Goal: Information Seeking & Learning: Learn about a topic

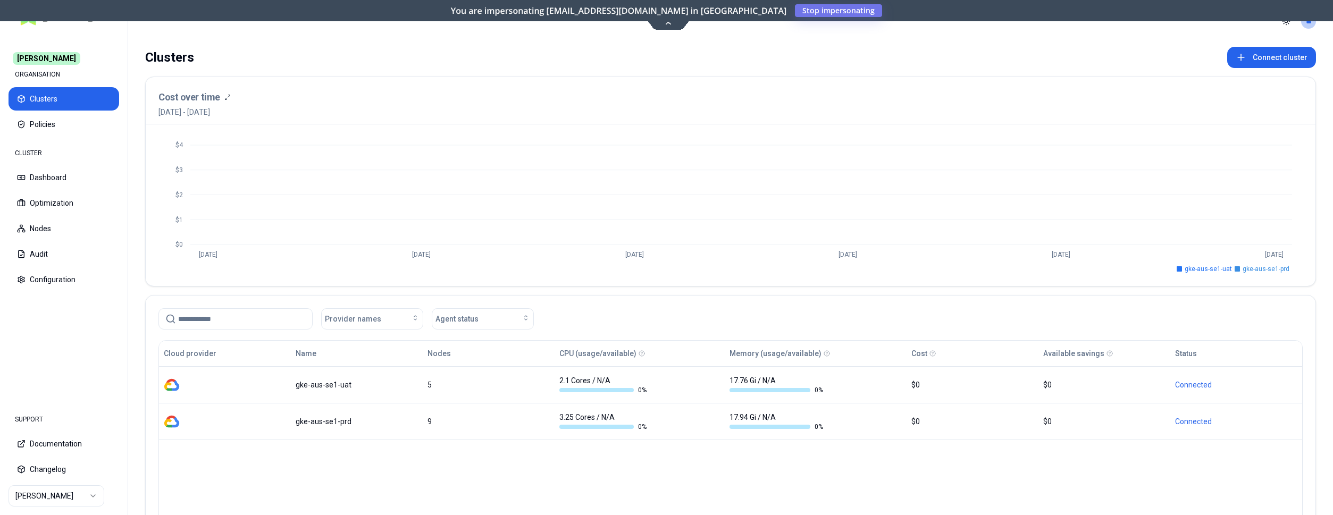
click at [69, 499] on html "Carma ORGANISATION Clusters Policies CLUSTER Dashboard Optimization Nodes Audit…" at bounding box center [666, 257] width 1333 height 515
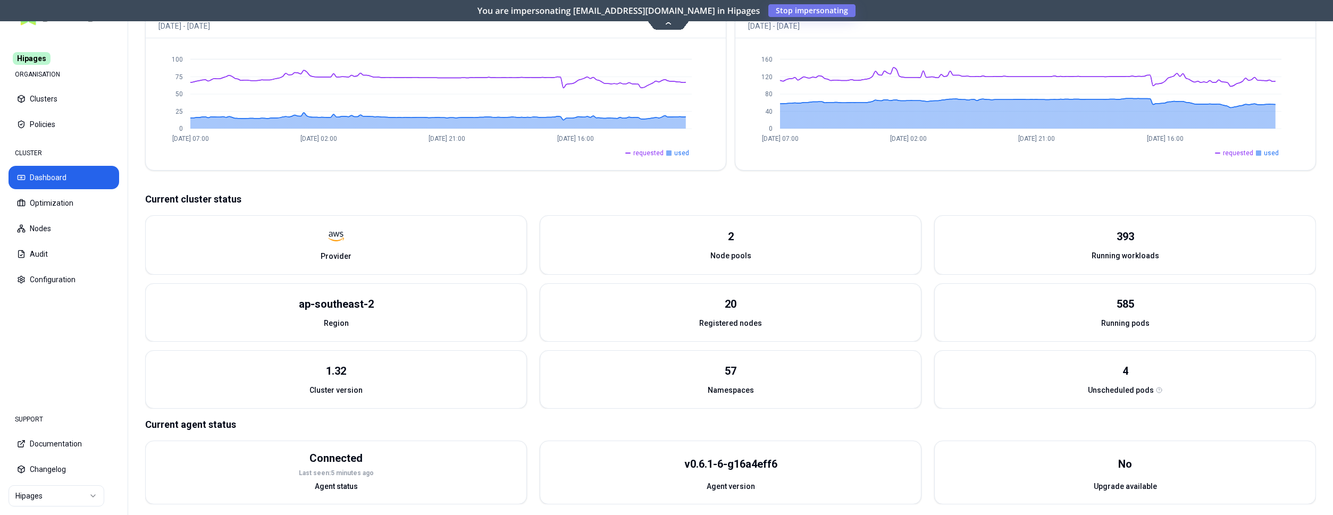
scroll to position [271, 0]
click at [67, 206] on button "Optimization" at bounding box center [64, 202] width 111 height 23
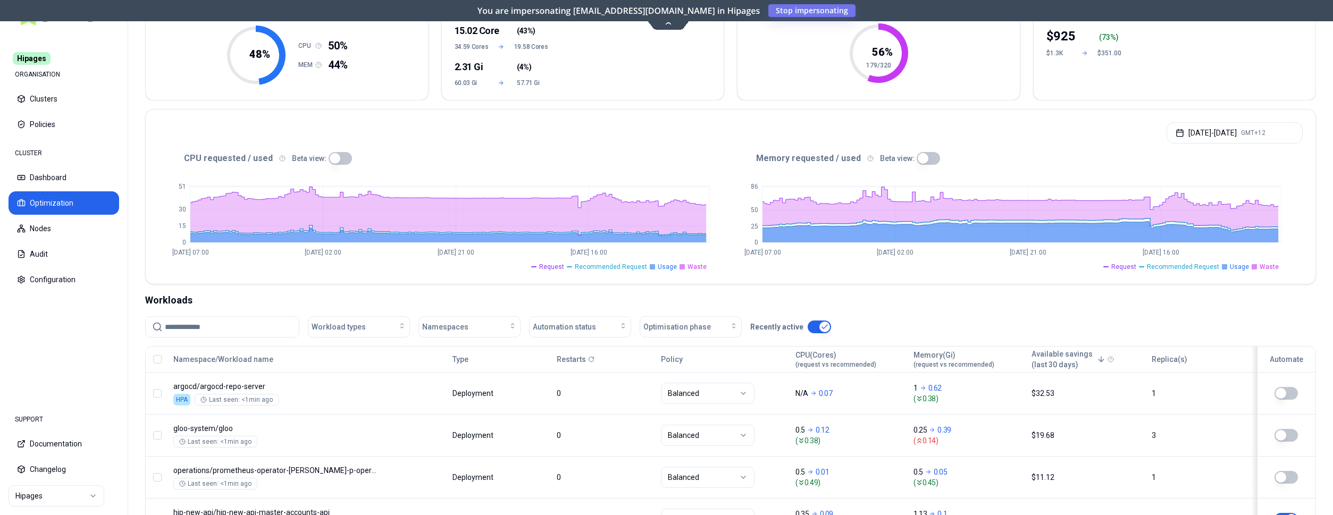
scroll to position [163, 0]
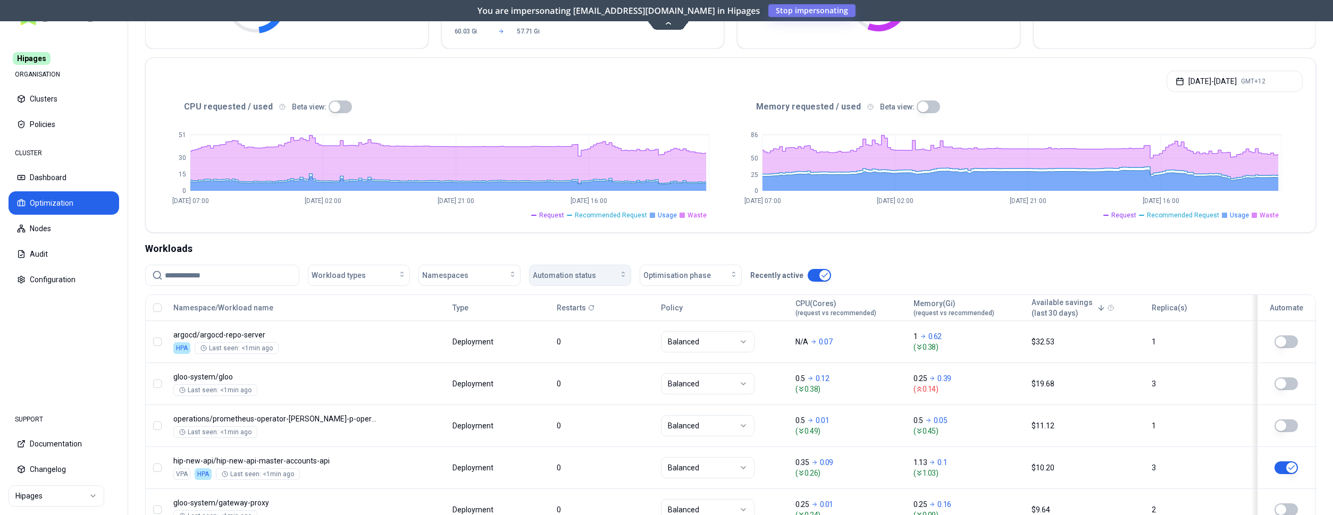
click at [566, 277] on span "Automation status" at bounding box center [564, 275] width 63 height 11
click at [566, 304] on div "on" at bounding box center [582, 299] width 101 height 17
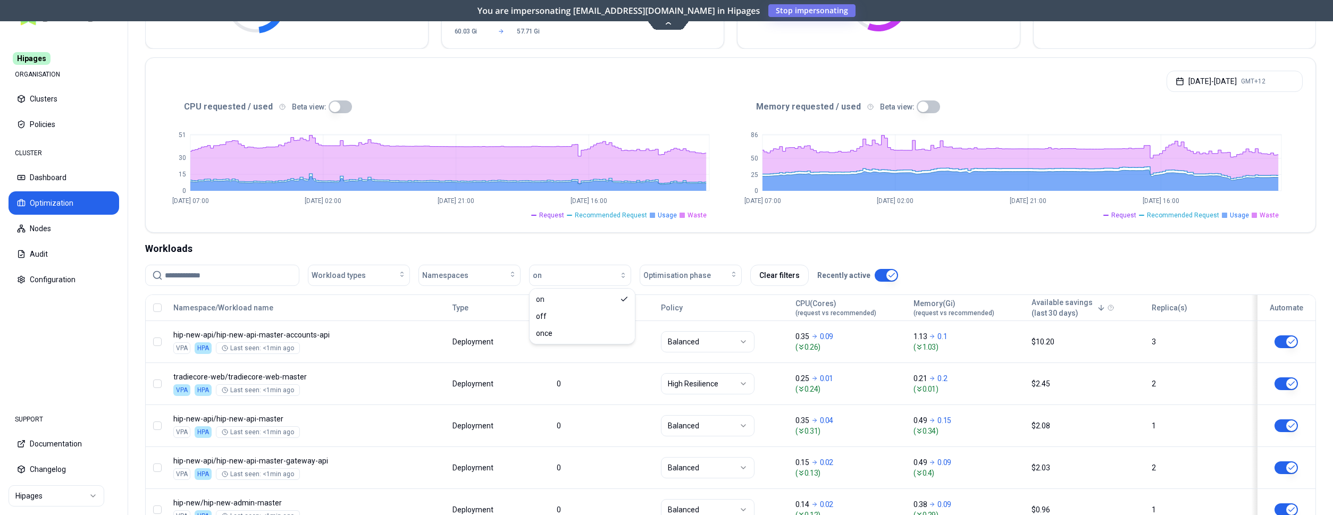
click at [696, 243] on div "Workloads" at bounding box center [730, 248] width 1170 height 15
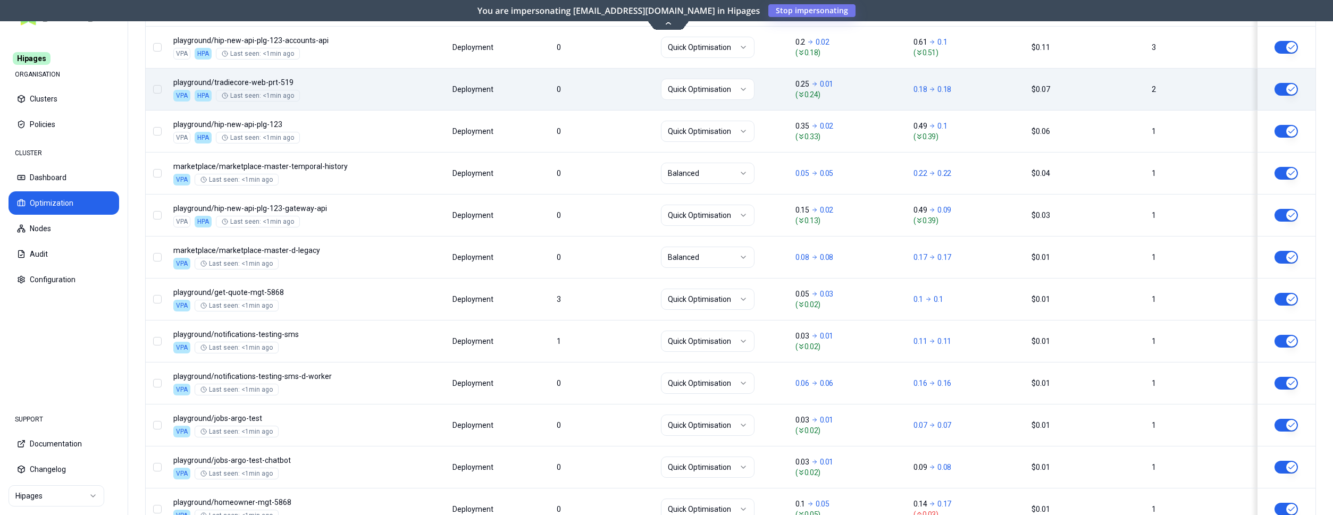
scroll to position [813, 0]
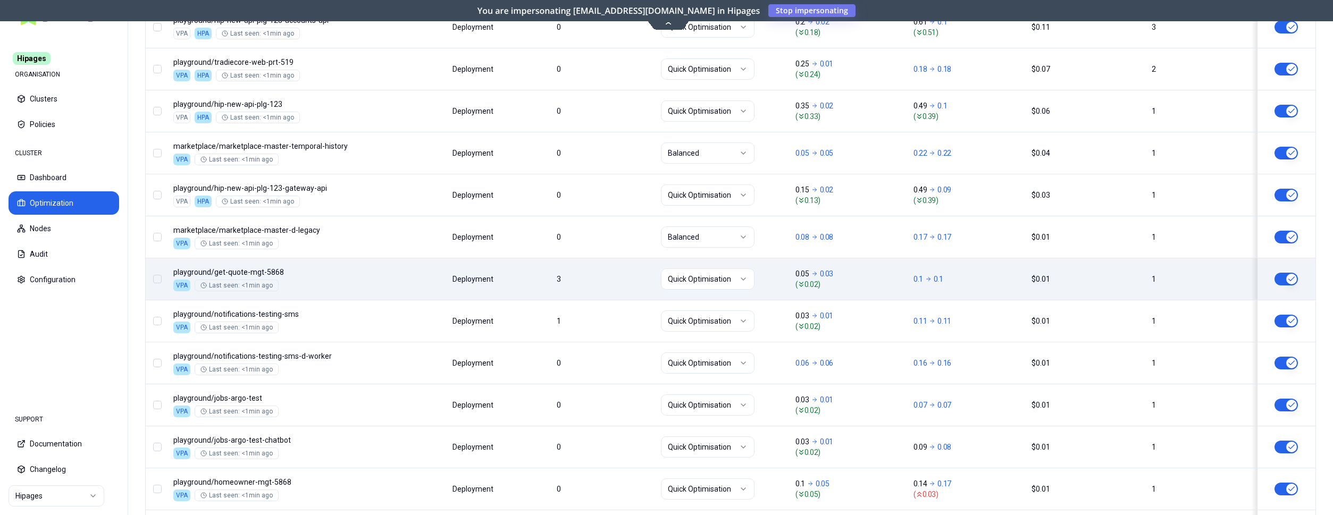
click at [398, 275] on div "Namespace/Workload name Type Restarts Policy CPU(Cores) (request vs recommended…" at bounding box center [730, 287] width 1169 height 1286
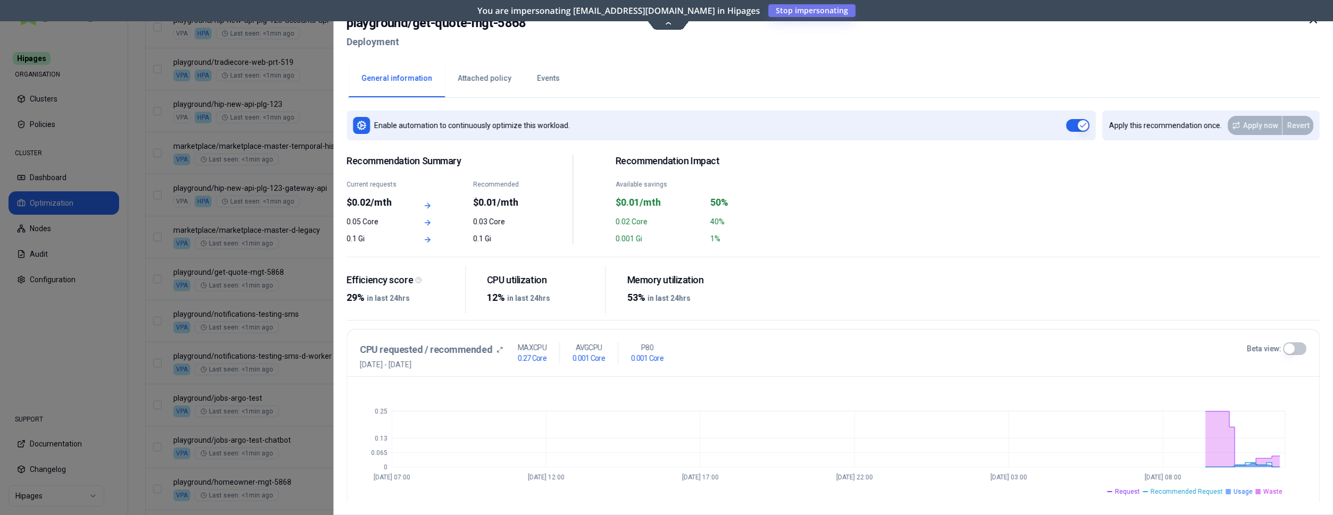
click at [548, 86] on button "Events" at bounding box center [548, 78] width 48 height 37
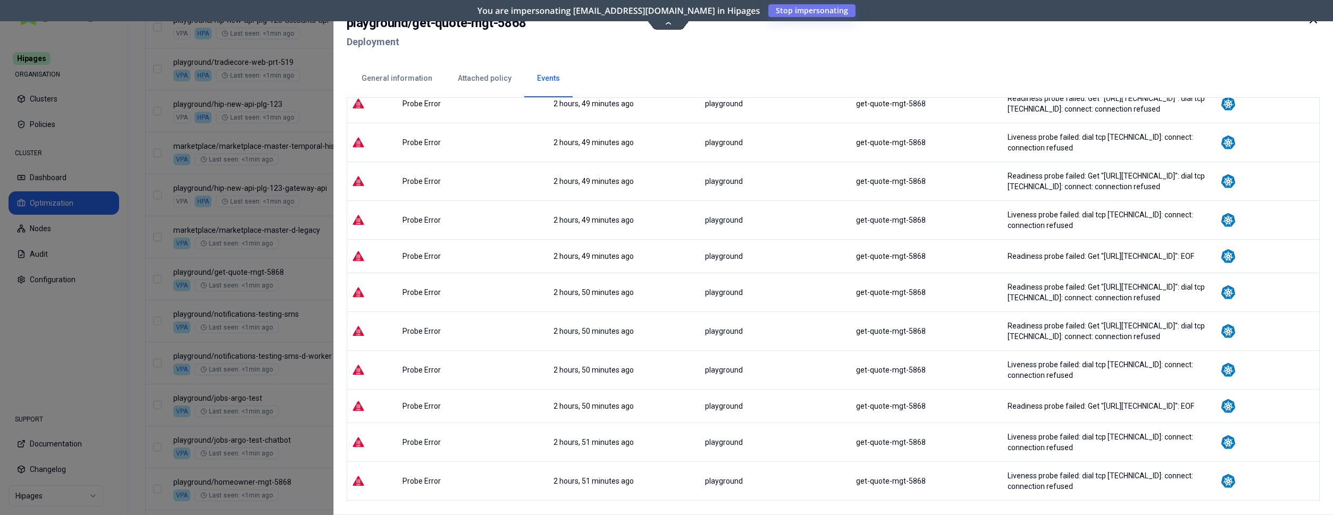
scroll to position [81, 0]
click at [400, 82] on button "General information" at bounding box center [397, 78] width 96 height 37
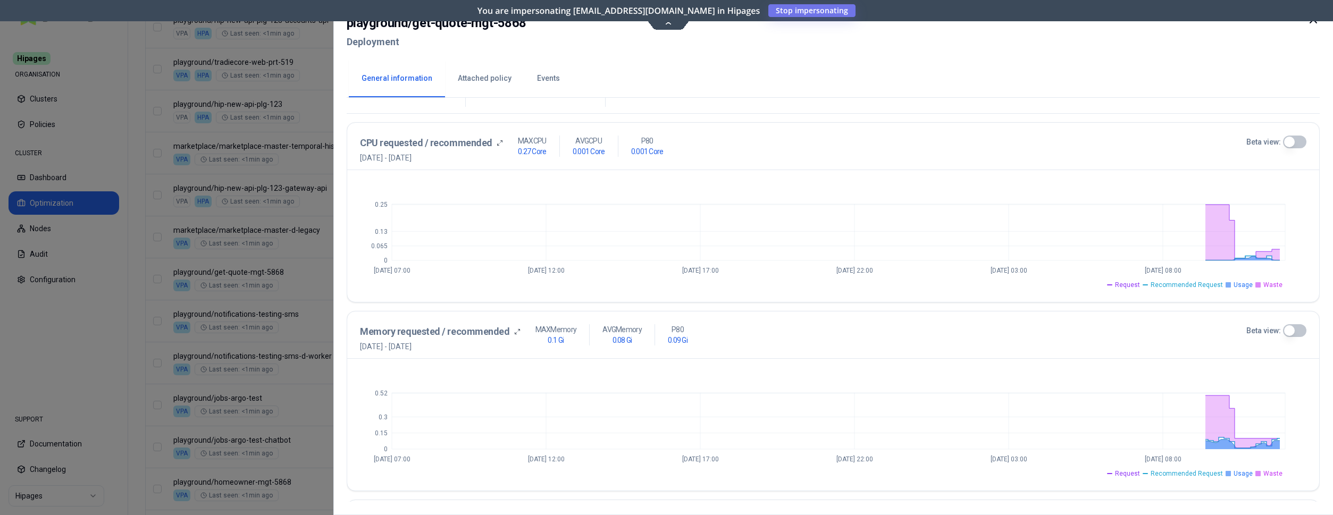
scroll to position [106, 0]
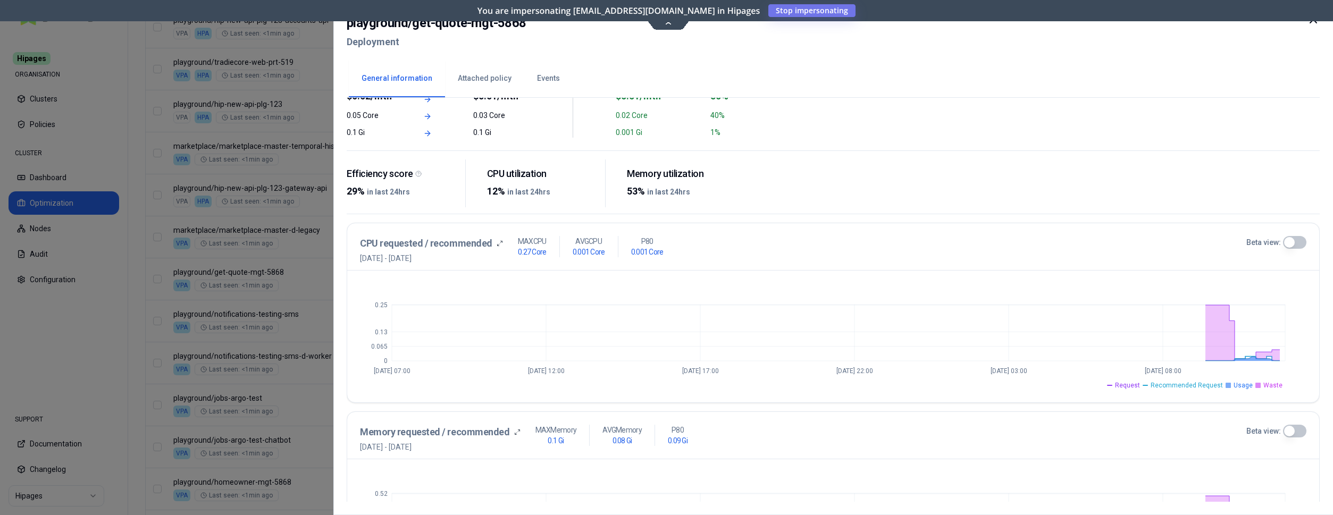
click at [1311, 22] on icon at bounding box center [1313, 19] width 13 height 13
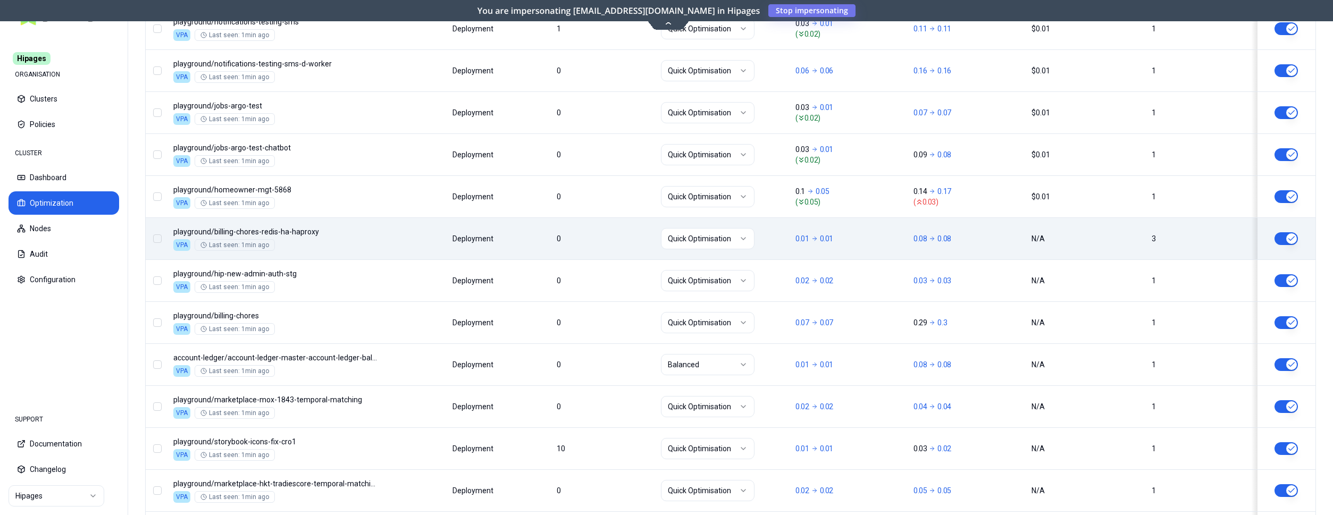
scroll to position [1284, 0]
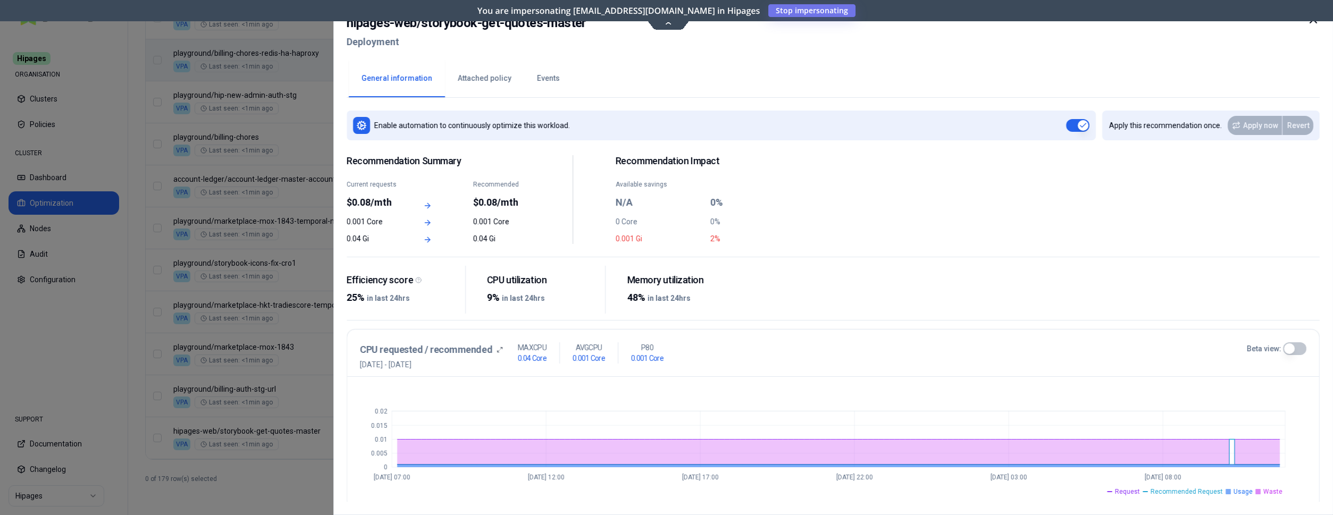
click at [551, 78] on button "Events" at bounding box center [548, 78] width 48 height 37
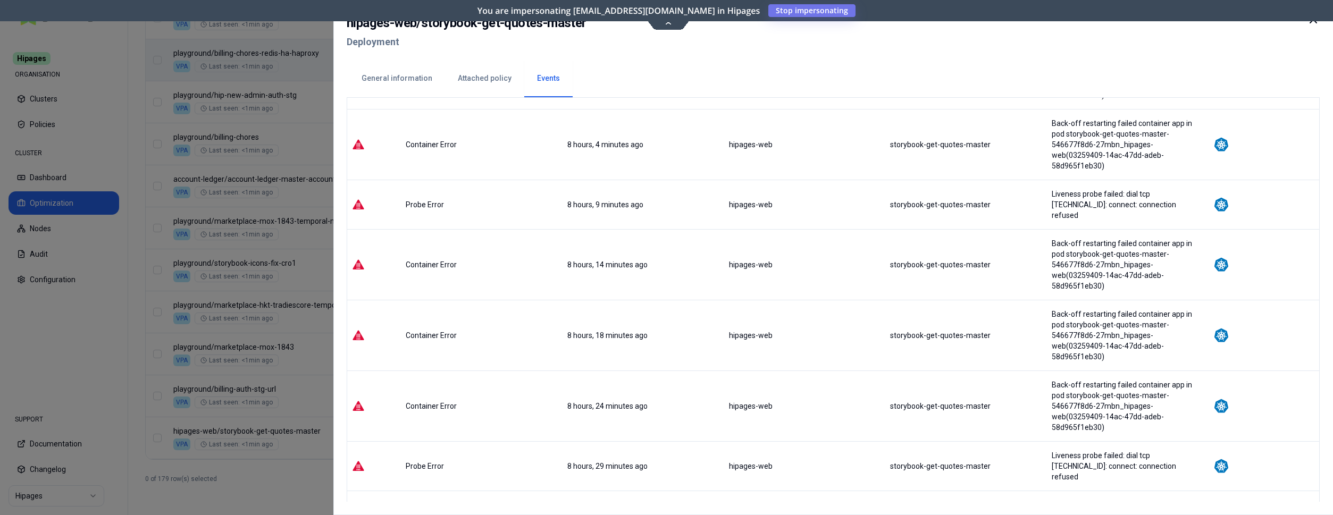
scroll to position [247, 0]
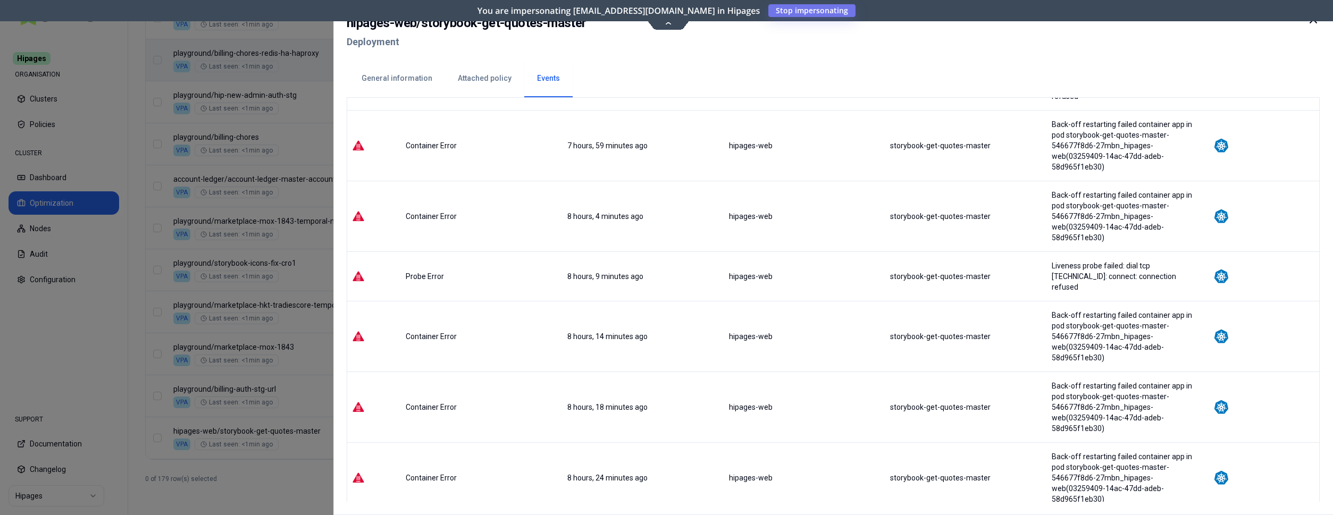
click at [1317, 24] on icon at bounding box center [1313, 19] width 13 height 13
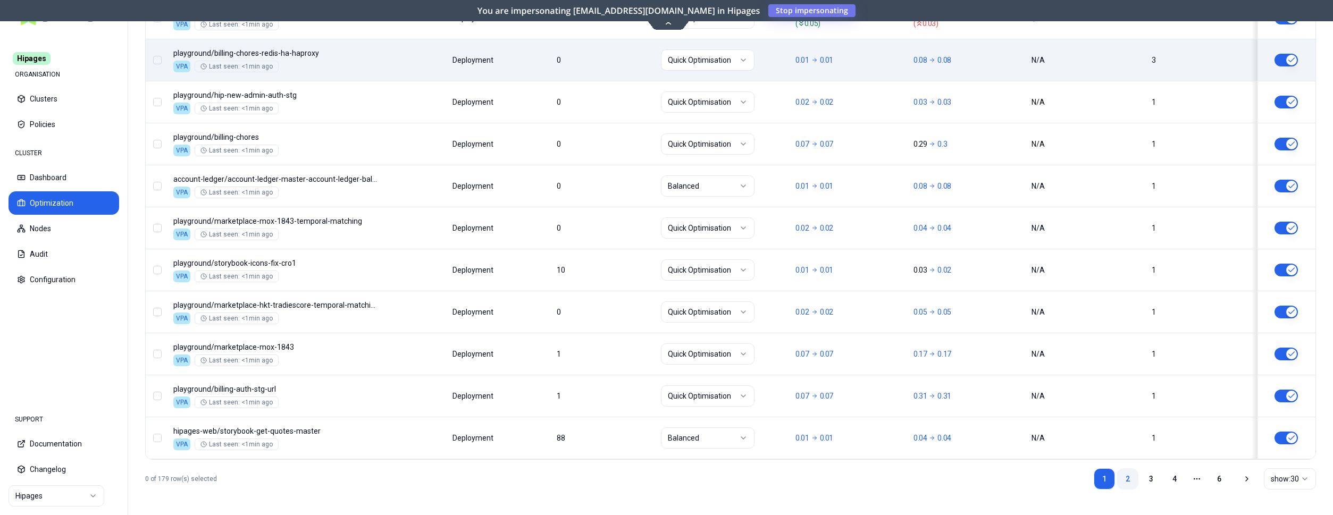
click at [1127, 479] on link "2" at bounding box center [1127, 478] width 21 height 21
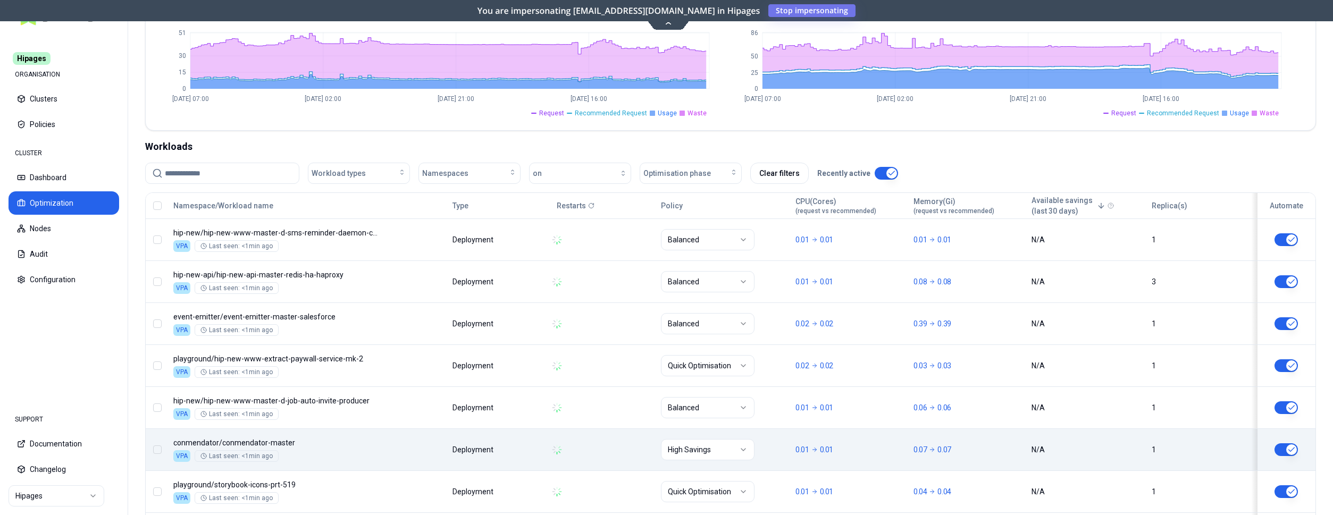
scroll to position [387, 0]
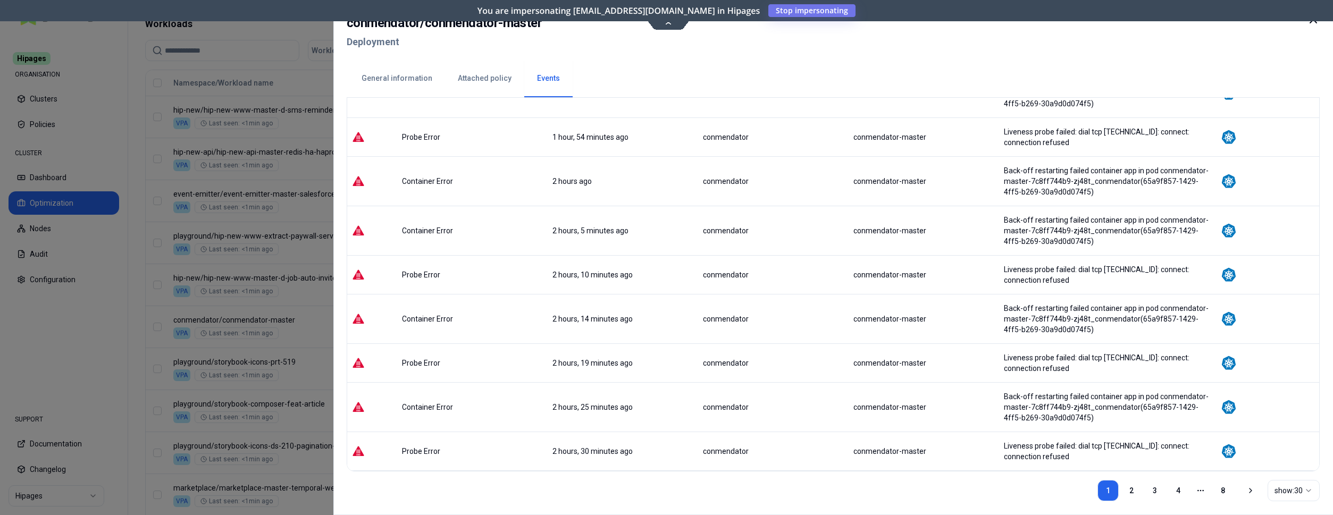
scroll to position [1038, 0]
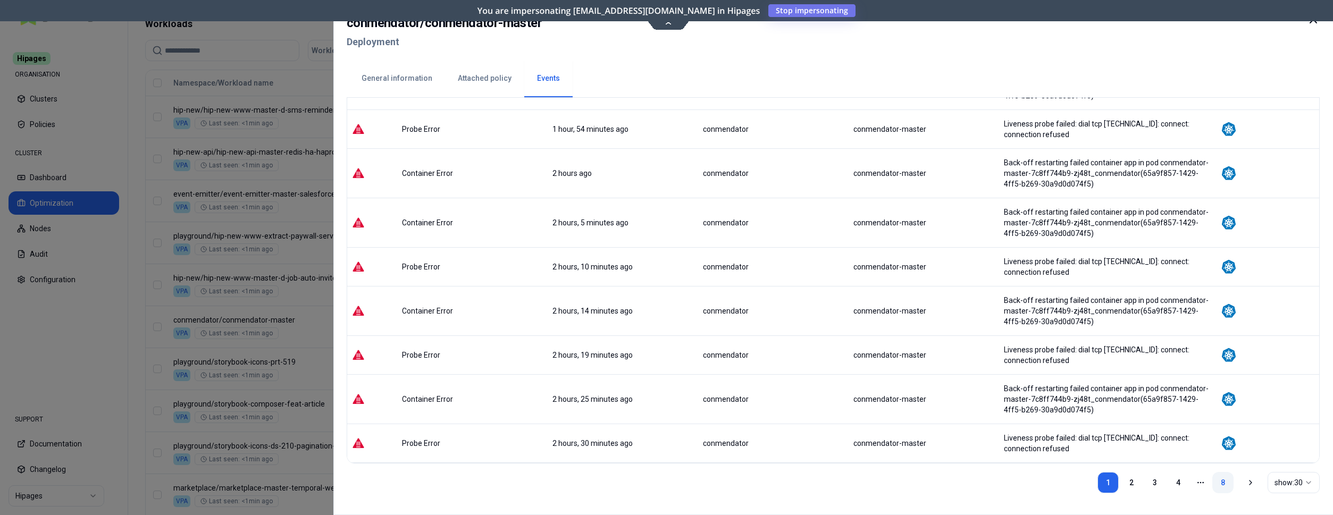
click at [1223, 483] on link "8" at bounding box center [1222, 482] width 21 height 21
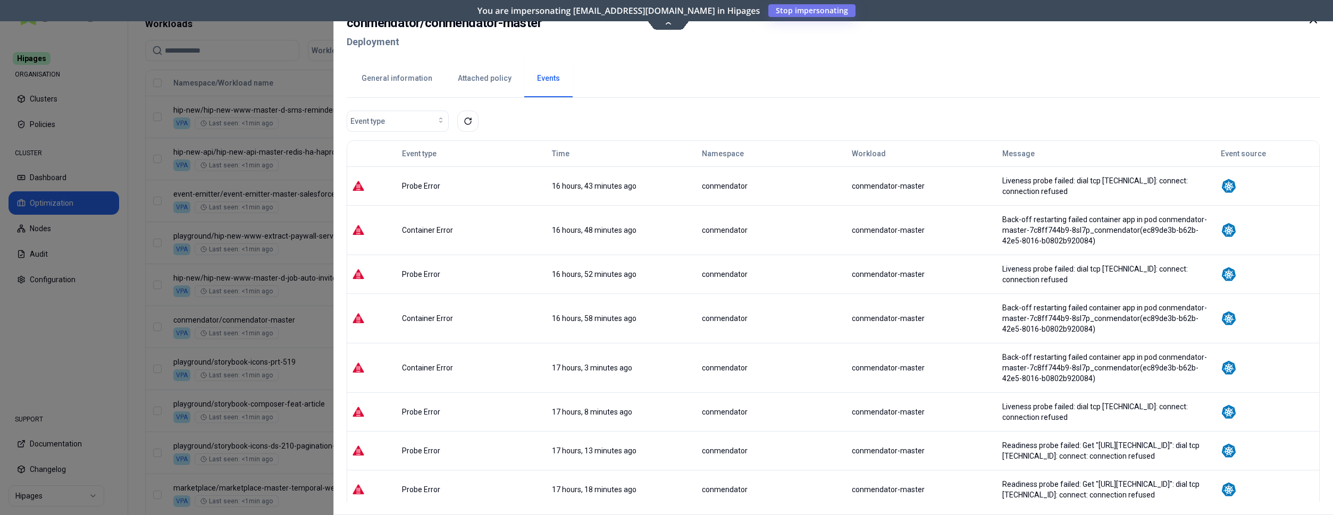
click at [276, 184] on div at bounding box center [666, 257] width 1333 height 515
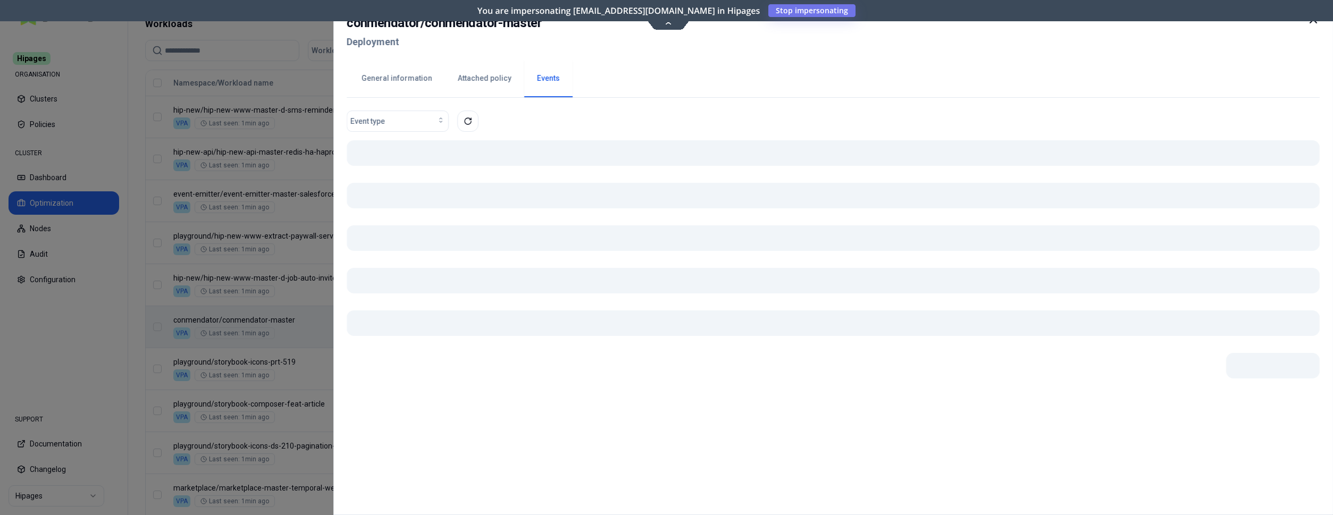
scroll to position [387, 0]
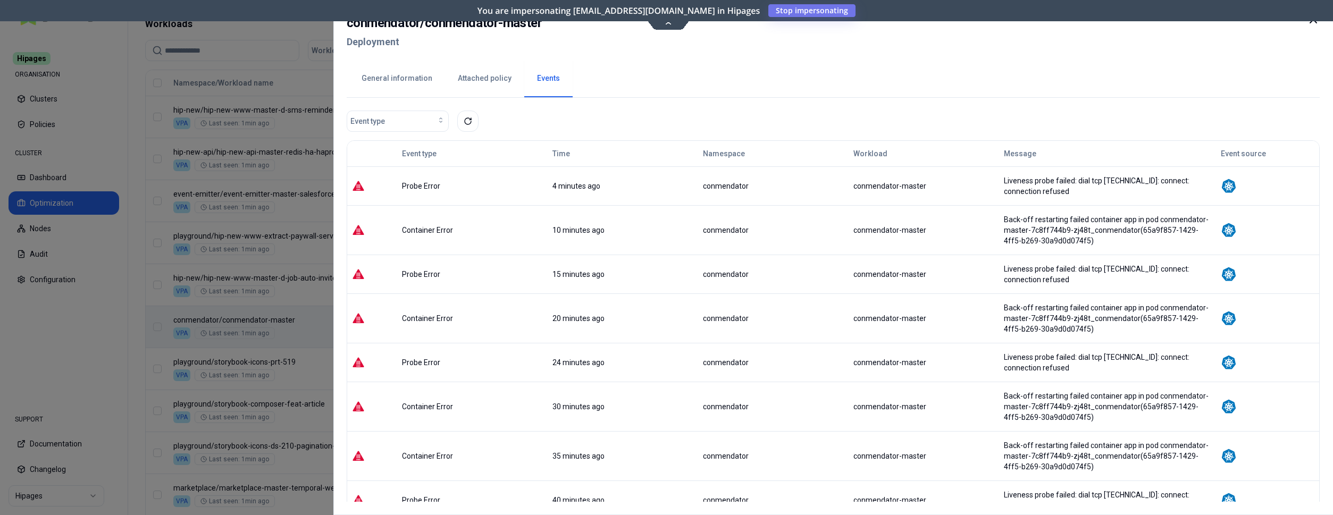
click at [1316, 21] on icon at bounding box center [1313, 19] width 13 height 13
drag, startPoint x: 311, startPoint y: 317, endPoint x: 213, endPoint y: 315, distance: 97.8
click at [213, 315] on div at bounding box center [666, 257] width 1333 height 515
drag, startPoint x: 557, startPoint y: 27, endPoint x: 343, endPoint y: 13, distance: 214.7
click at [343, 13] on div "conmendator / conmendator-master Deployment General information Attached policy…" at bounding box center [832, 257] width 999 height 515
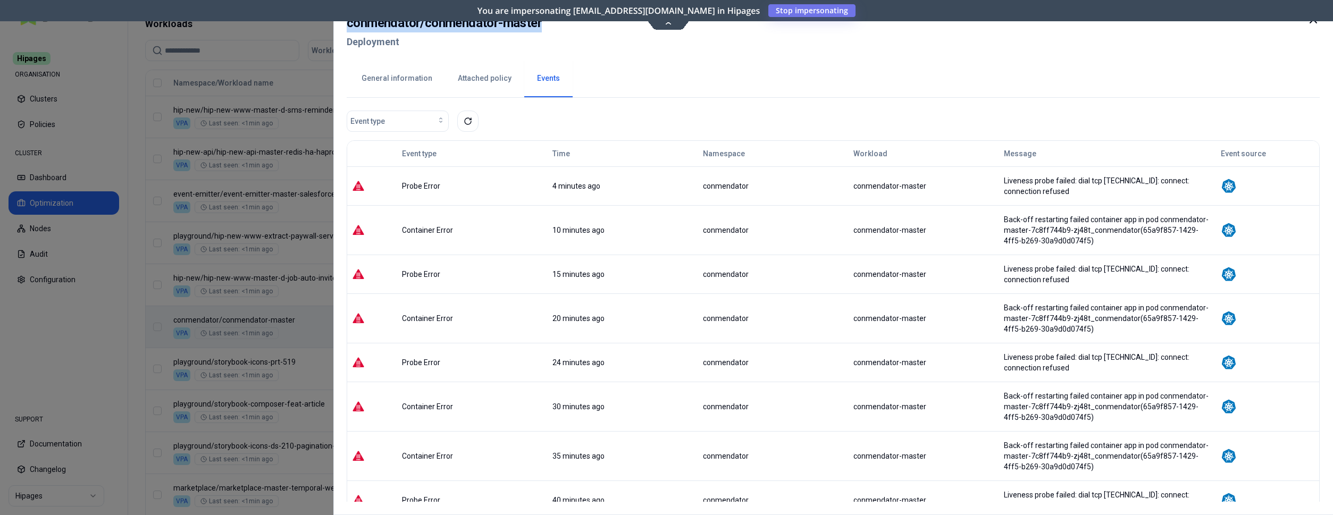
copy h2 "conmendator / conmendator-master"
click at [1313, 21] on icon at bounding box center [1313, 19] width 13 height 13
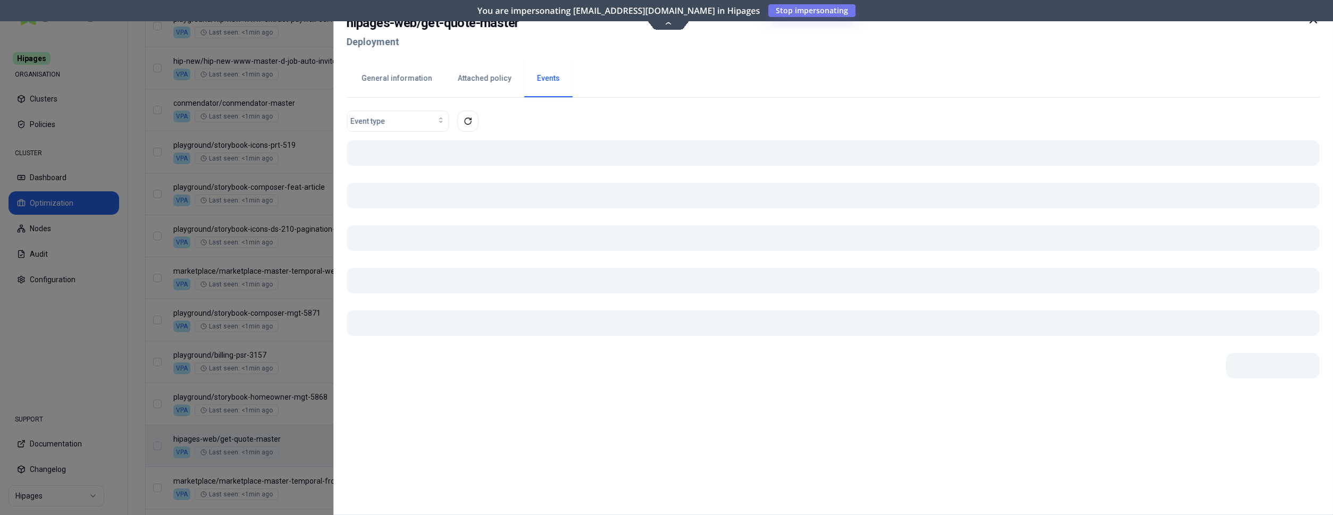
scroll to position [604, 0]
click at [510, 440] on div "Namespace/Workload name Type Restarts Policy CPU(Cores) (request vs recommended…" at bounding box center [730, 496] width 1169 height 1286
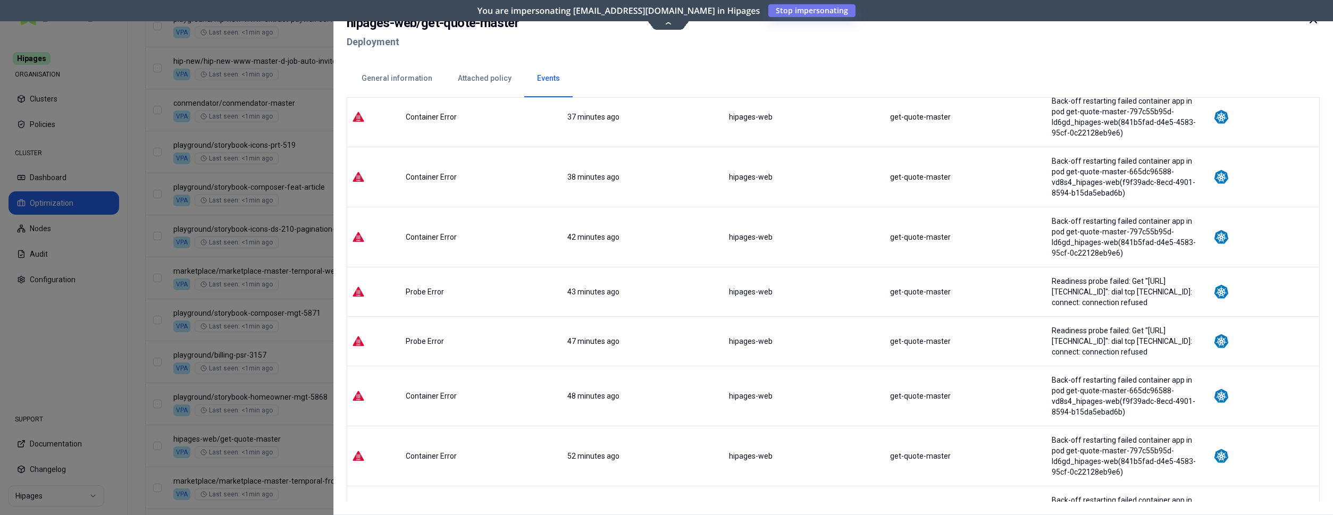
scroll to position [1070, 0]
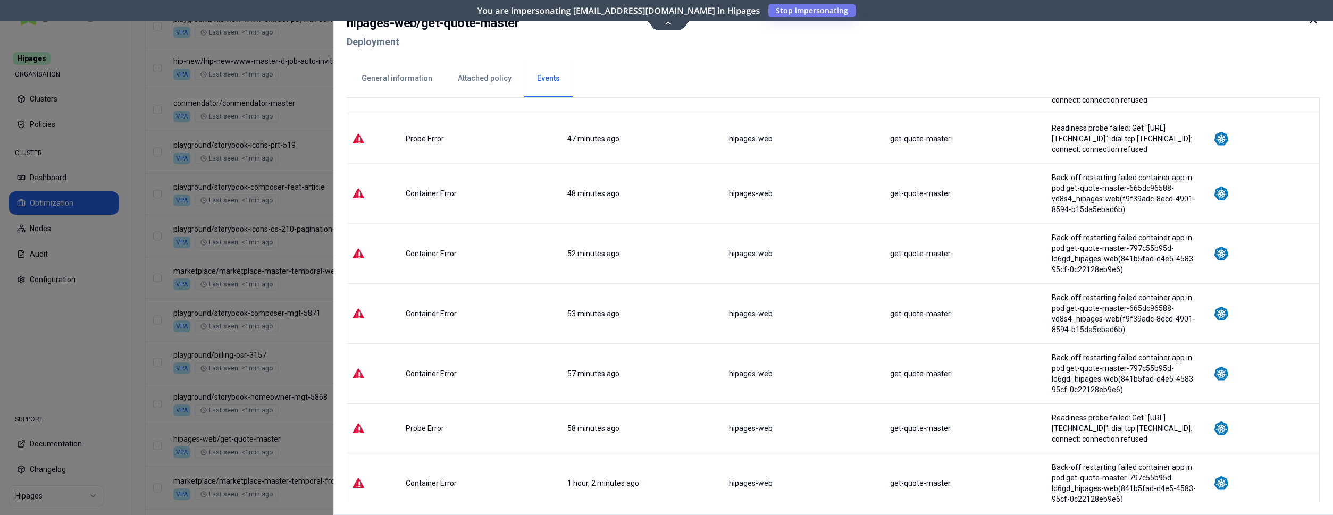
click at [1307, 22] on icon at bounding box center [1313, 19] width 13 height 13
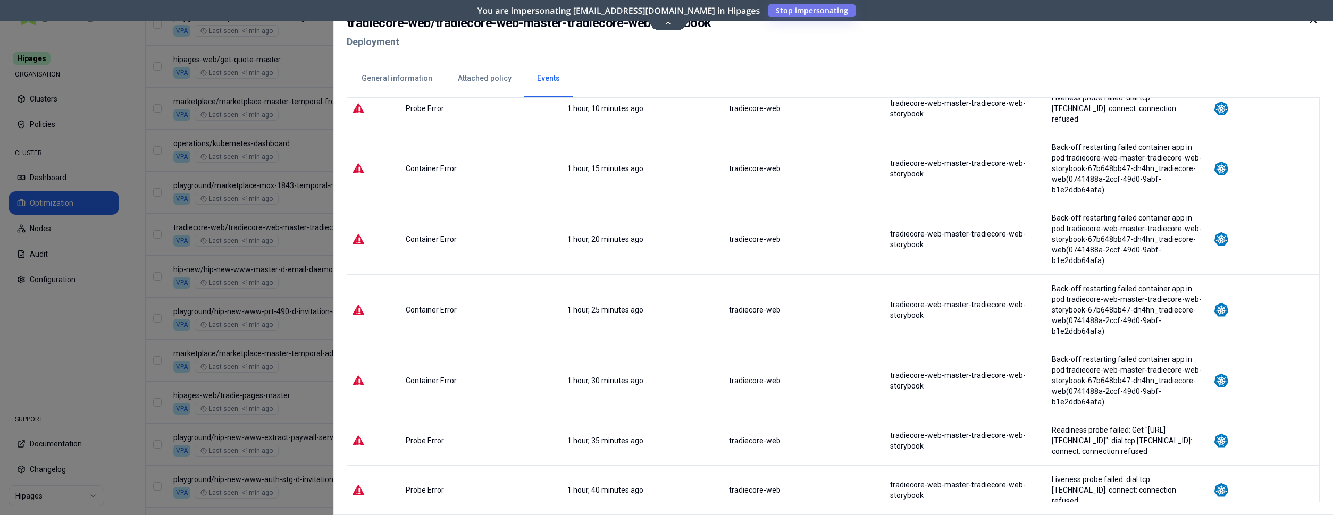
scroll to position [1378, 0]
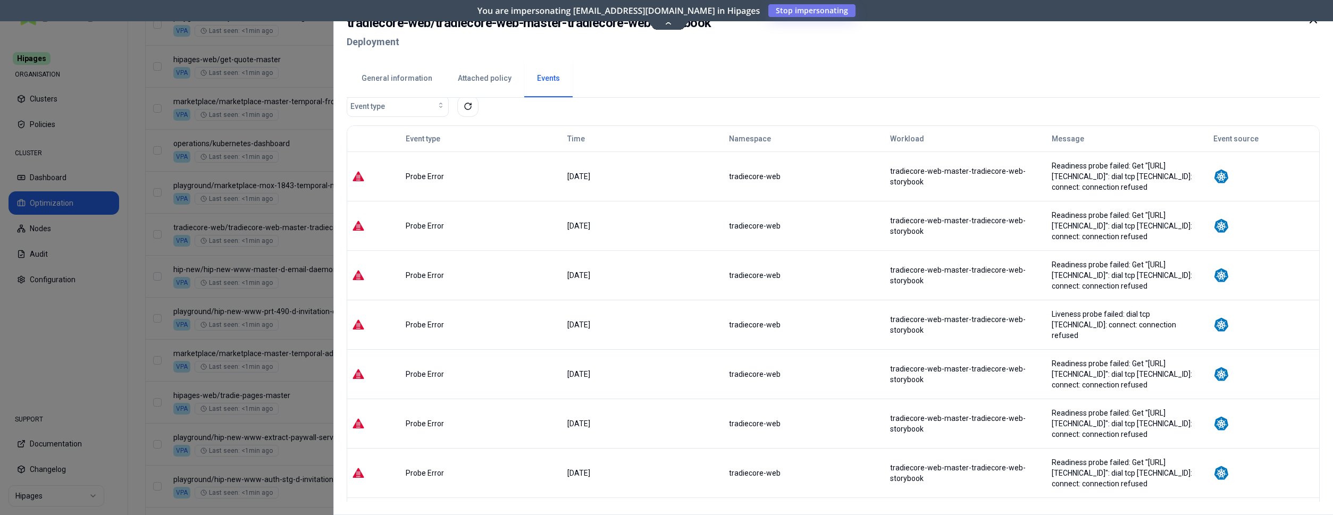
scroll to position [0, 0]
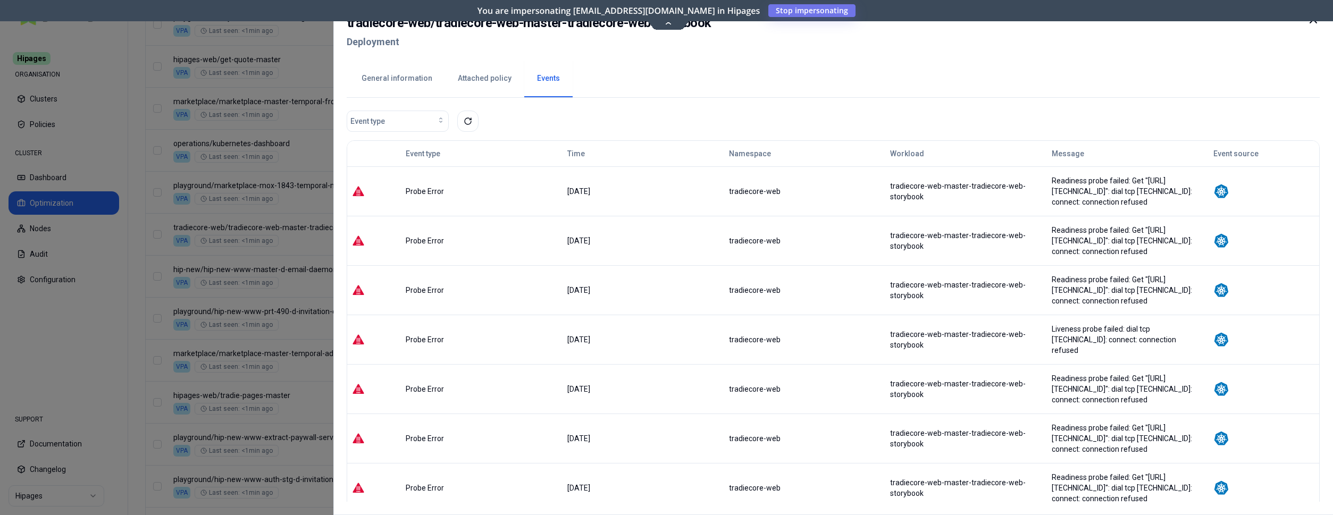
click at [1309, 21] on icon at bounding box center [1313, 19] width 13 height 13
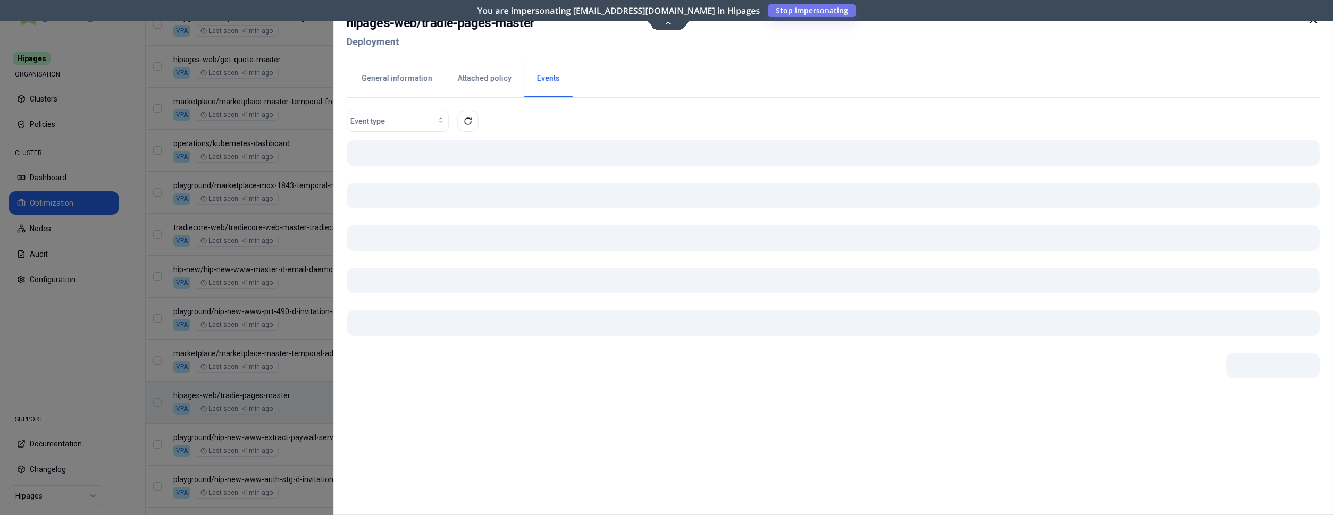
scroll to position [984, 0]
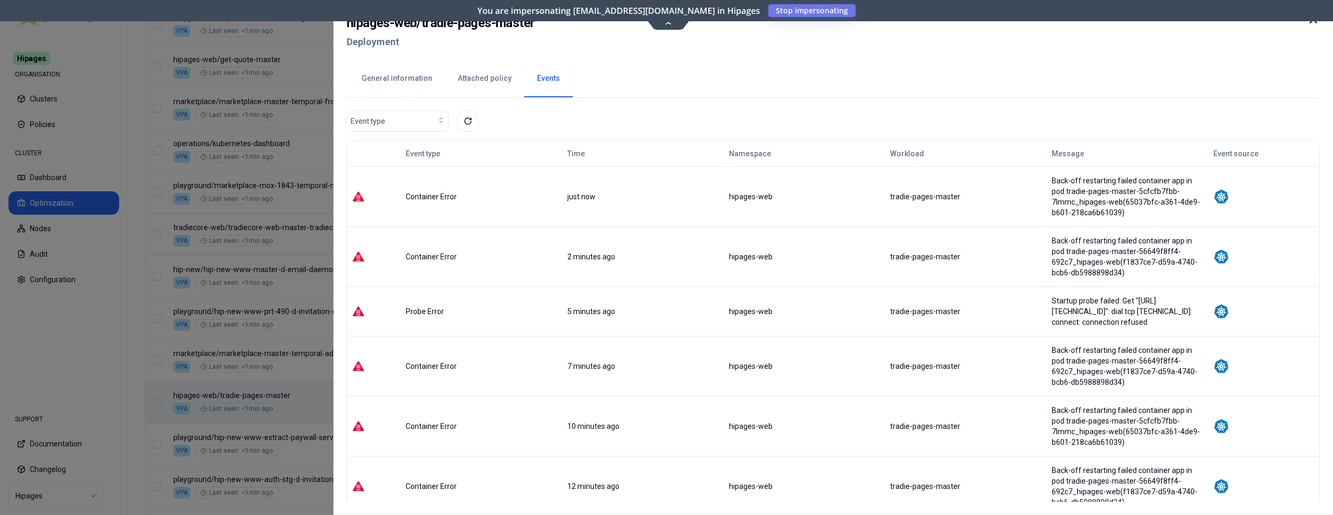
click at [283, 235] on div at bounding box center [666, 257] width 1333 height 515
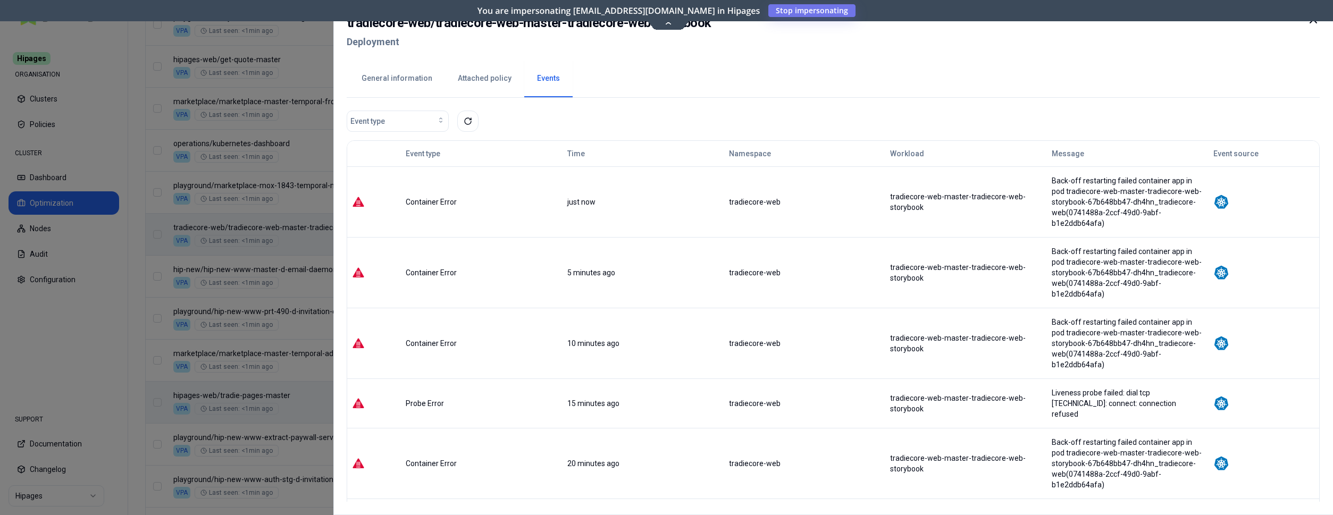
click at [396, 78] on button "General information" at bounding box center [397, 78] width 96 height 37
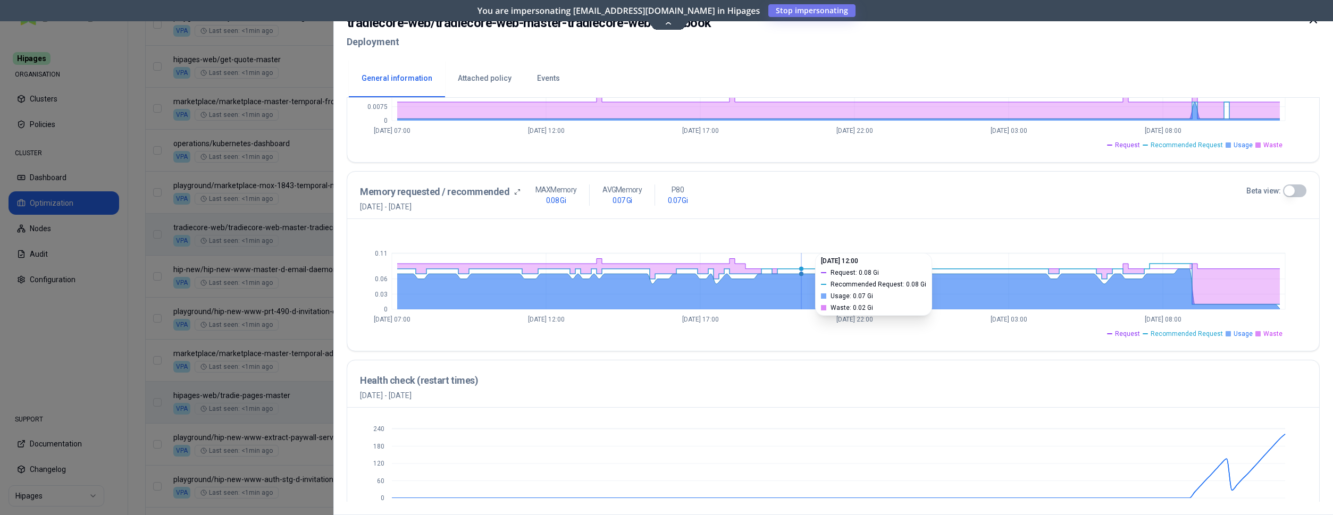
scroll to position [385, 0]
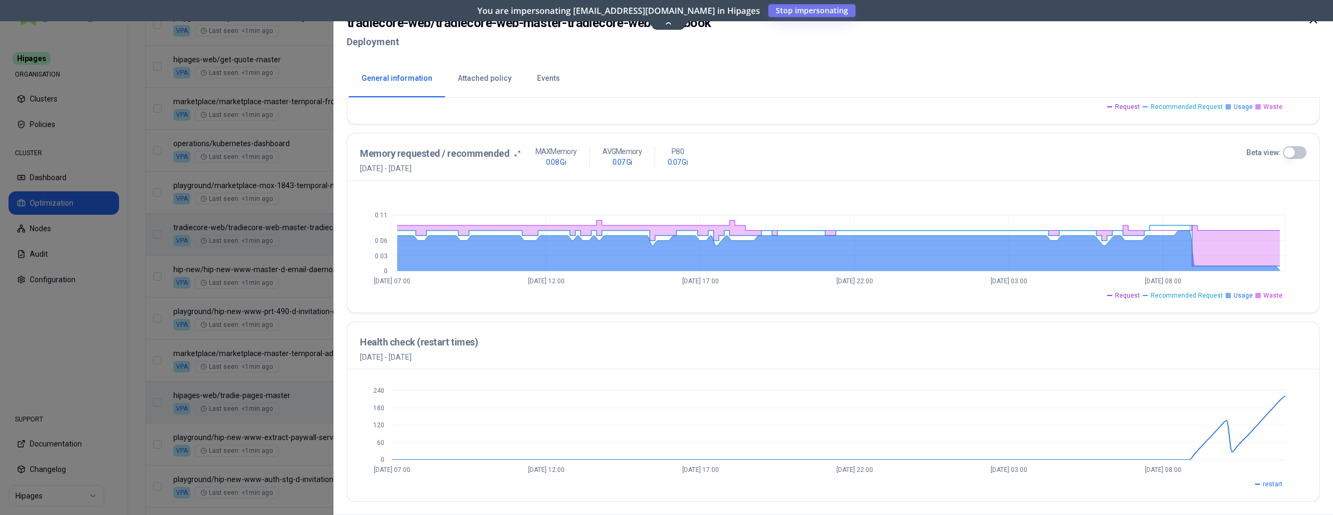
click at [1295, 152] on button "Beta view:" at bounding box center [1294, 152] width 23 height 13
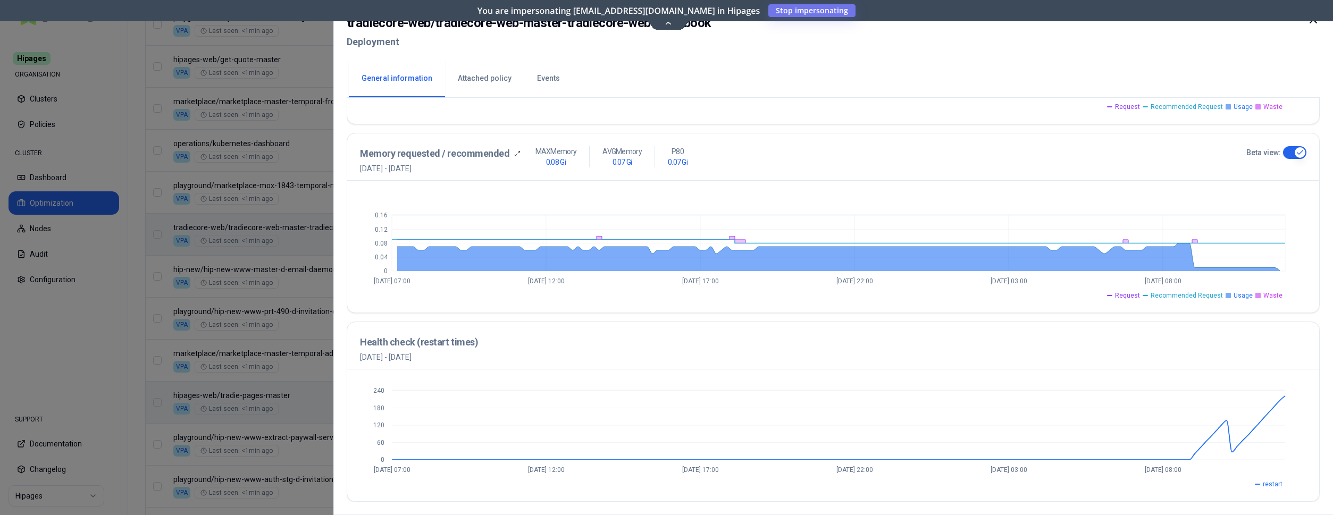
click at [1315, 22] on icon at bounding box center [1313, 19] width 6 height 6
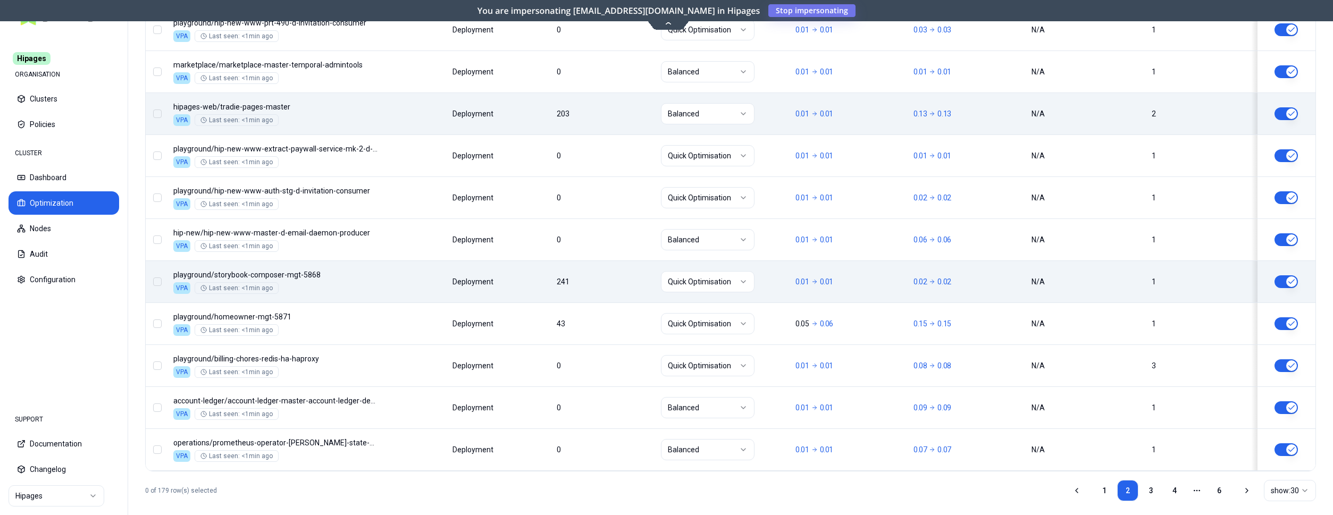
scroll to position [1284, 0]
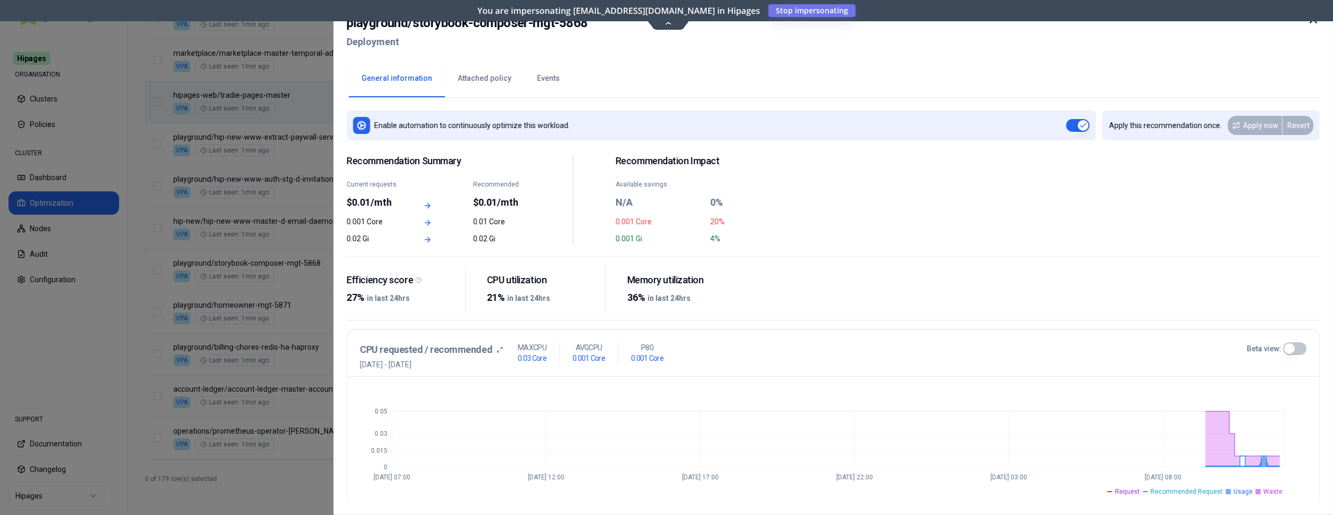
click at [1314, 24] on icon at bounding box center [1313, 19] width 13 height 13
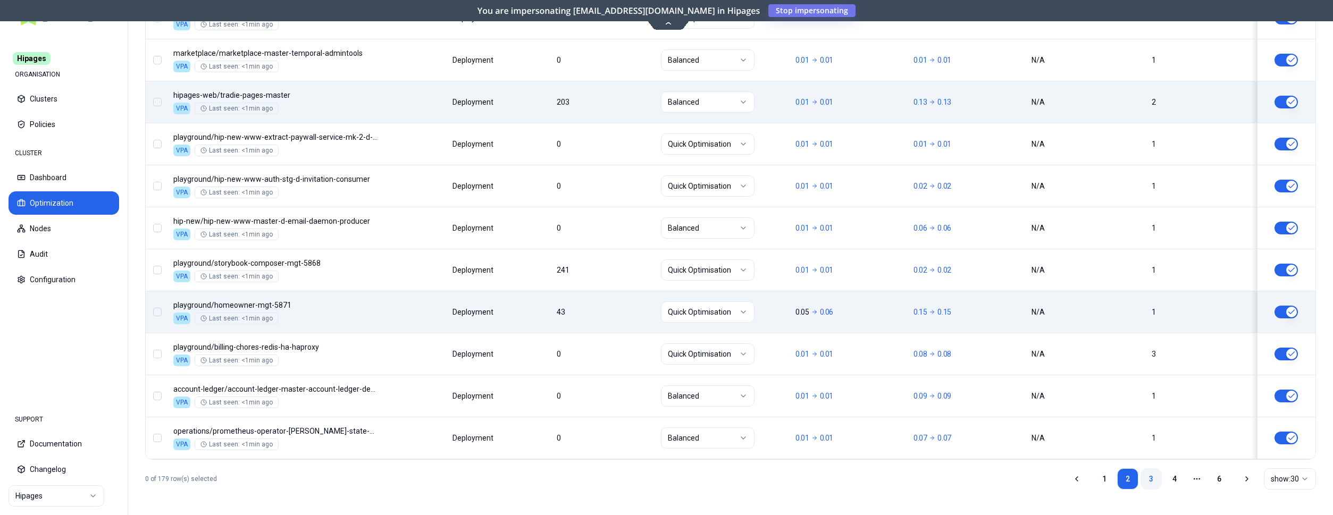
click at [1148, 481] on link "3" at bounding box center [1150, 478] width 21 height 21
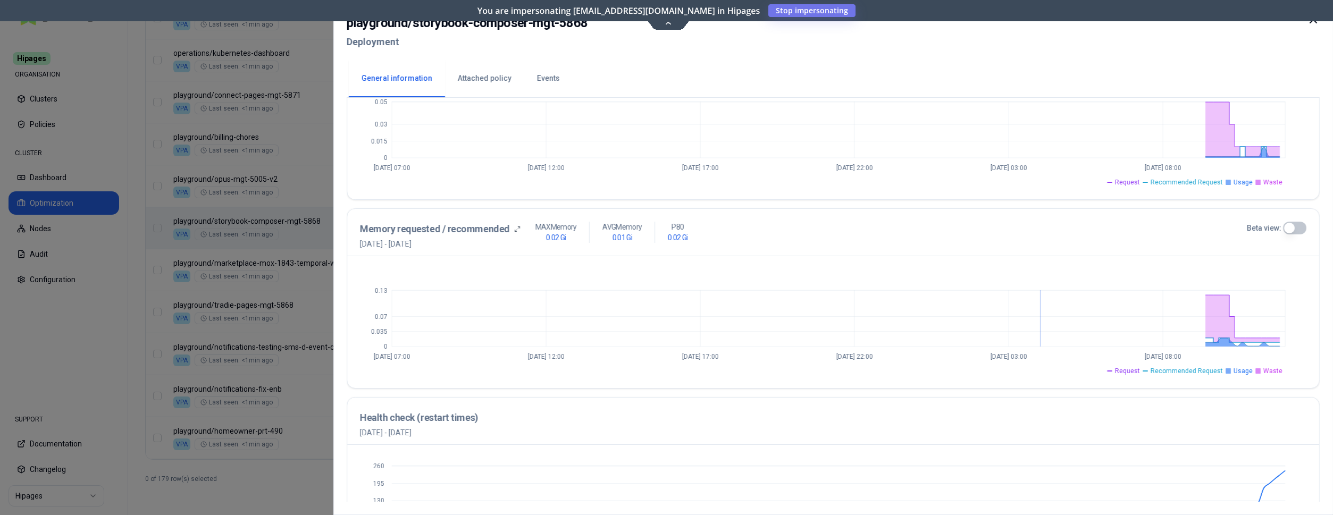
scroll to position [271, 0]
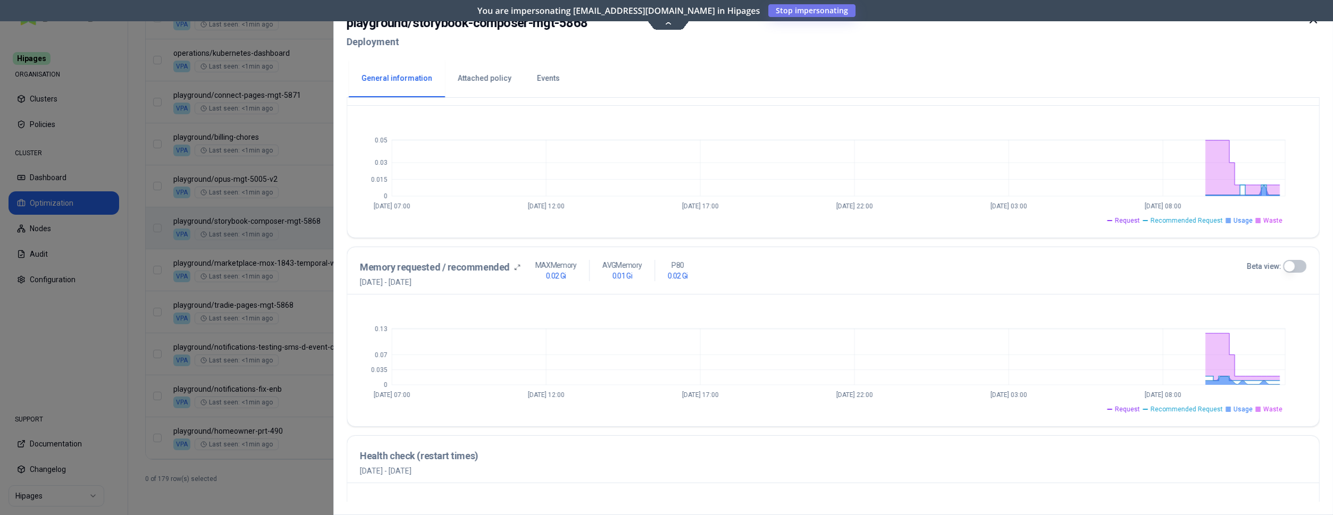
click at [1311, 21] on icon at bounding box center [1313, 19] width 6 height 6
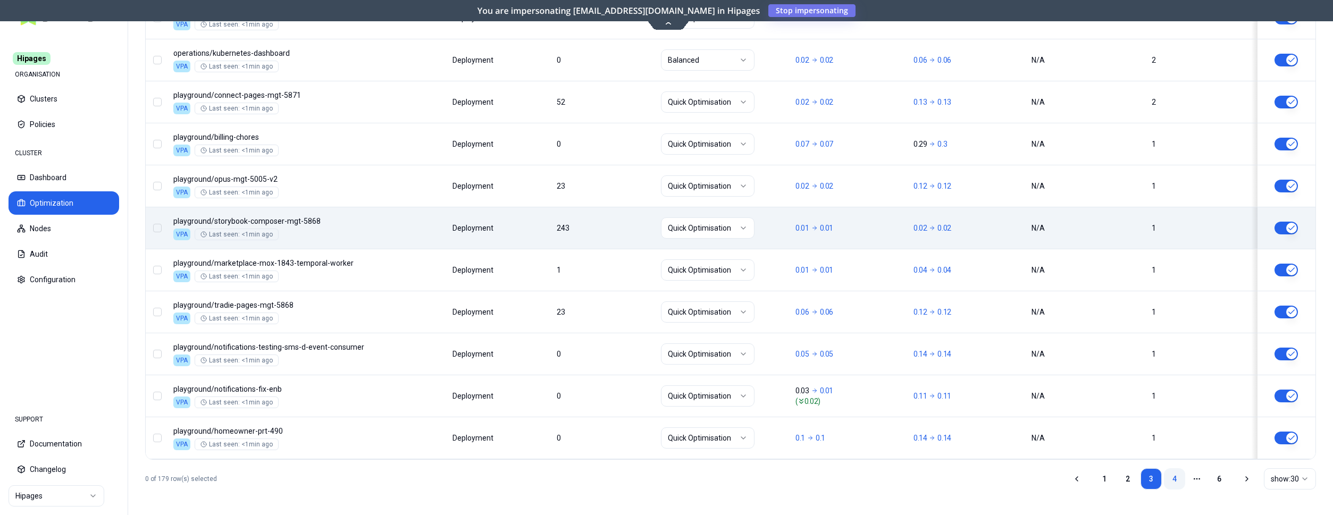
click at [1176, 486] on link "4" at bounding box center [1174, 478] width 21 height 21
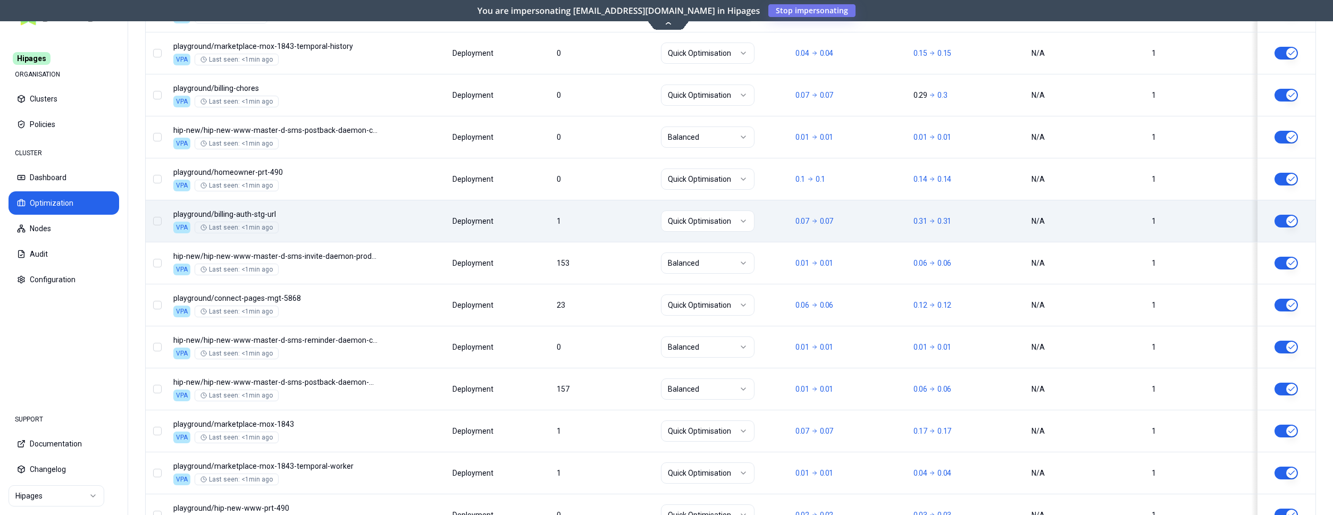
scroll to position [496, 0]
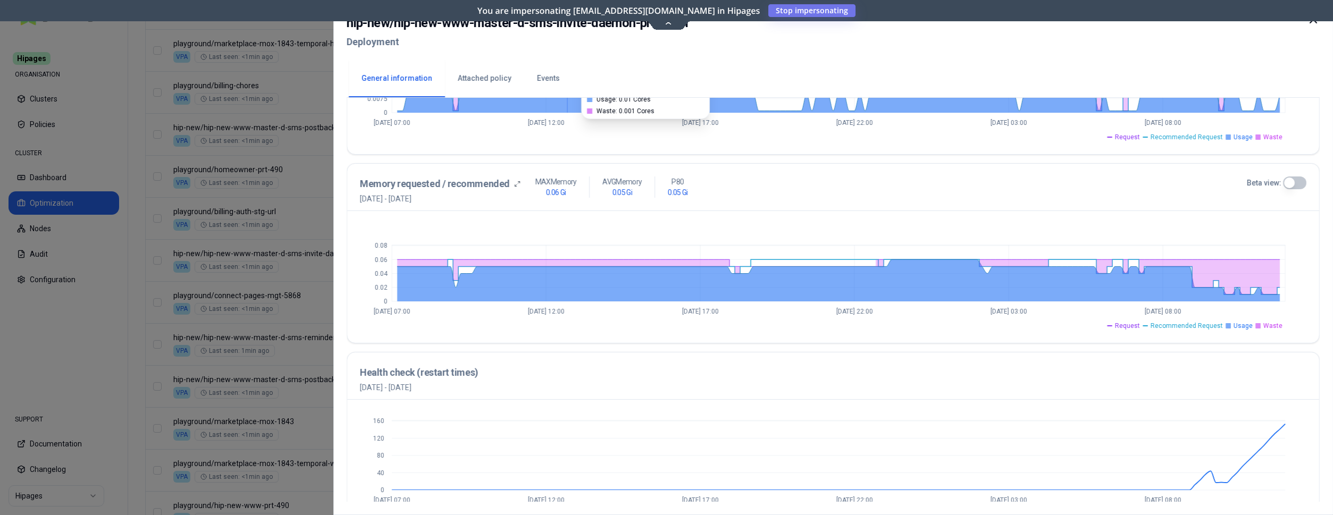
scroll to position [385, 0]
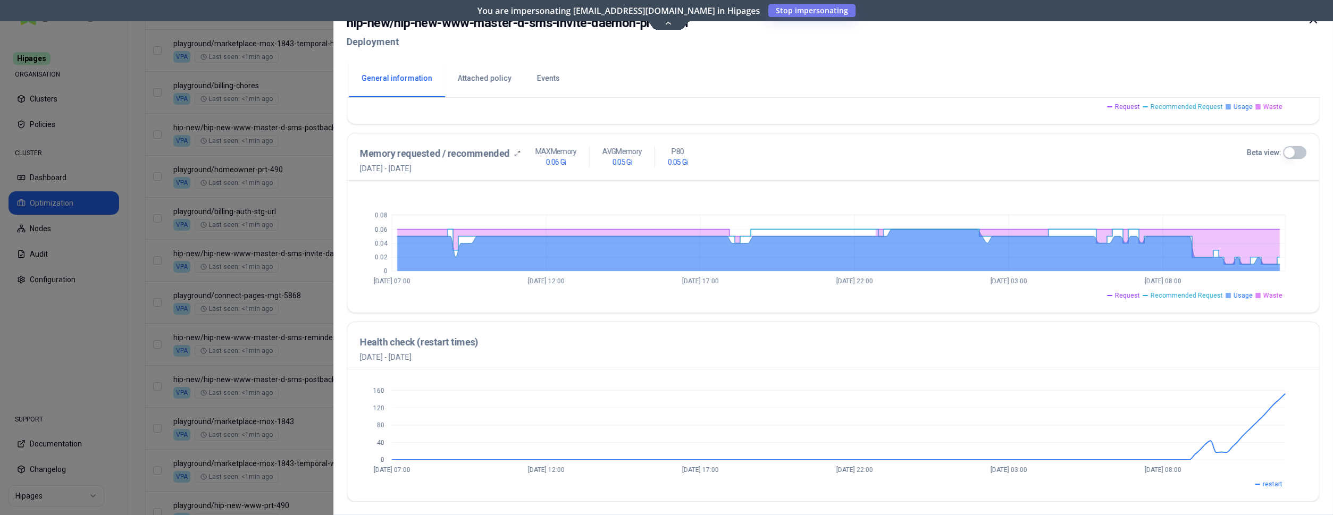
click at [1311, 23] on icon at bounding box center [1313, 19] width 13 height 13
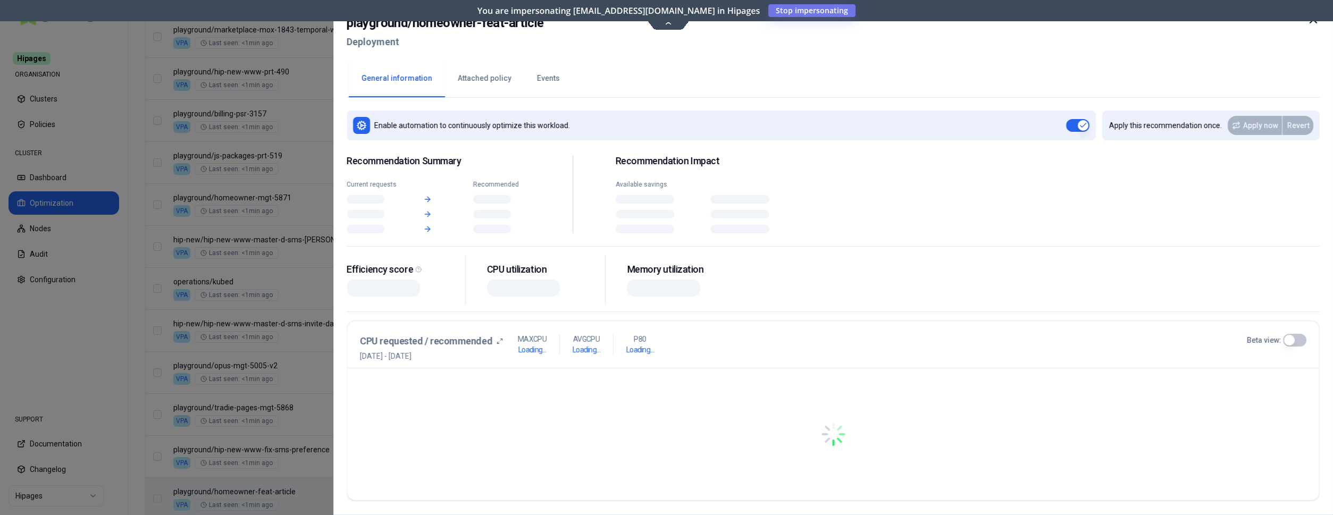
scroll to position [930, 0]
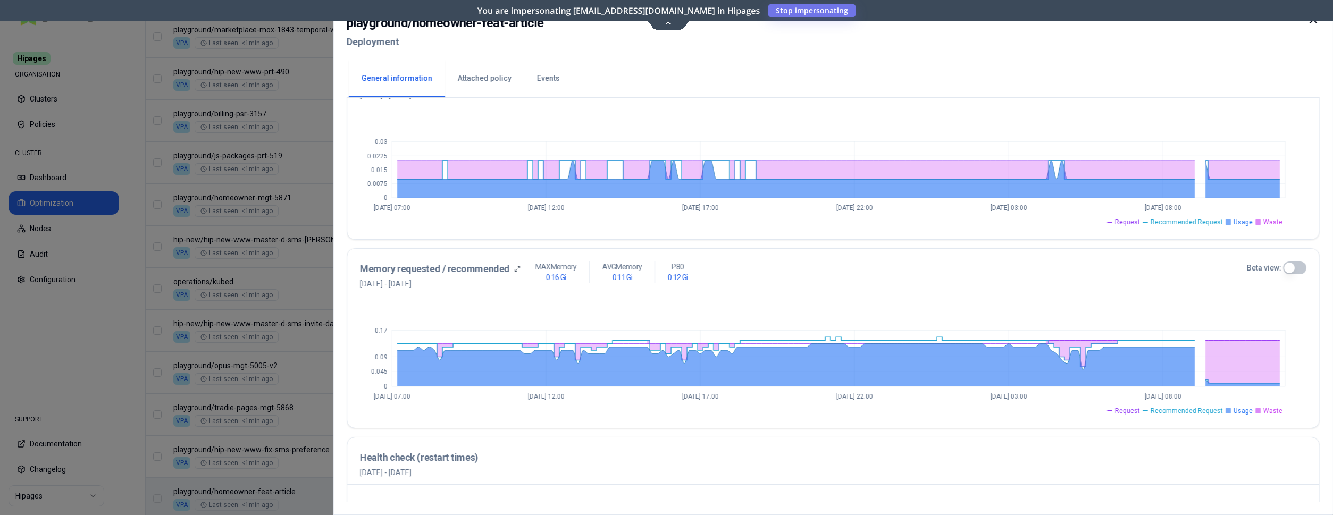
scroll to position [271, 0]
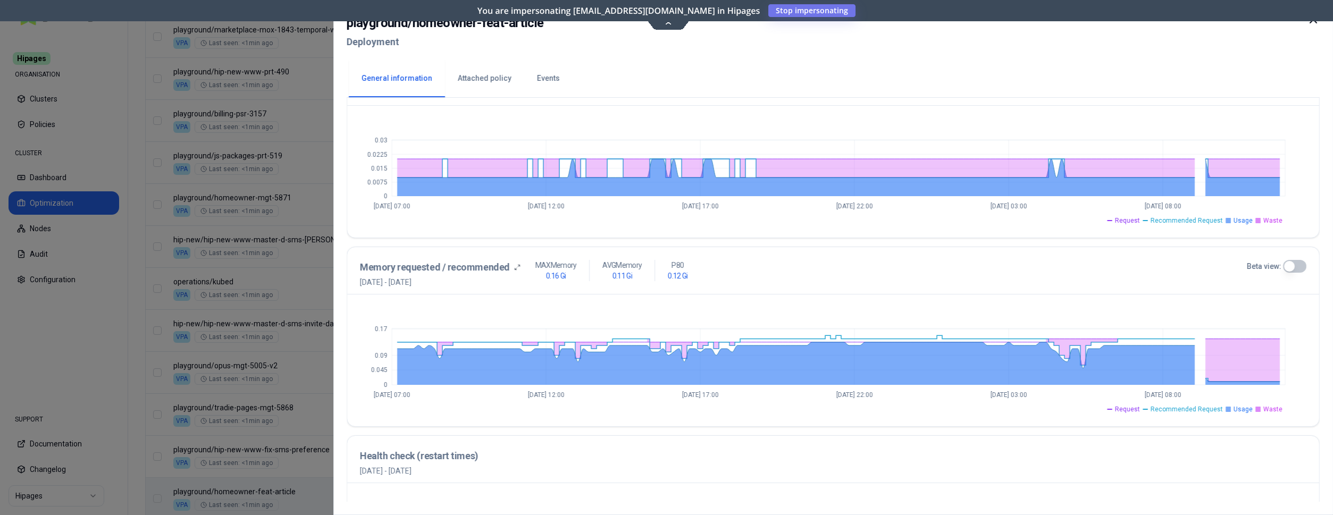
click at [1315, 23] on icon at bounding box center [1313, 19] width 13 height 13
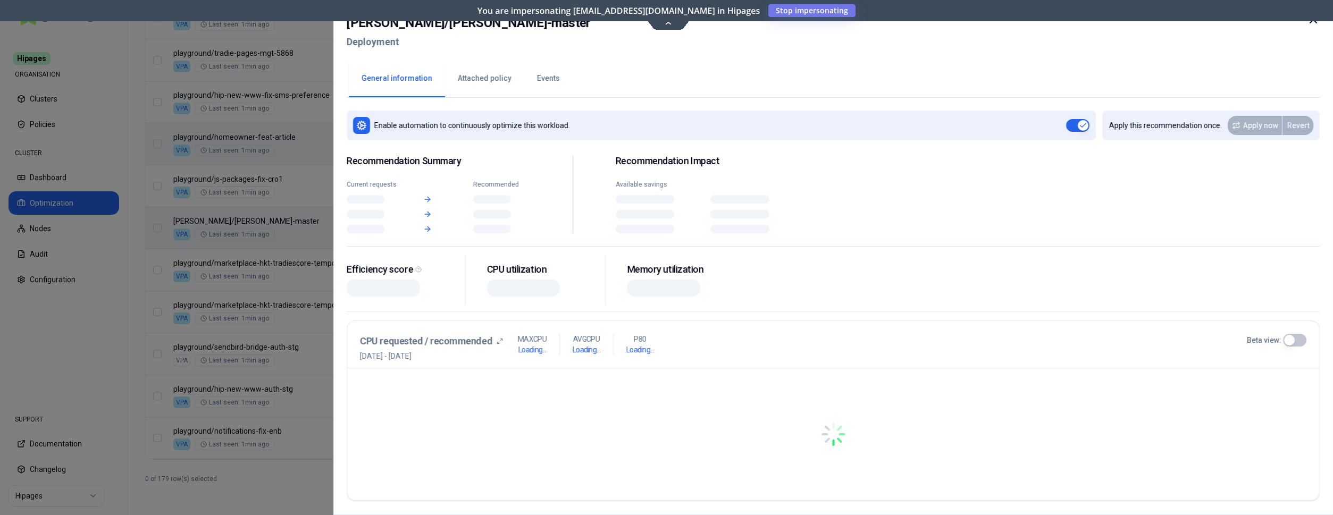
scroll to position [1284, 0]
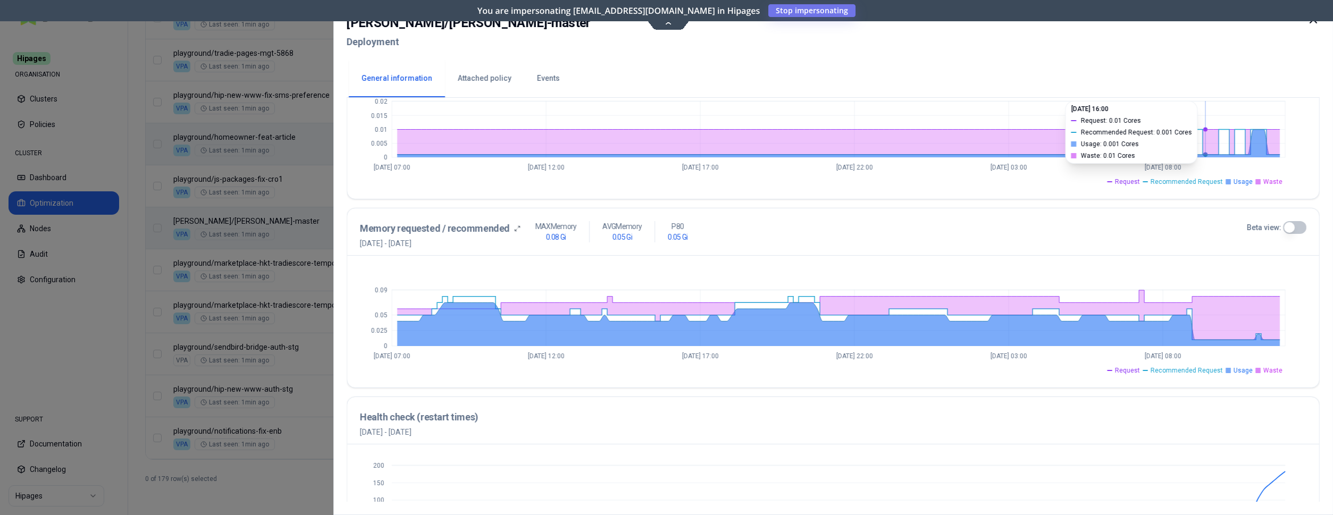
scroll to position [352, 0]
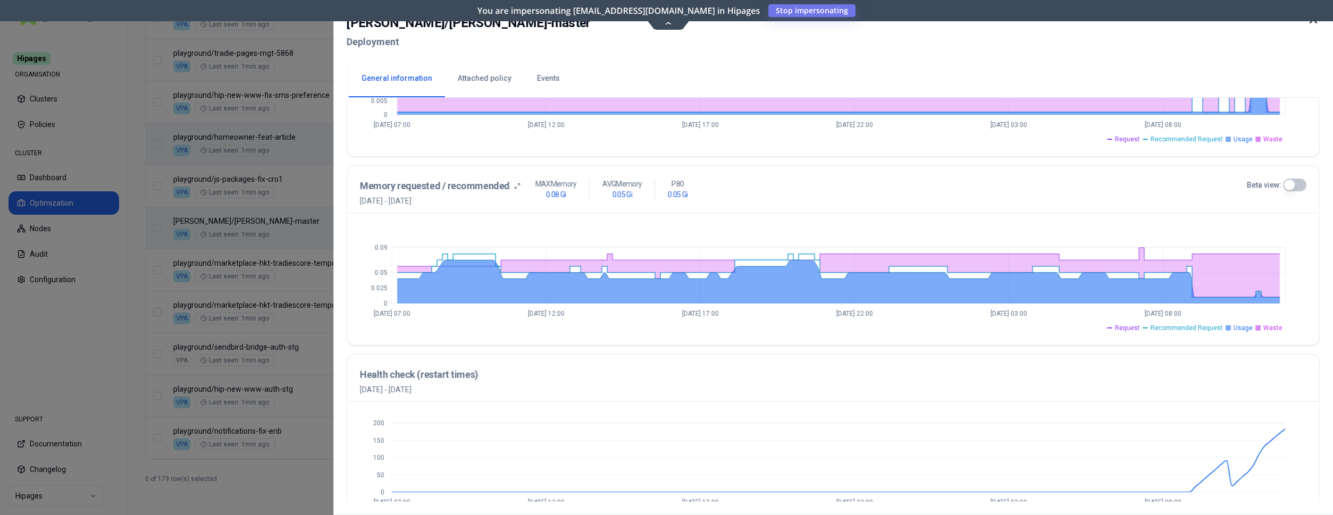
click at [1307, 23] on icon at bounding box center [1313, 19] width 13 height 13
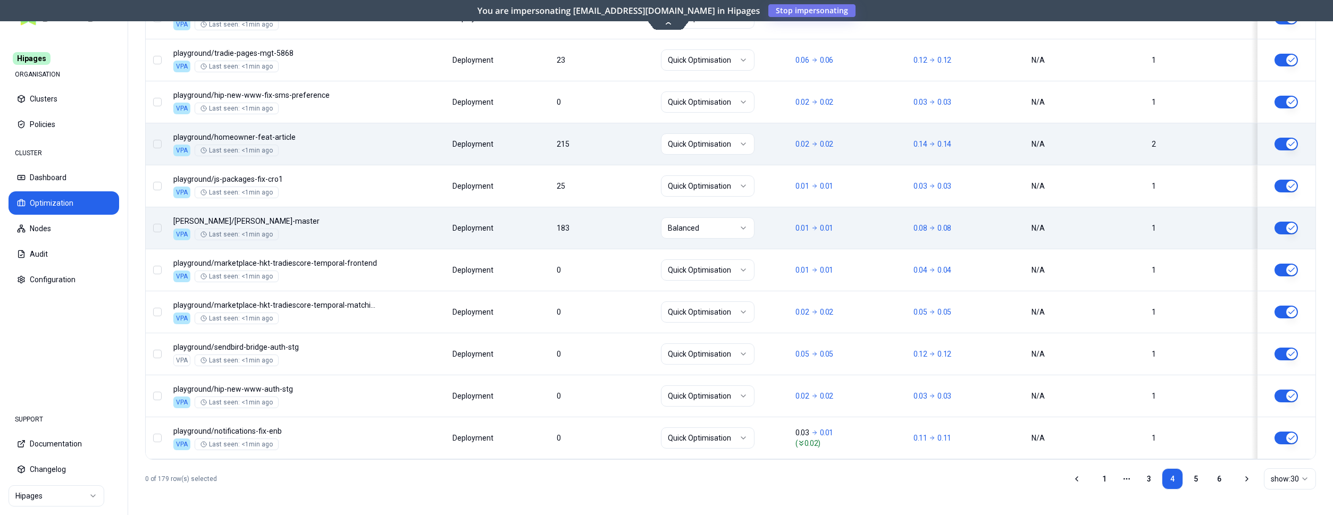
scroll to position [1284, 0]
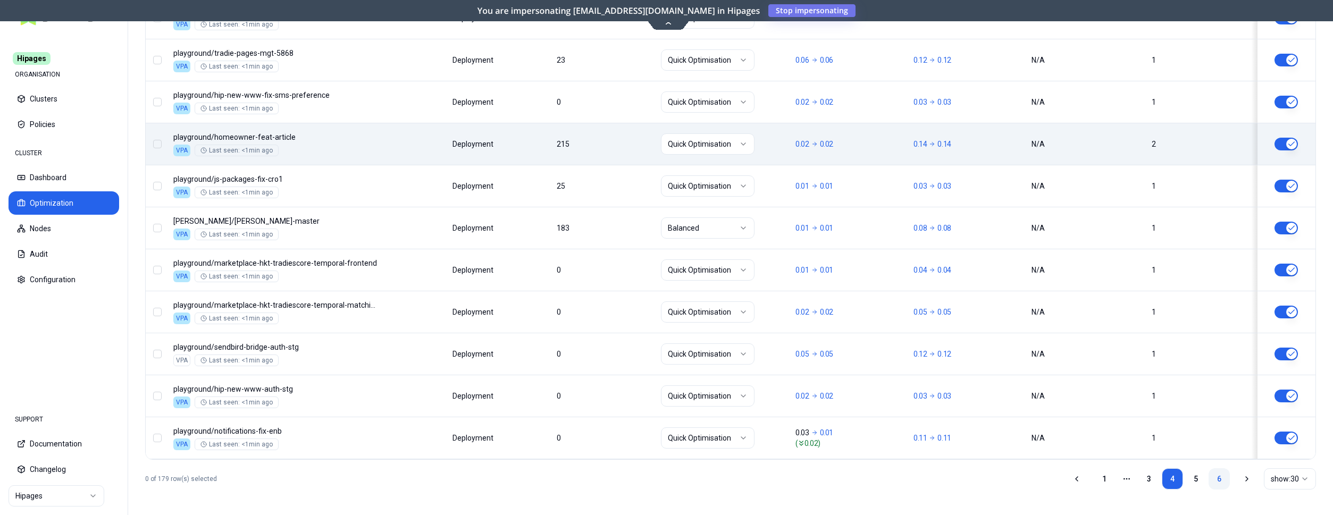
click at [1213, 480] on link "6" at bounding box center [1218, 478] width 21 height 21
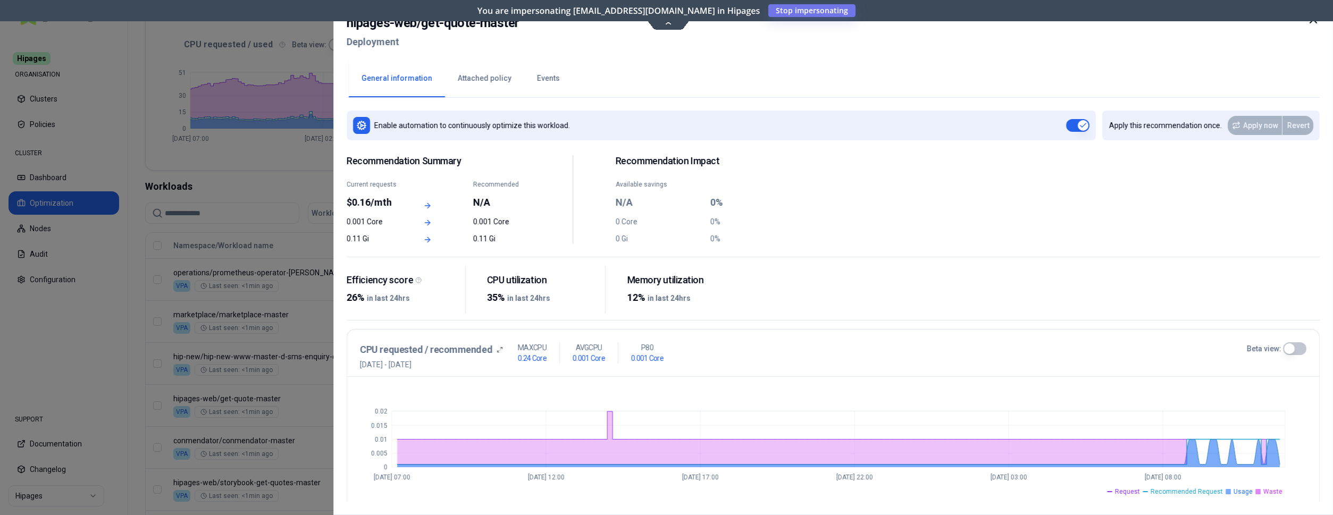
click at [1317, 23] on icon at bounding box center [1313, 19] width 13 height 13
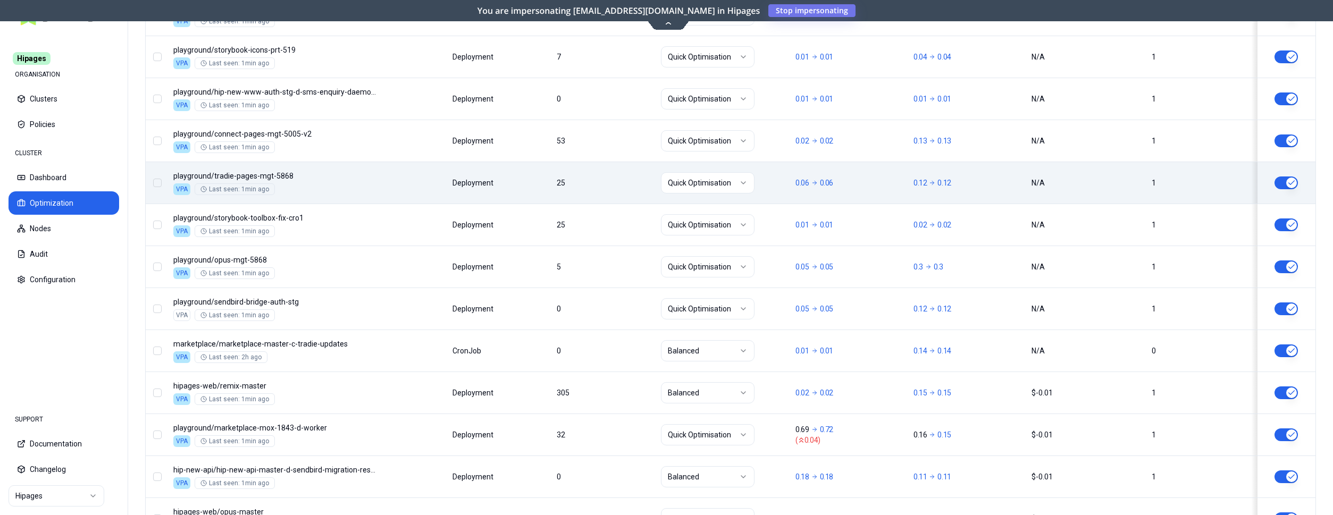
scroll to position [659, 0]
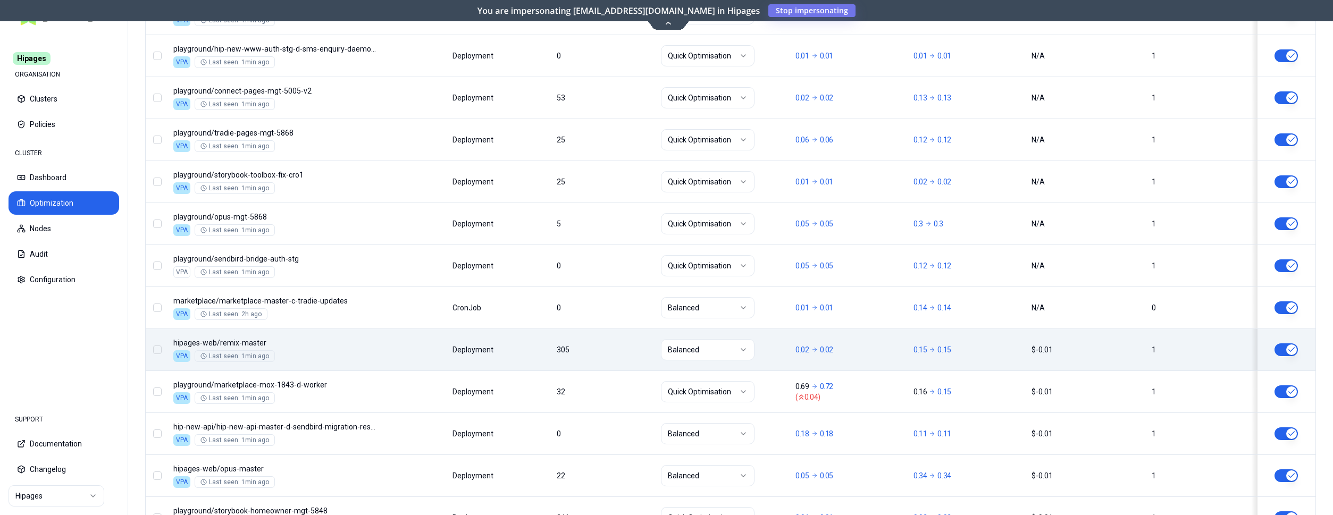
click at [392, 354] on div "Namespace/Workload name Type Restarts Policy CPU(Cores) (request vs recommended…" at bounding box center [730, 421] width 1169 height 1244
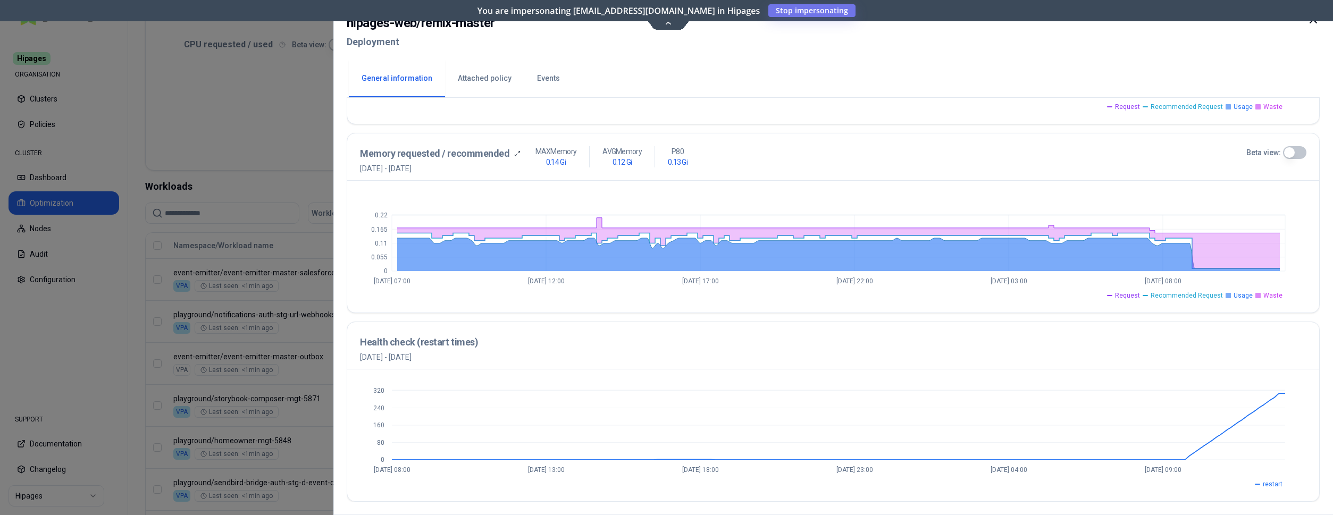
scroll to position [385, 0]
click at [1291, 150] on button "Beta view:" at bounding box center [1294, 152] width 23 height 13
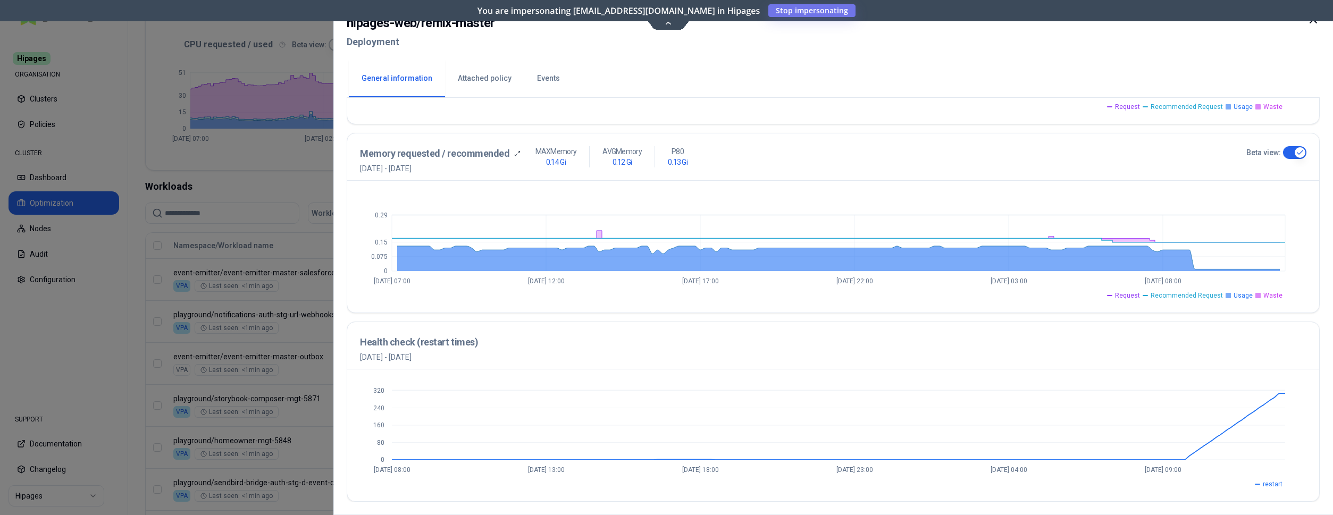
drag, startPoint x: 1309, startPoint y: 23, endPoint x: 1206, endPoint y: 52, distance: 107.0
click at [1309, 23] on icon at bounding box center [1313, 19] width 13 height 13
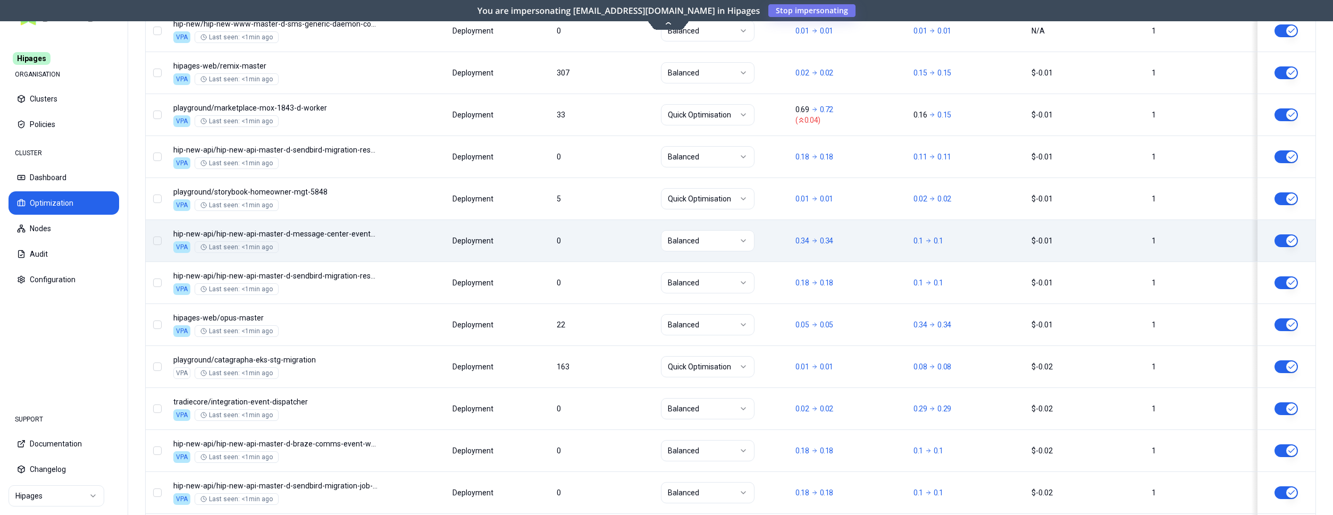
scroll to position [984, 0]
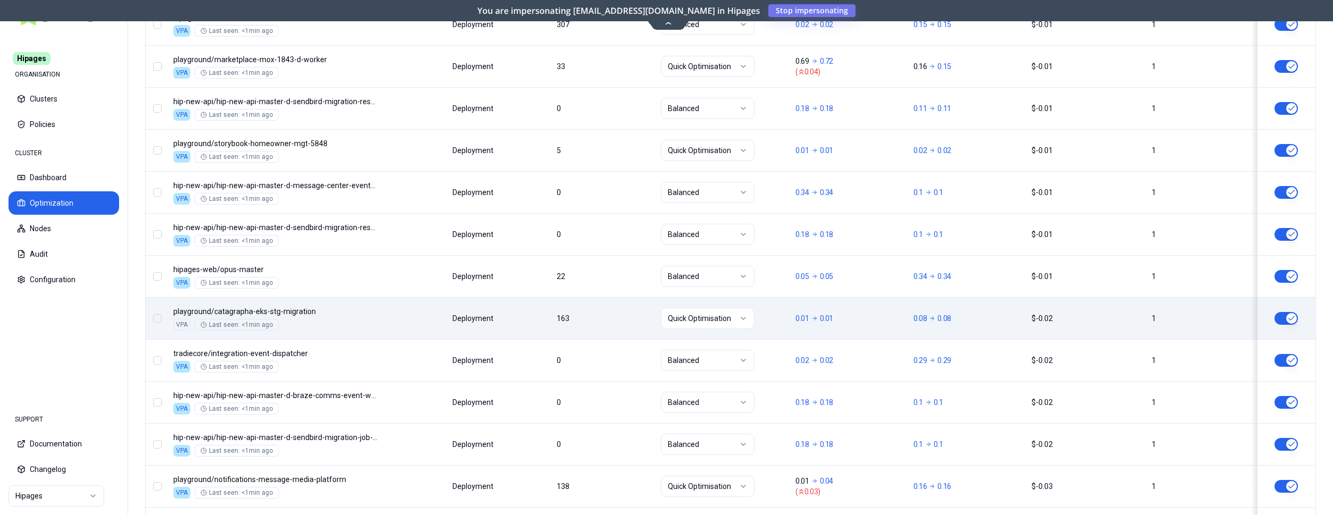
click at [553, 323] on div "Namespace/Workload name Type Restarts Policy CPU(Cores) (request vs recommended…" at bounding box center [730, 96] width 1169 height 1244
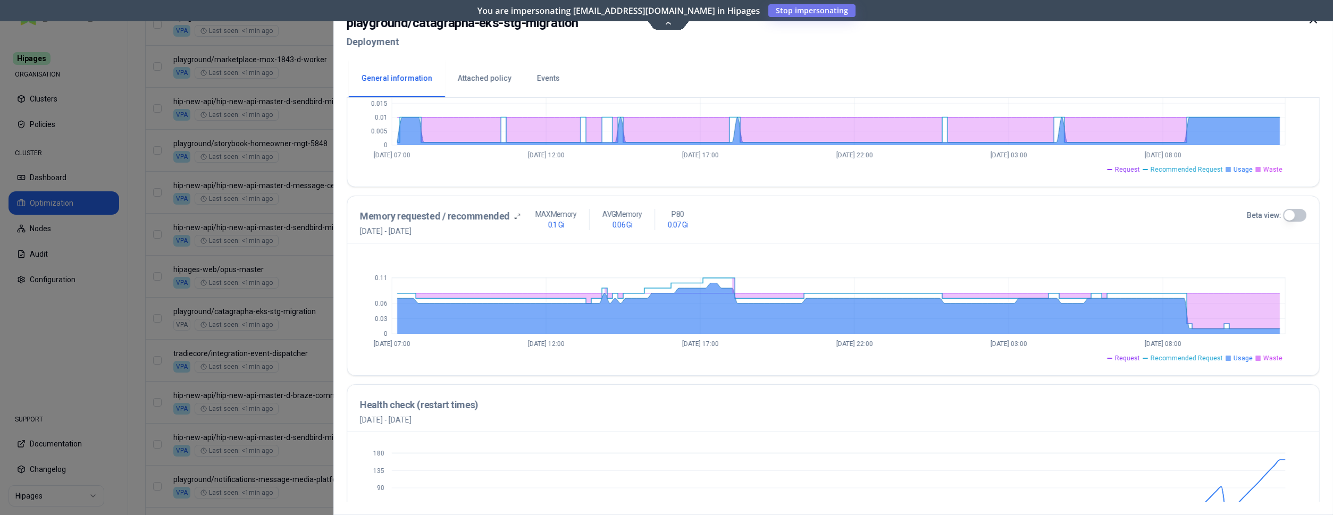
scroll to position [385, 0]
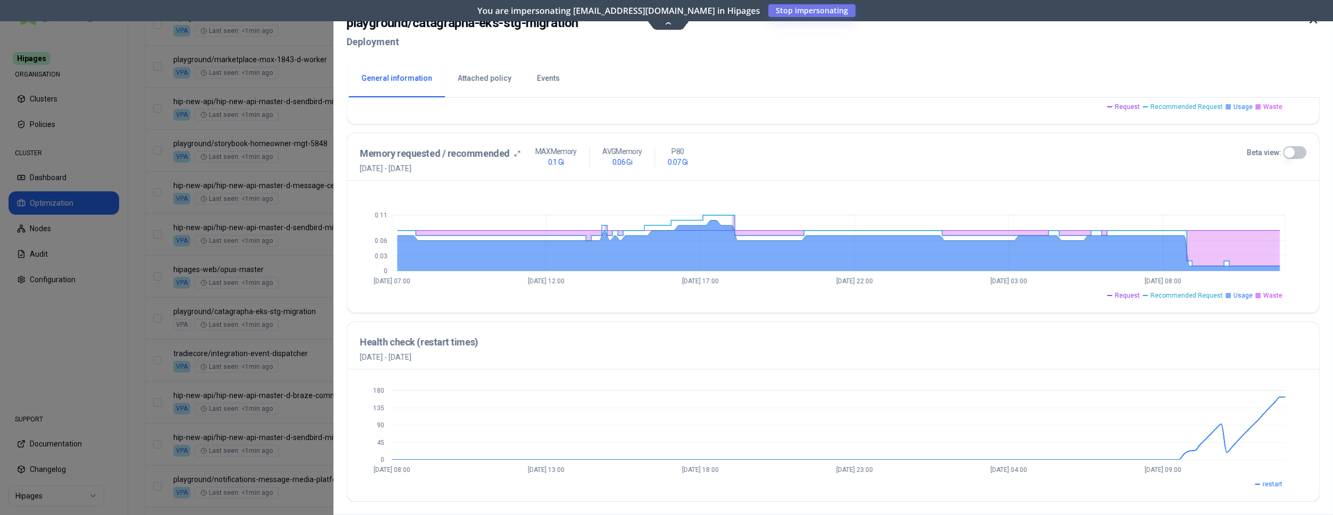
click at [1310, 23] on icon at bounding box center [1313, 19] width 13 height 13
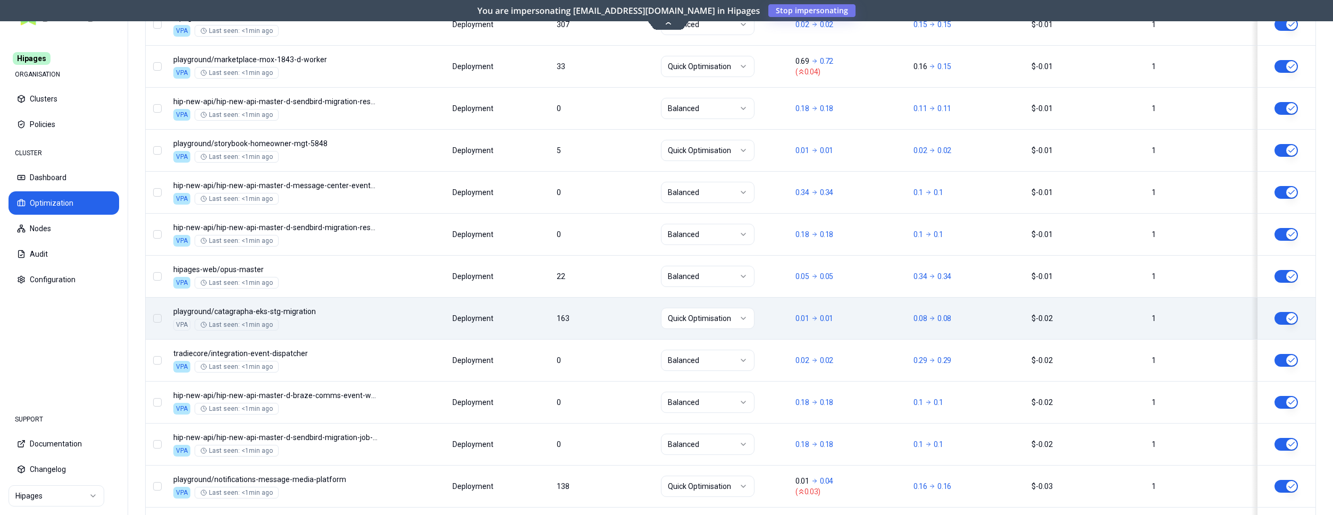
click at [486, 309] on div "Namespace/Workload name Type Restarts Policy CPU(Cores) (request vs recommended…" at bounding box center [730, 96] width 1169 height 1244
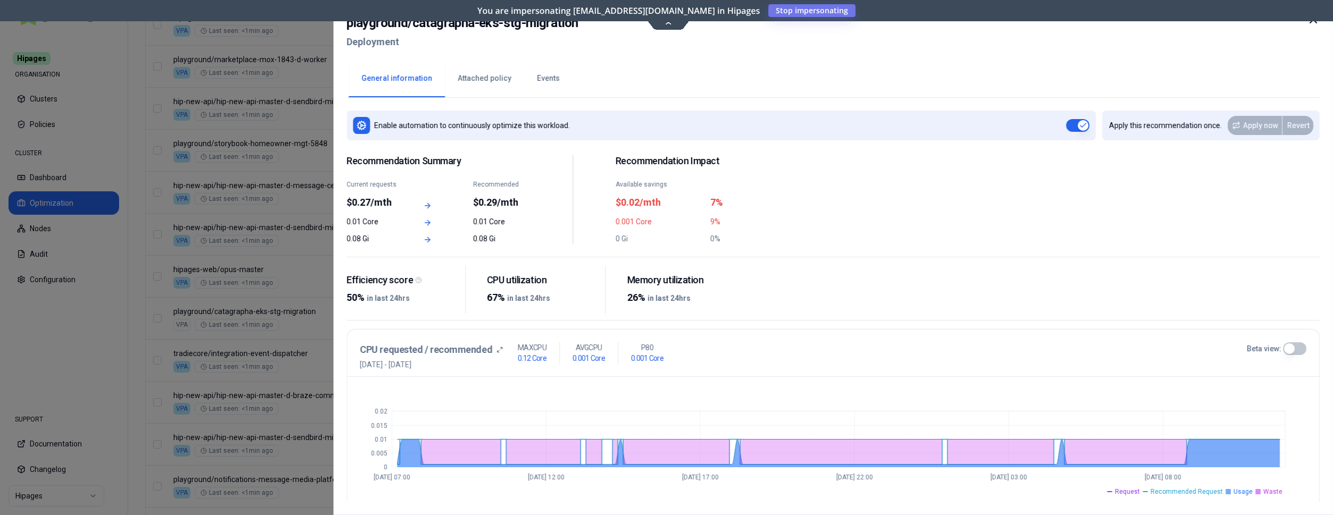
click at [538, 78] on button "Events" at bounding box center [548, 78] width 48 height 37
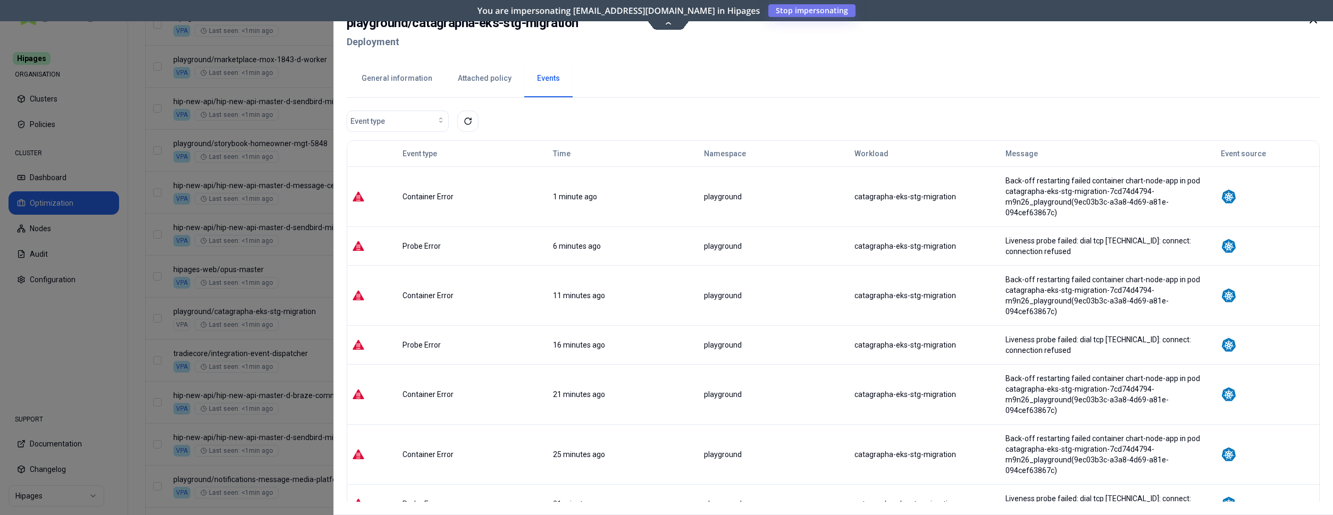
click at [1313, 22] on icon at bounding box center [1313, 19] width 13 height 13
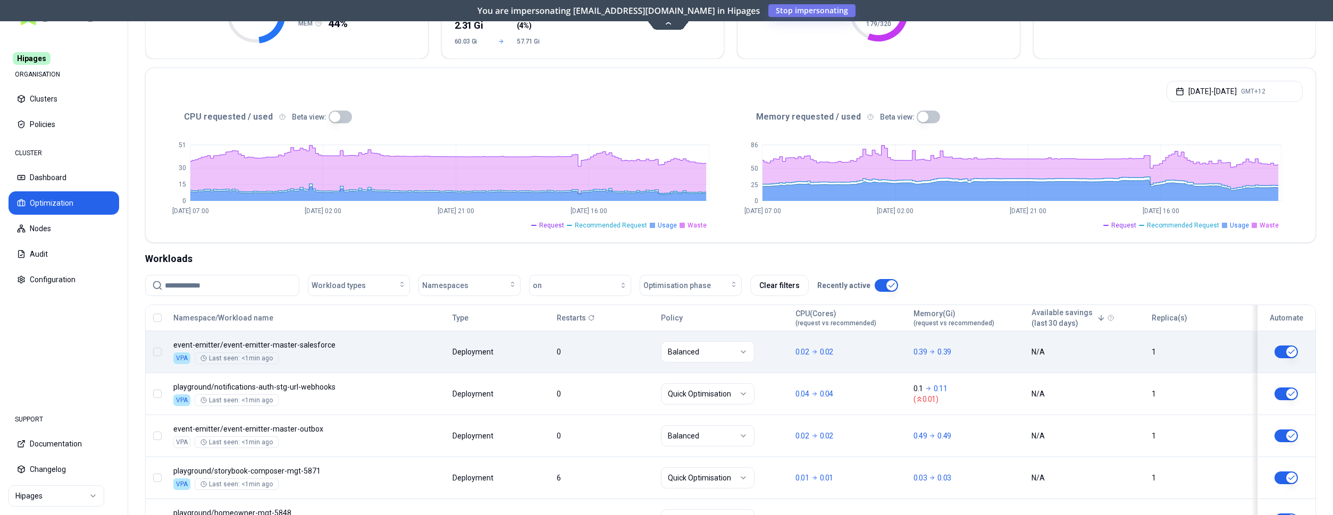
scroll to position [158, 0]
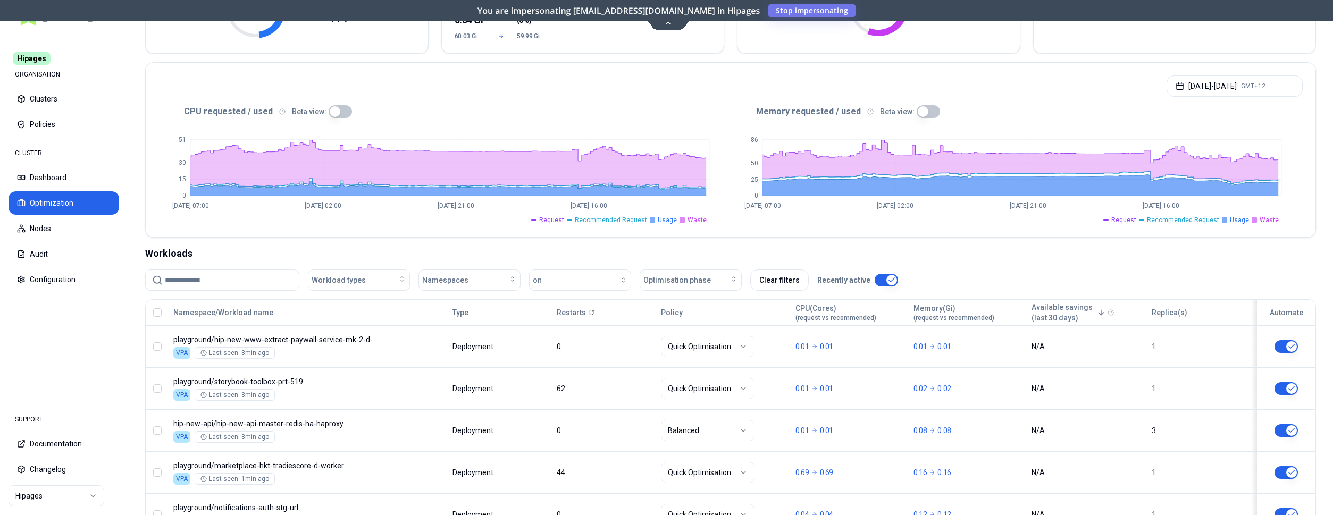
click at [71, 496] on html "Hipages ORGANISATION Clusters Policies CLUSTER Dashboard Optimization Nodes Aud…" at bounding box center [666, 257] width 1333 height 515
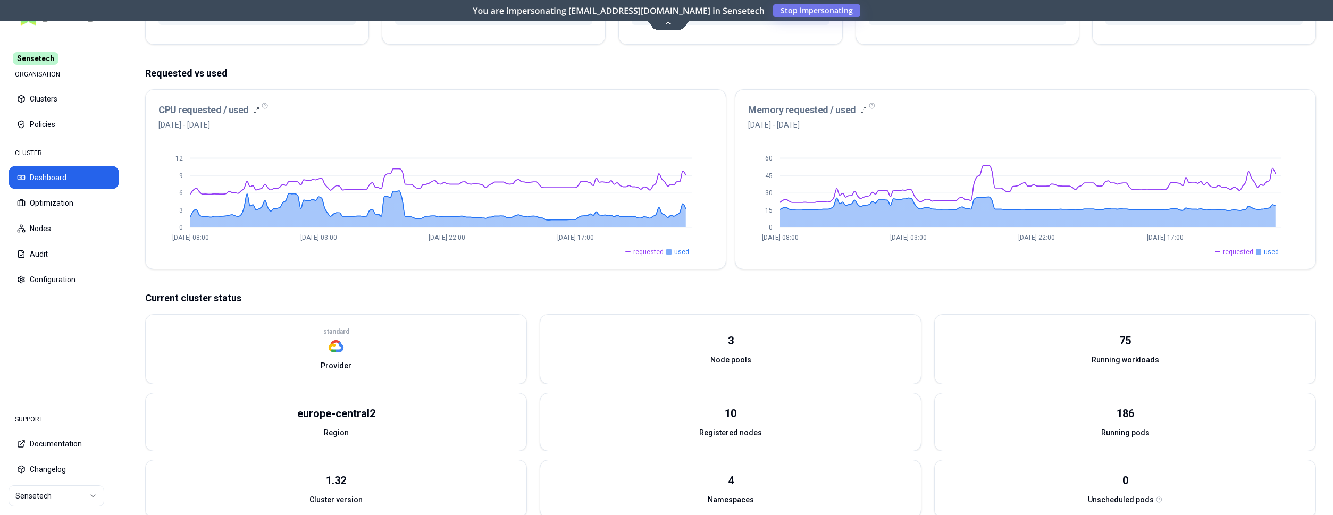
scroll to position [217, 0]
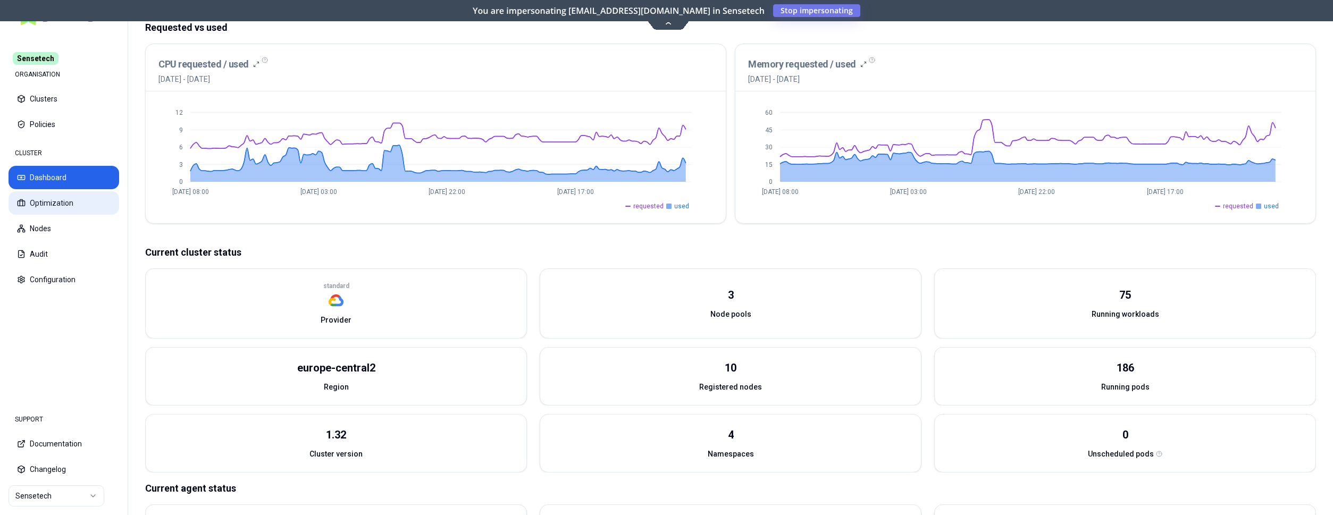
click at [72, 199] on button "Optimization" at bounding box center [64, 202] width 111 height 23
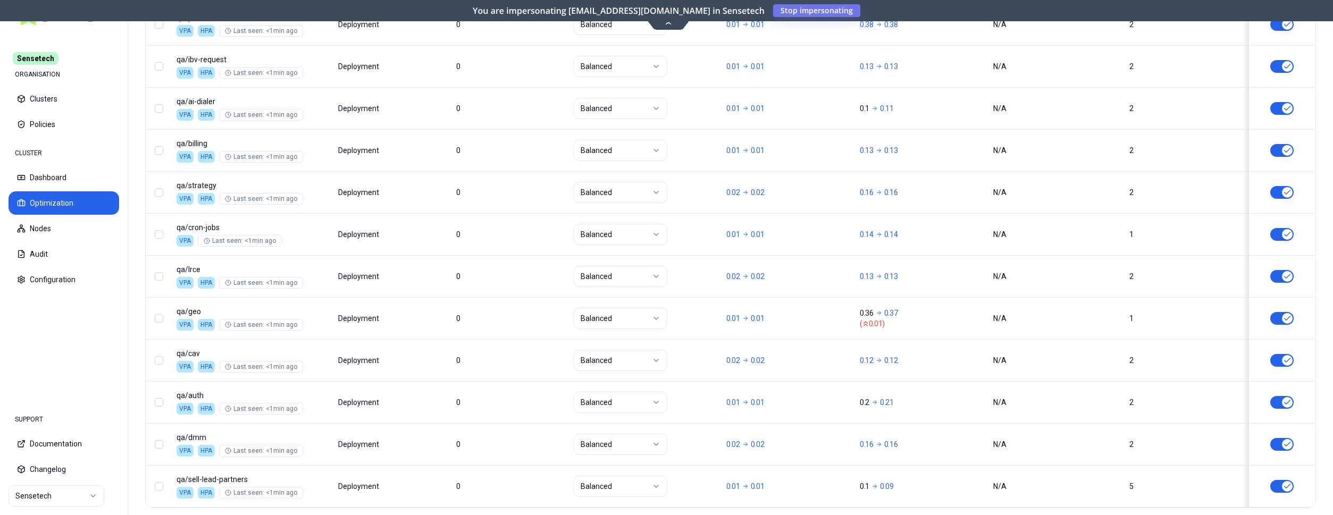
scroll to position [1284, 0]
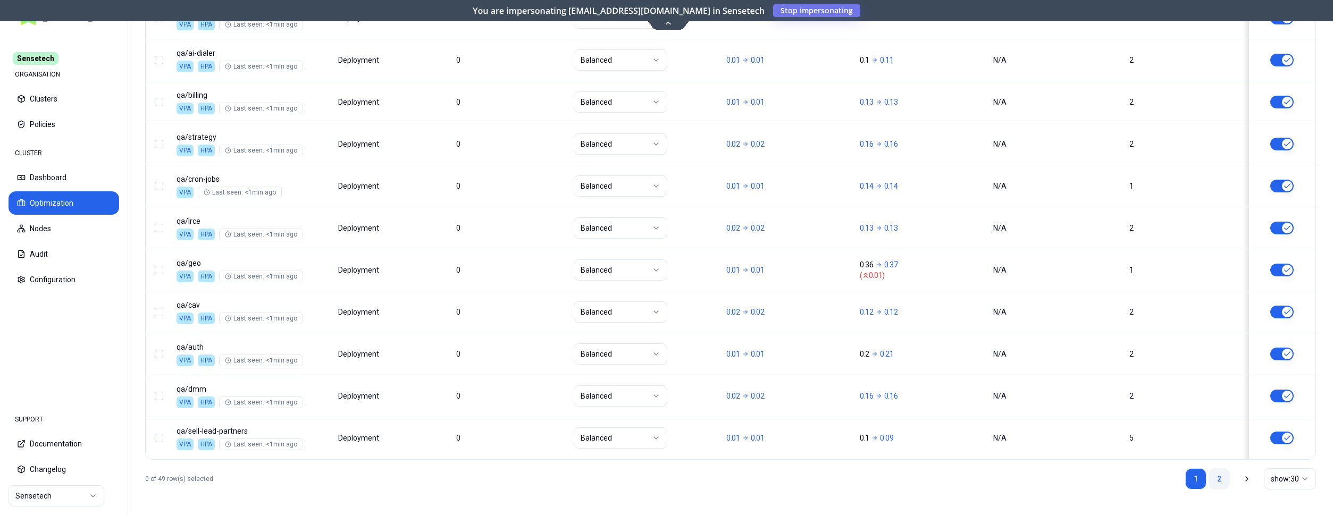
click at [1226, 474] on link "2" at bounding box center [1218, 478] width 21 height 21
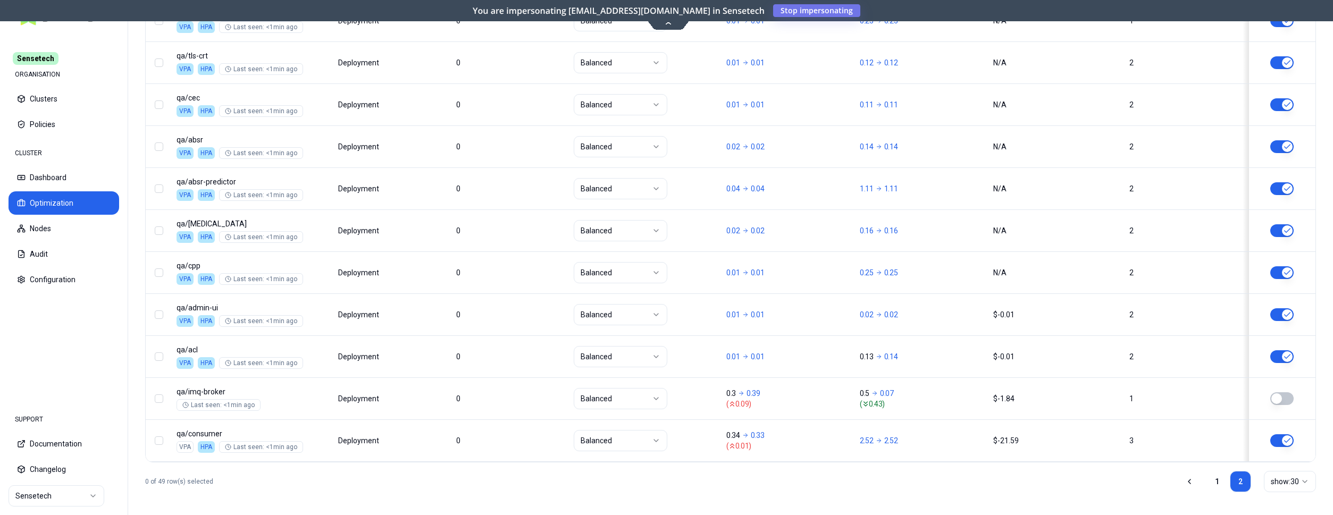
scroll to position [822, 0]
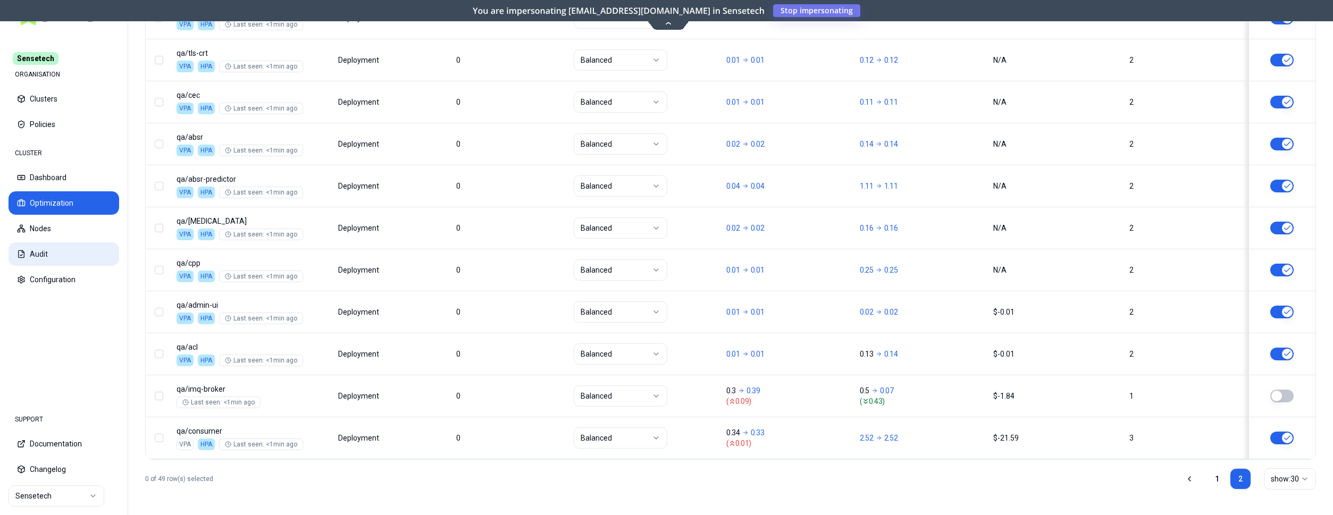
click at [48, 251] on button "Audit" at bounding box center [64, 253] width 111 height 23
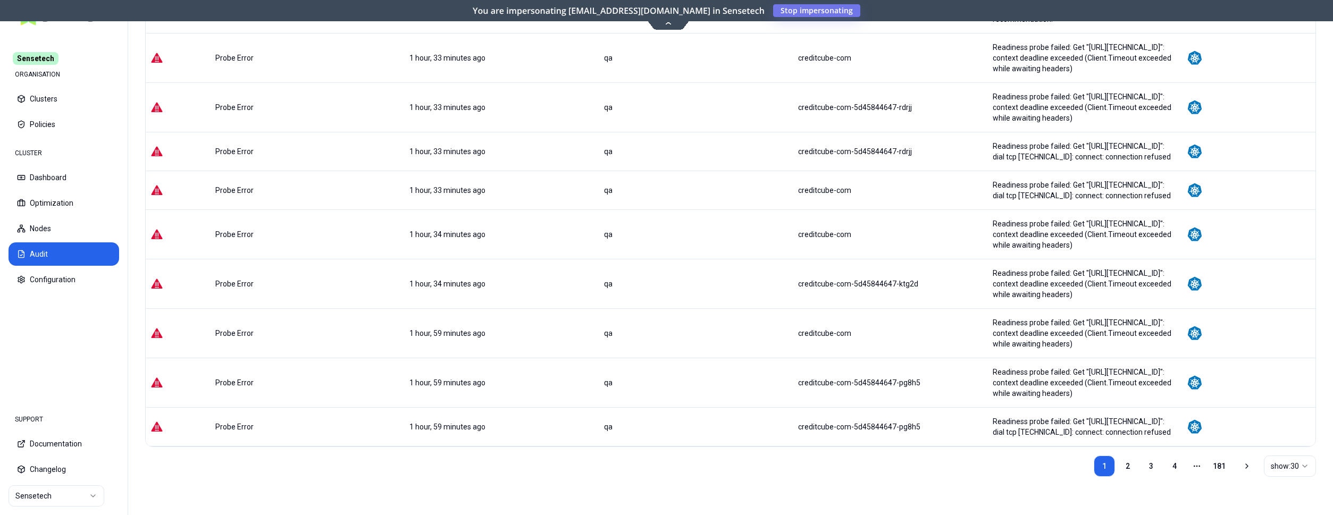
scroll to position [1089, 0]
click at [72, 202] on button "Optimization" at bounding box center [64, 202] width 111 height 23
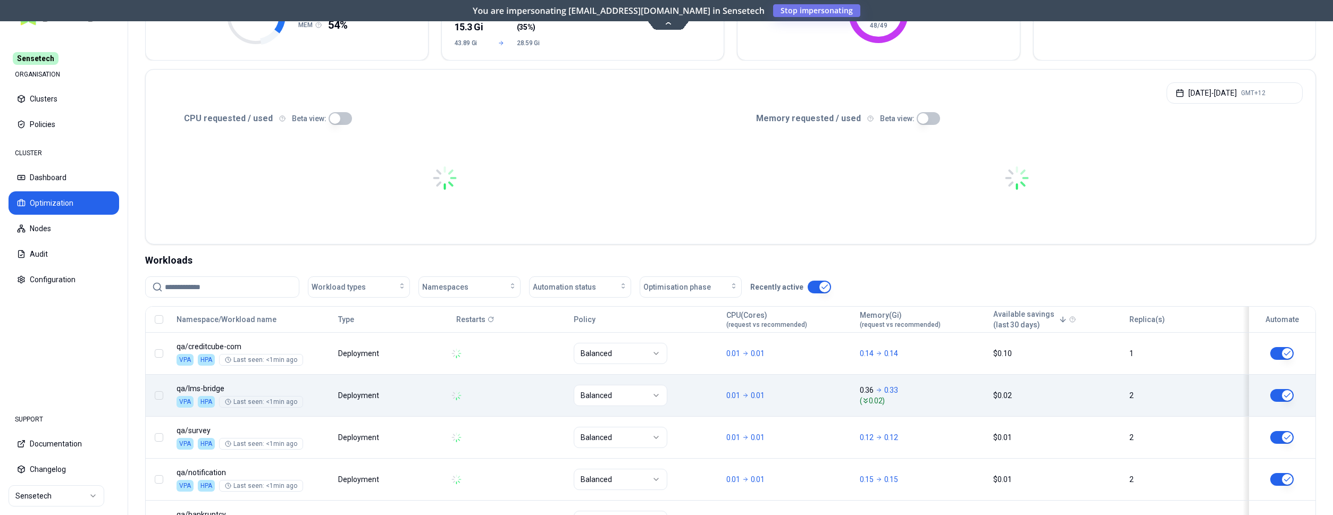
scroll to position [217, 0]
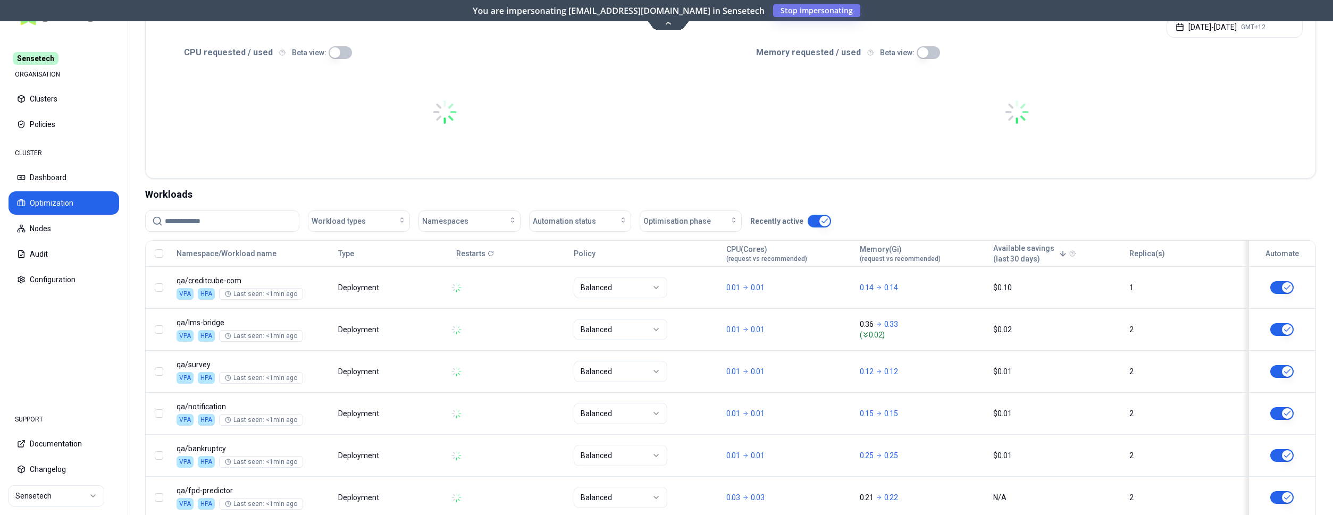
click at [217, 223] on input at bounding box center [229, 221] width 128 height 20
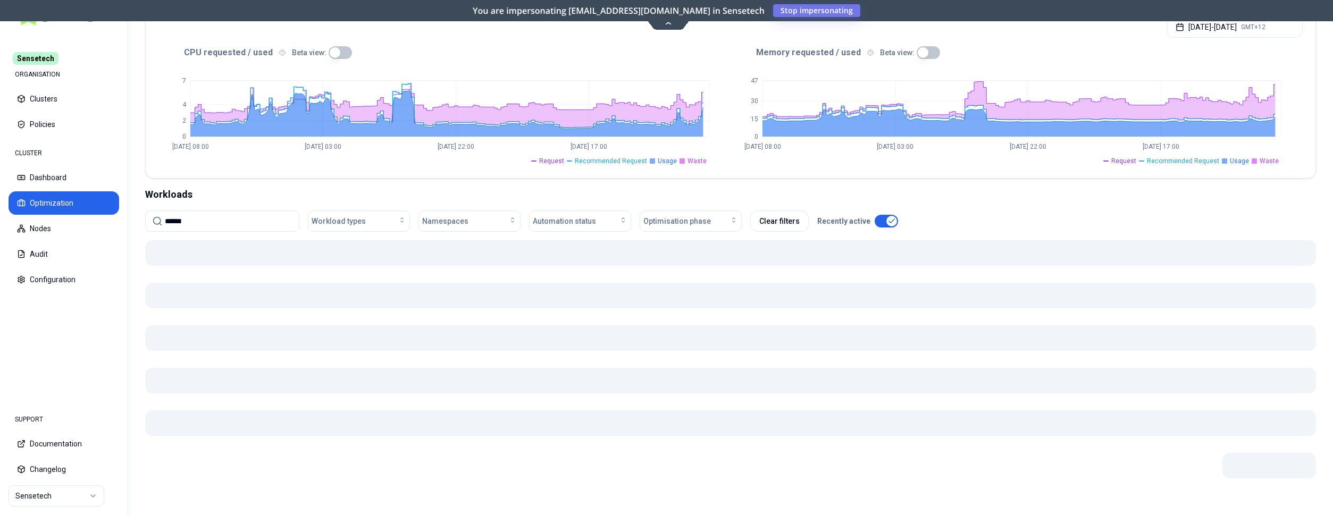
scroll to position [201, 0]
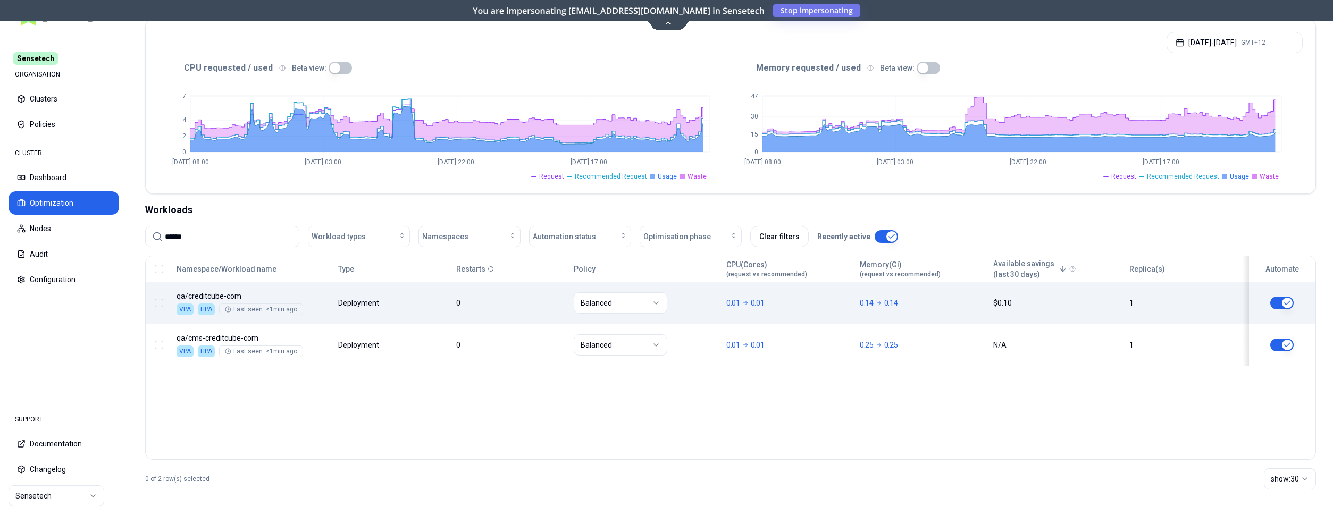
type input "******"
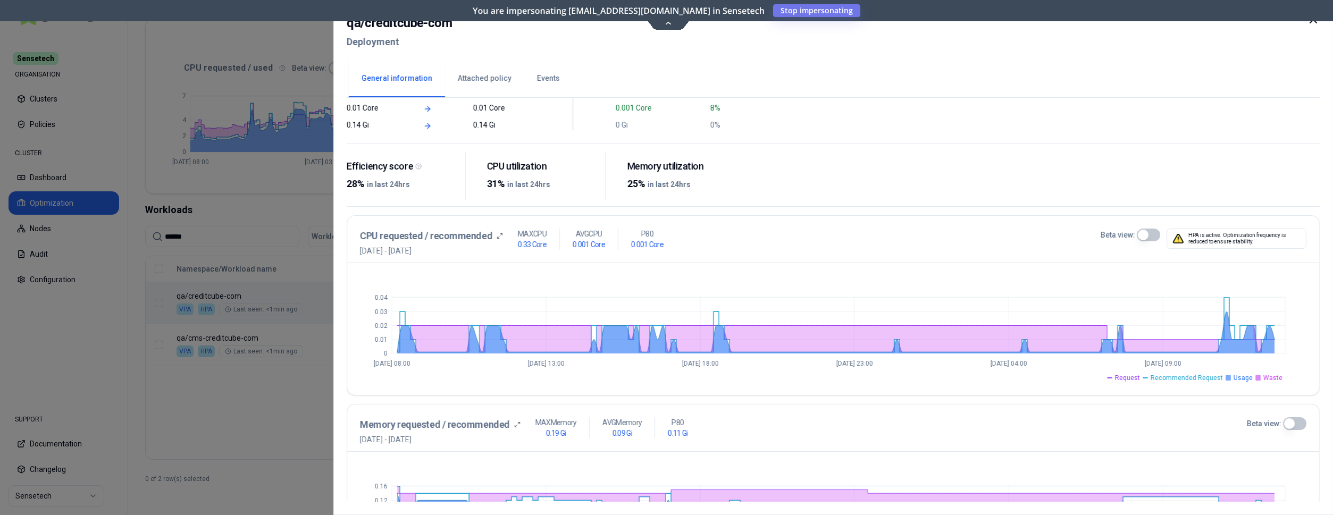
scroll to position [385, 0]
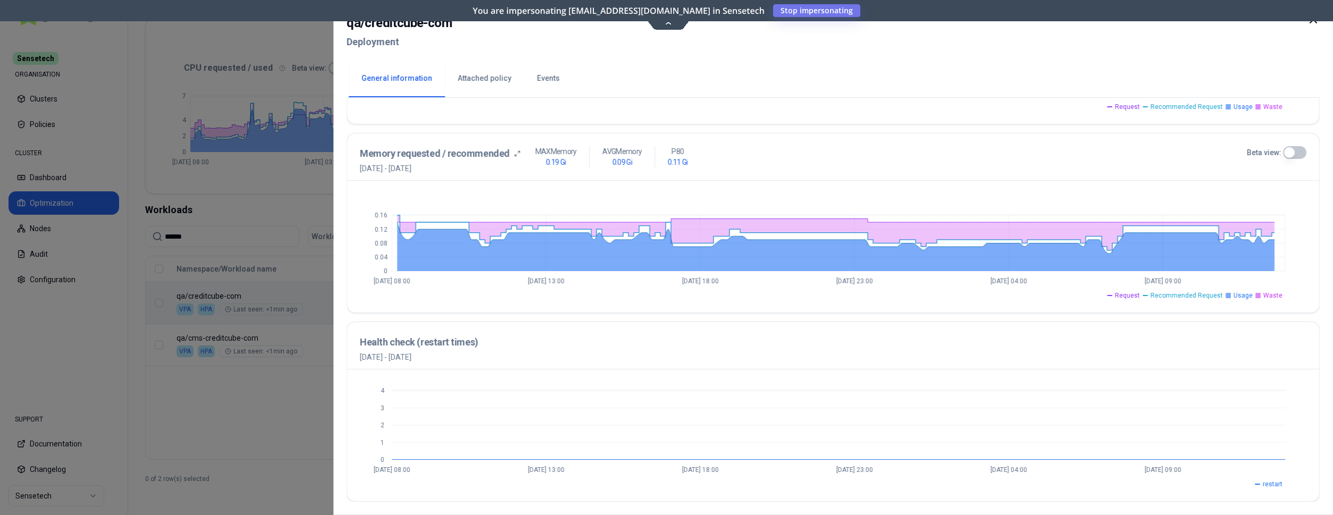
click at [552, 88] on button "Events" at bounding box center [548, 78] width 48 height 37
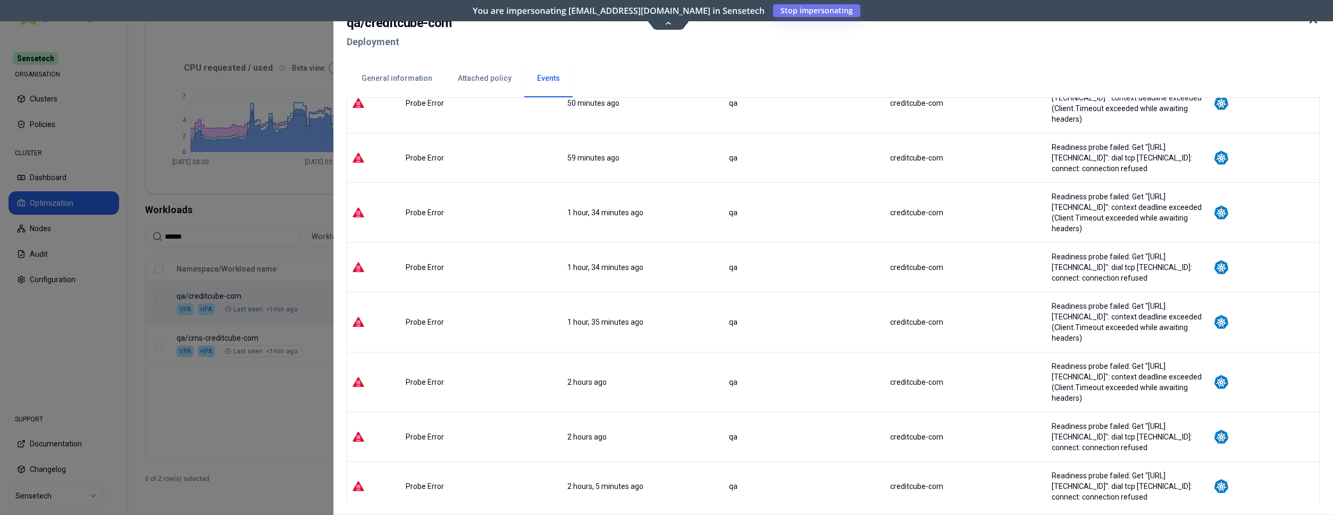
scroll to position [325, 0]
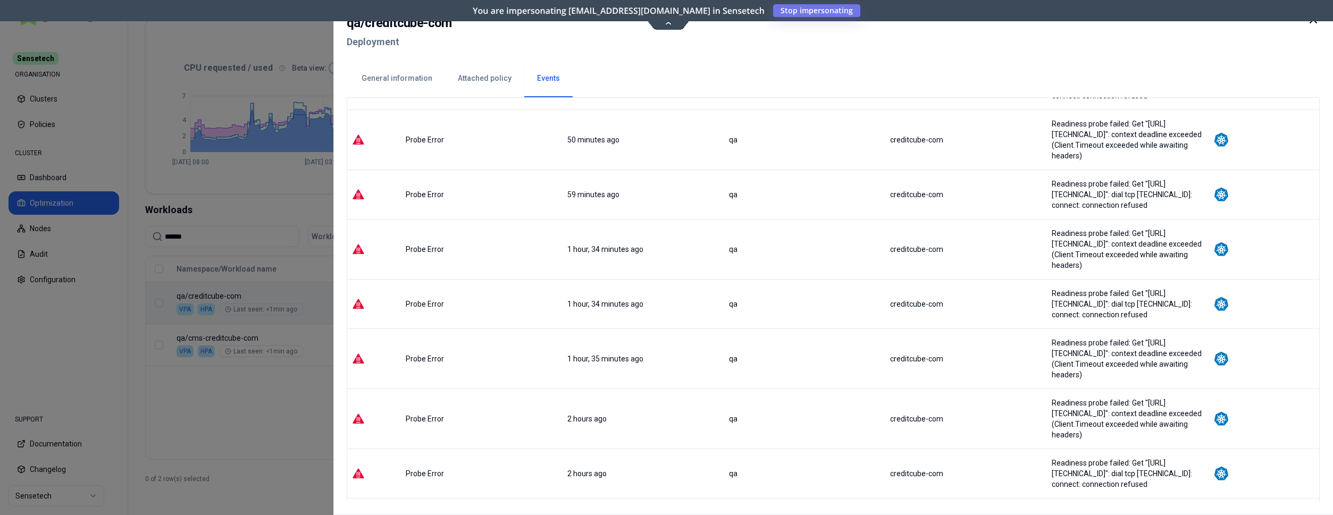
click at [1313, 24] on icon at bounding box center [1313, 19] width 13 height 13
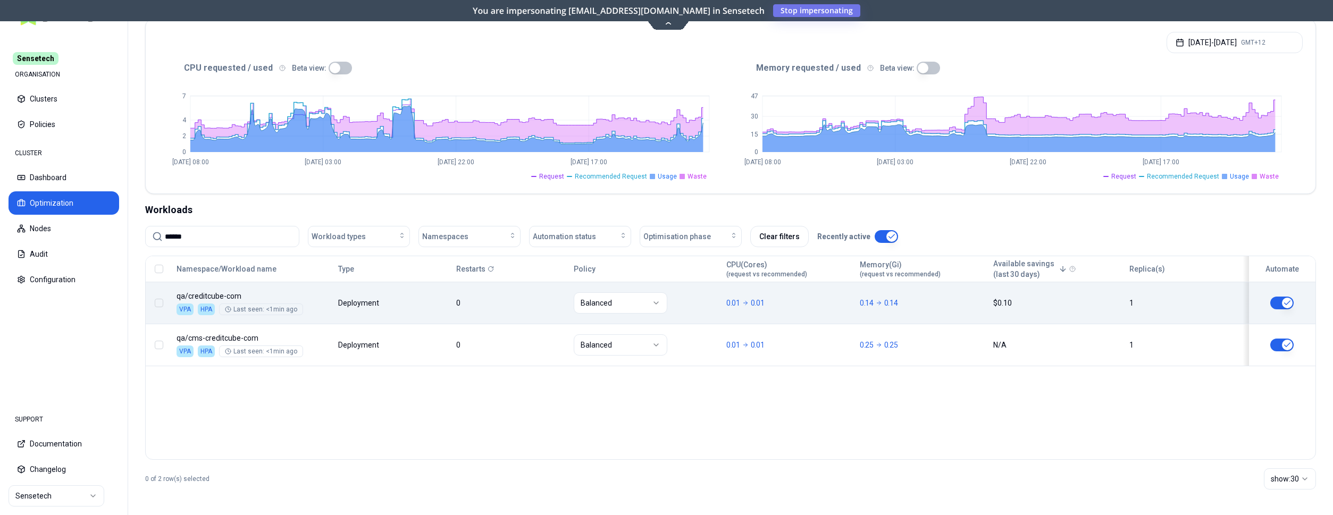
scroll to position [201, 0]
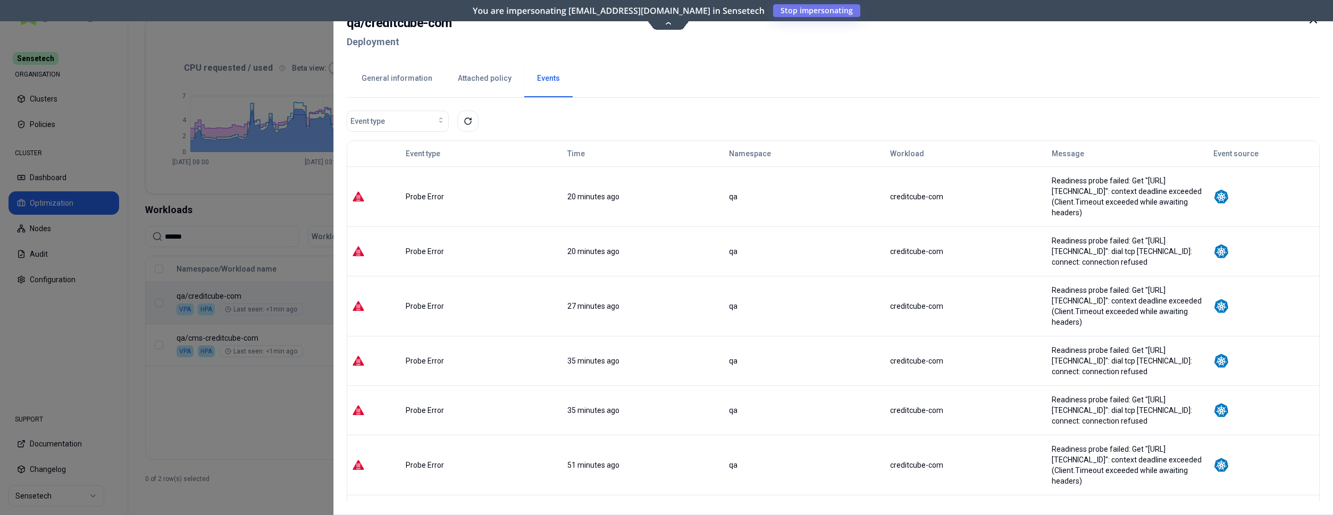
click at [419, 73] on button "General information" at bounding box center [397, 78] width 96 height 37
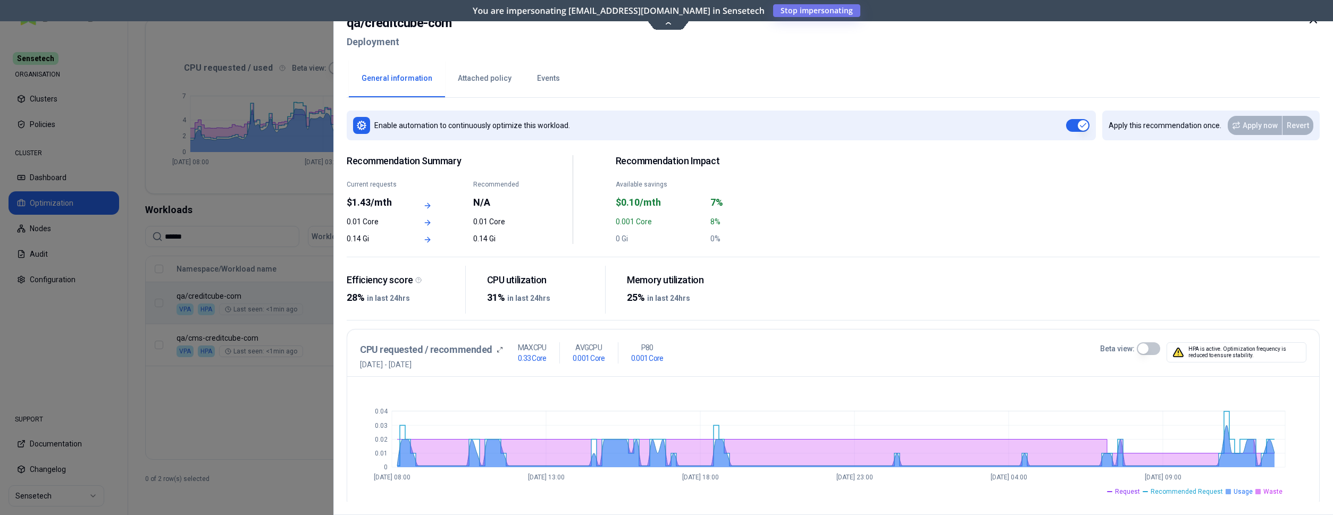
click at [1315, 22] on icon at bounding box center [1313, 19] width 13 height 13
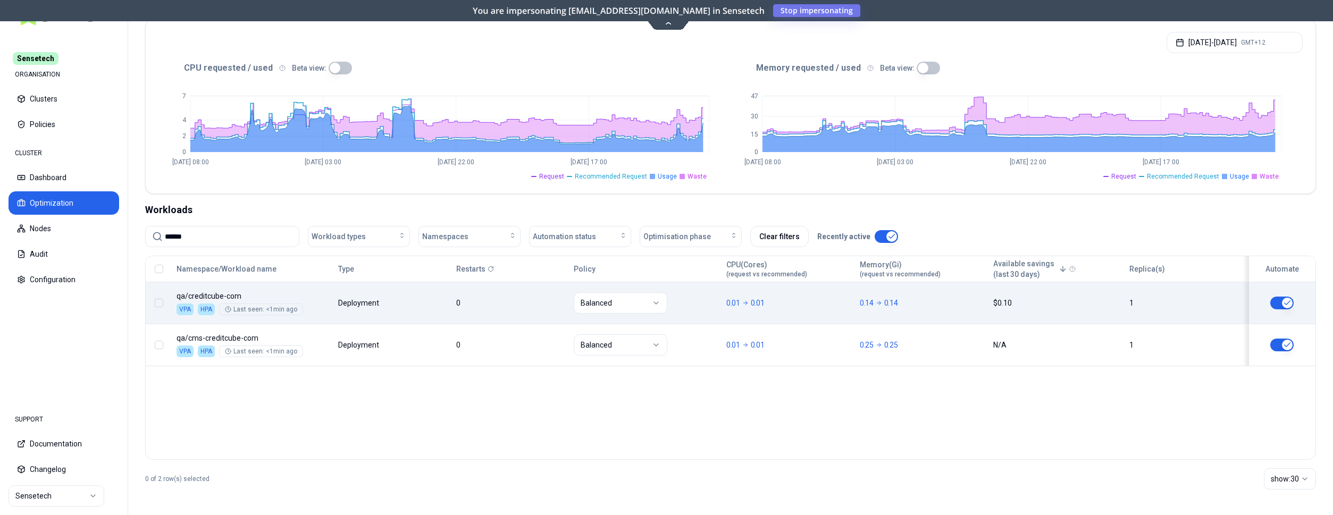
click at [399, 308] on div "Namespace/Workload name Type Restarts Policy CPU(Cores) (request vs recommended…" at bounding box center [730, 311] width 1169 height 110
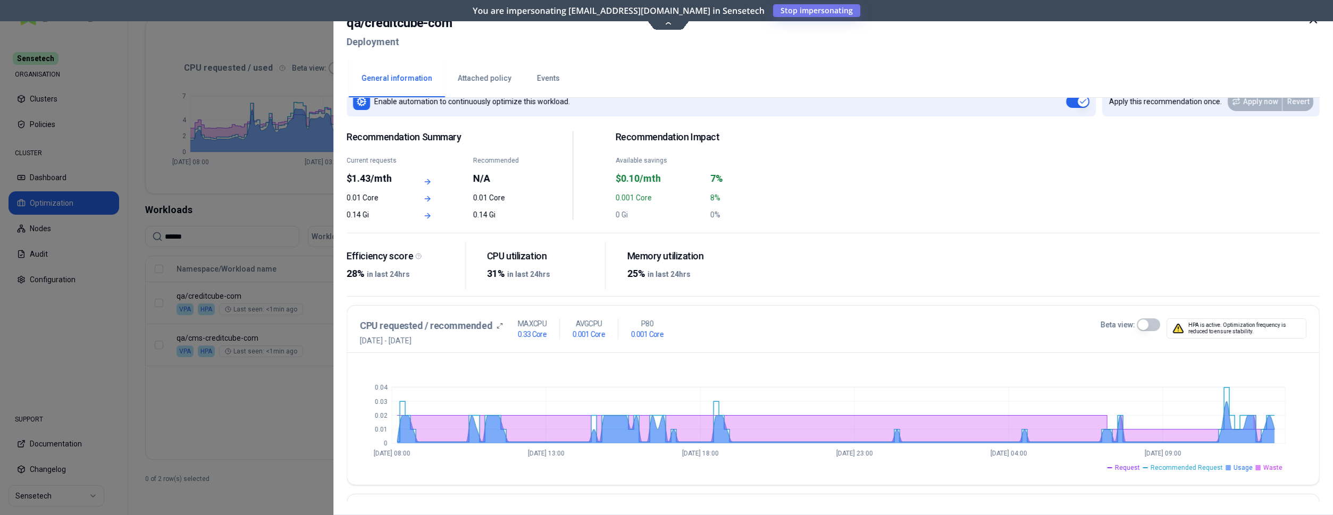
scroll to position [163, 0]
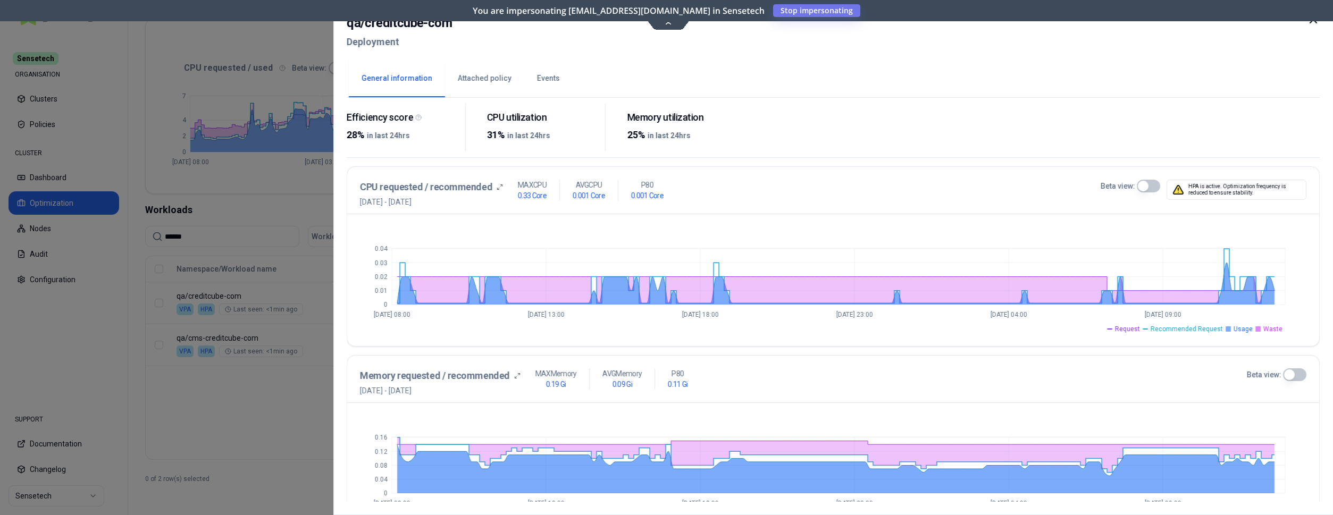
click at [1145, 182] on button "Beta view:" at bounding box center [1147, 186] width 23 height 13
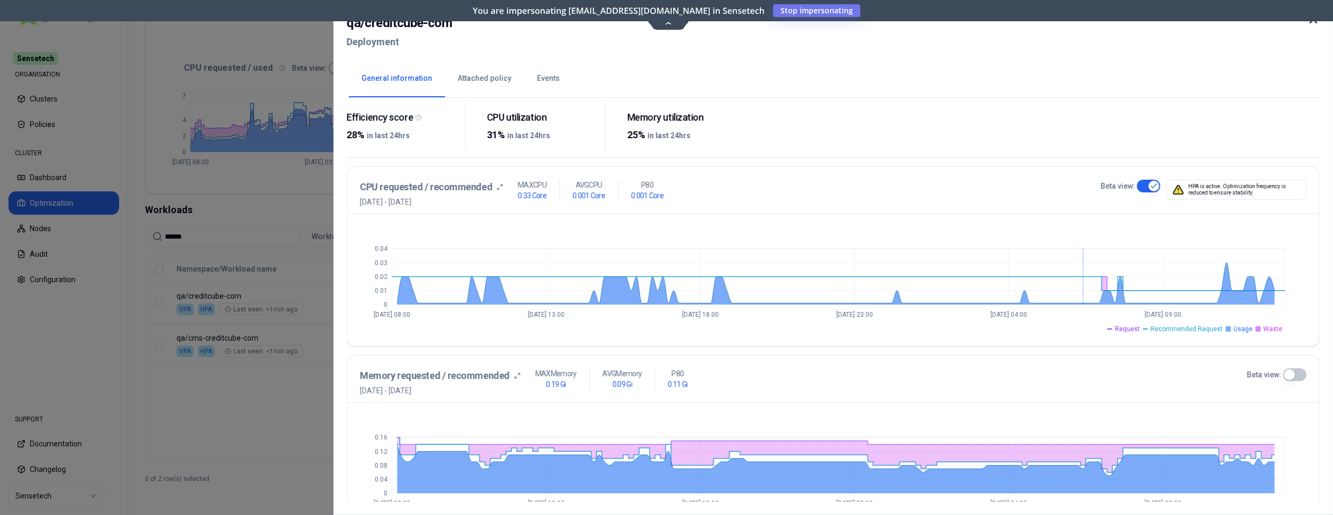
scroll to position [0, 0]
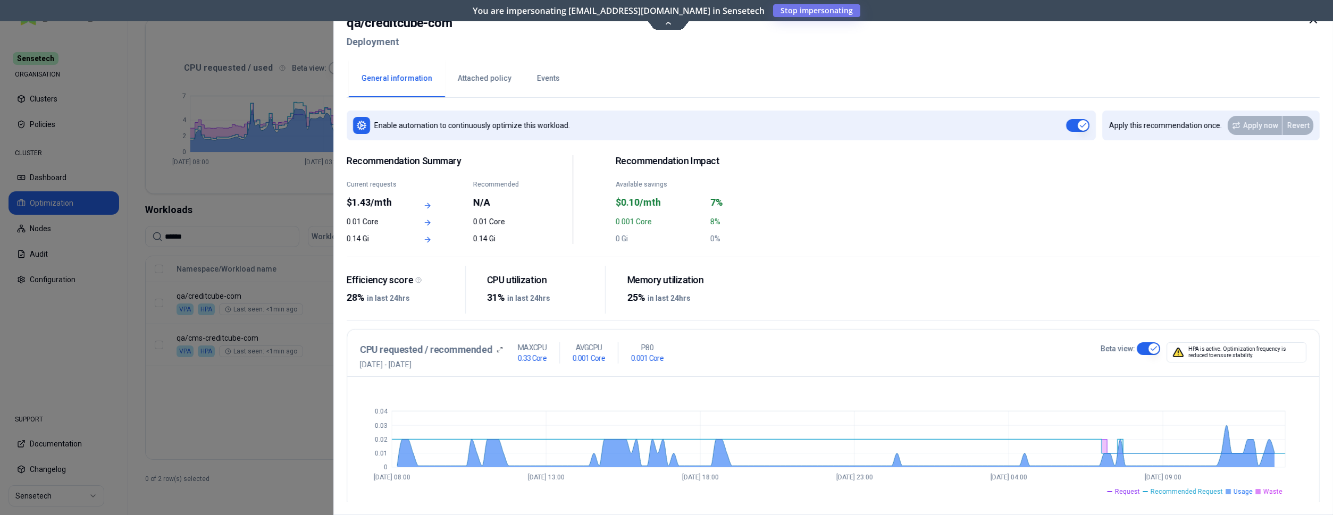
click at [1314, 21] on icon at bounding box center [1313, 19] width 13 height 13
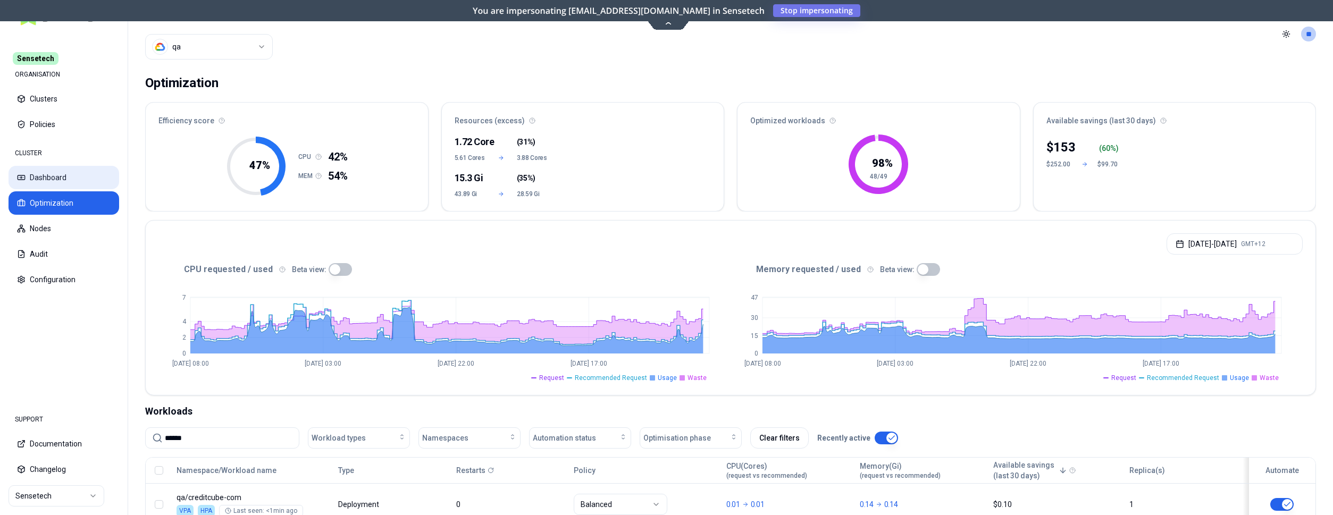
click at [57, 173] on button "Dashboard" at bounding box center [64, 177] width 111 height 23
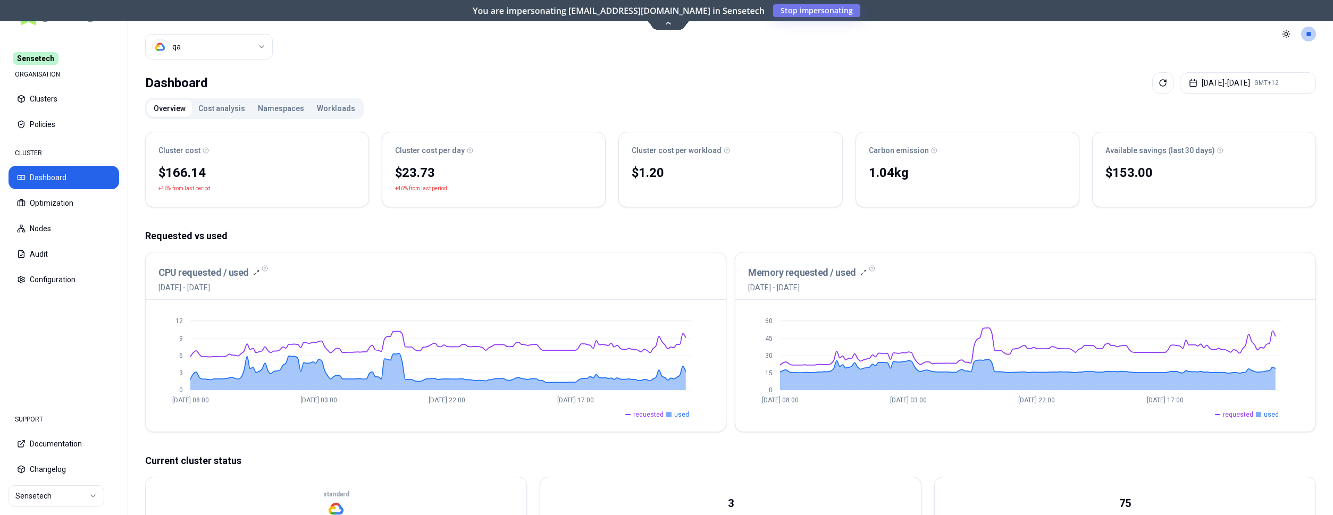
click at [251, 52] on html "Sensetech ORGANISATION Clusters Policies CLUSTER Dashboard Optimization Nodes A…" at bounding box center [666, 257] width 1333 height 515
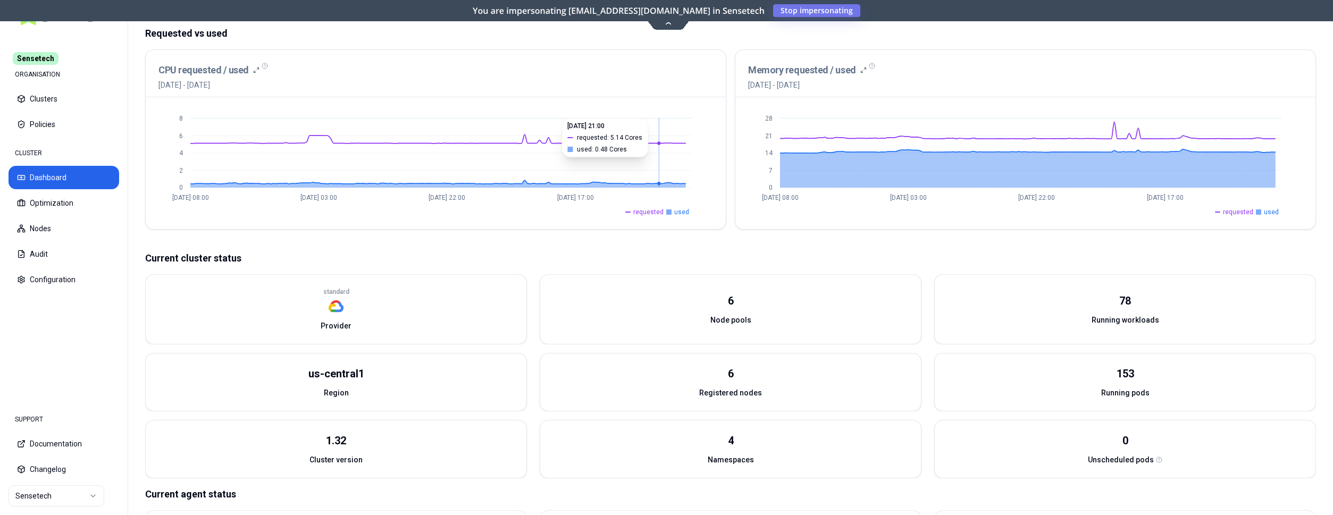
scroll to position [271, 0]
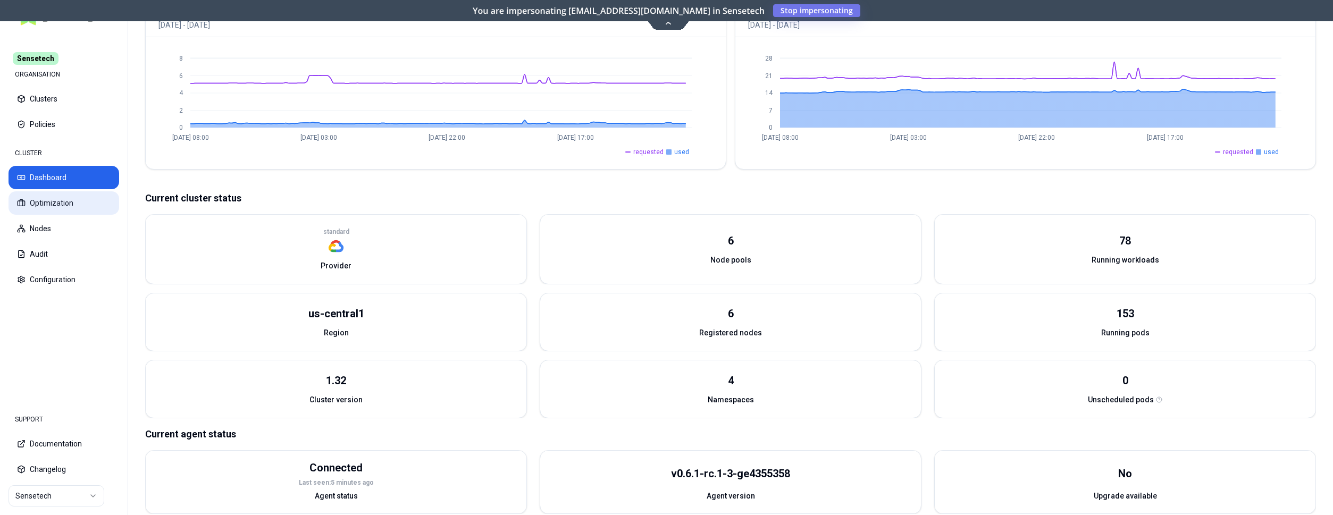
click at [27, 199] on button "Optimization" at bounding box center [64, 202] width 111 height 23
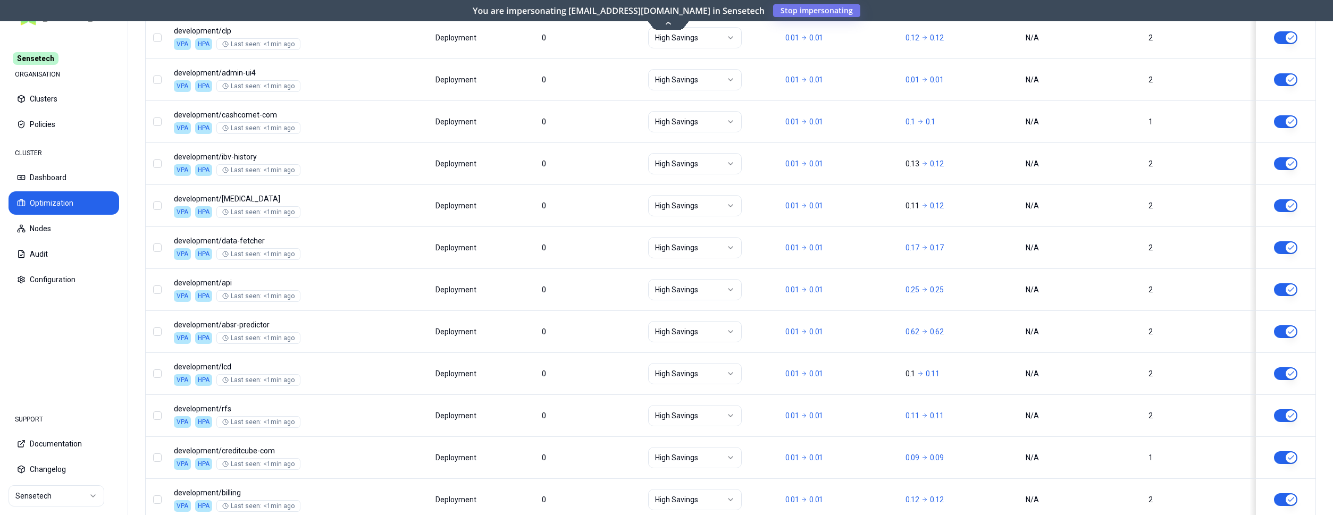
scroll to position [1284, 0]
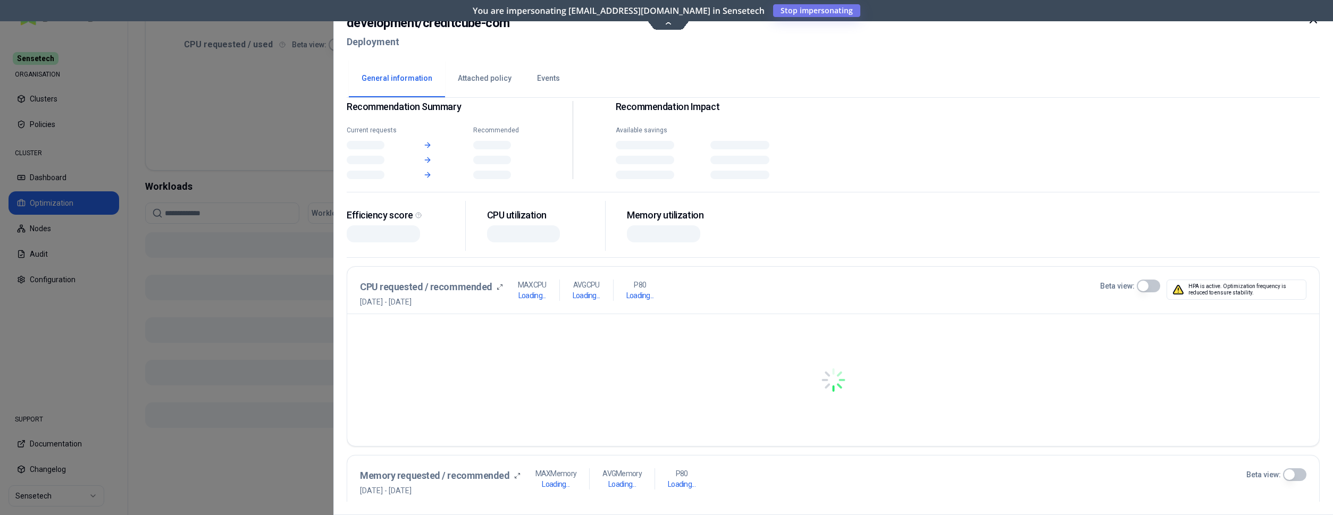
scroll to position [225, 0]
click at [536, 89] on button "Events" at bounding box center [548, 78] width 48 height 37
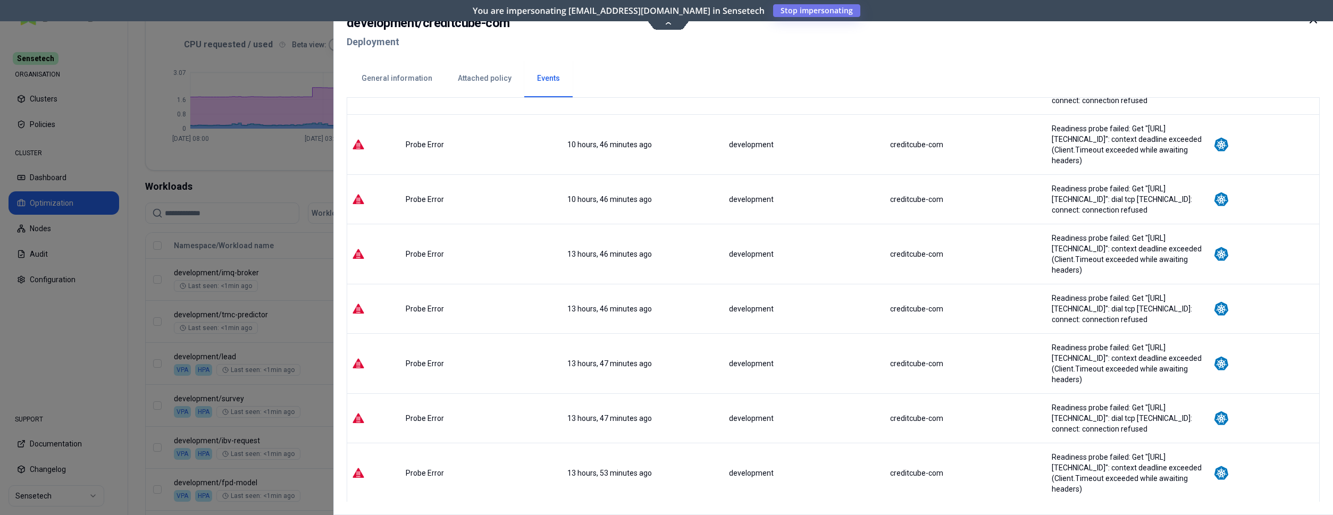
scroll to position [54, 0]
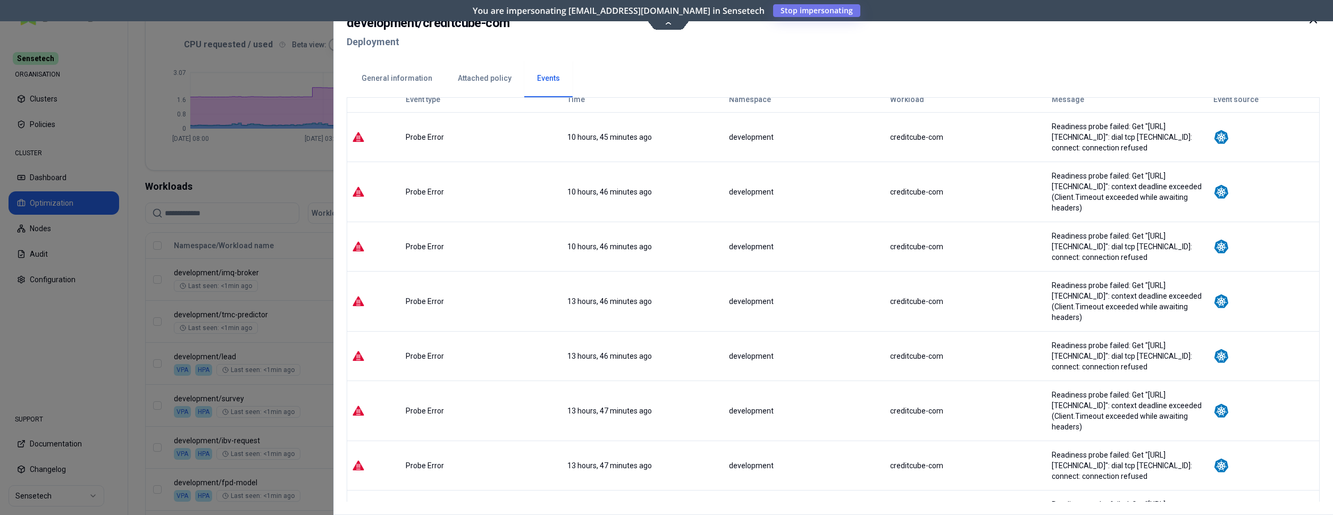
click at [1312, 24] on icon at bounding box center [1313, 19] width 13 height 13
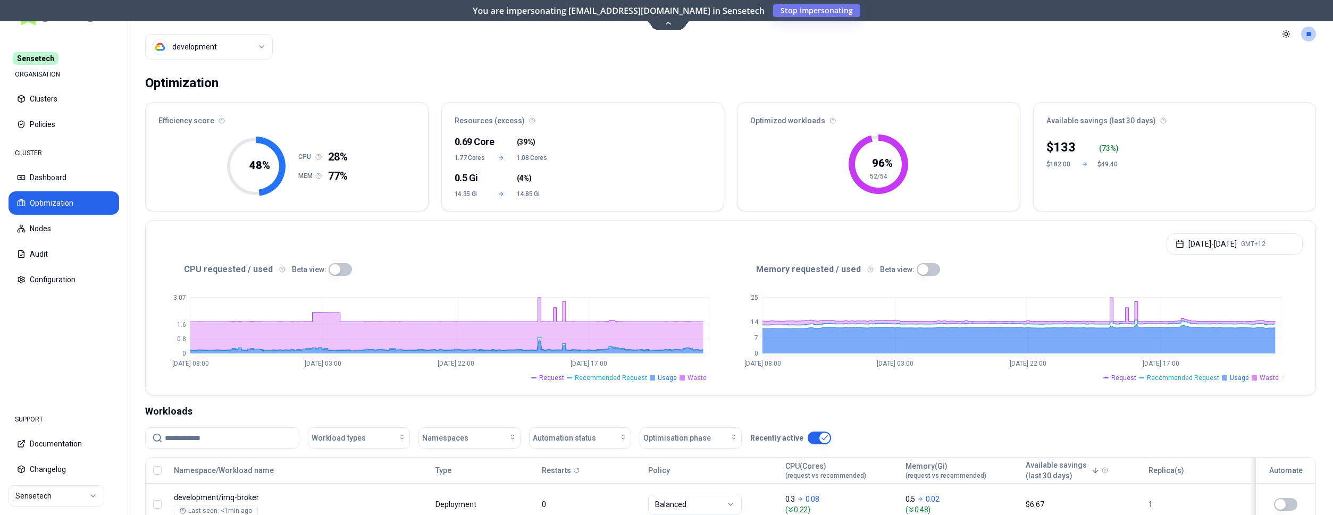
click at [224, 46] on html "Sensetech ORGANISATION Clusters Policies CLUSTER Dashboard Optimization Nodes A…" at bounding box center [666, 257] width 1333 height 515
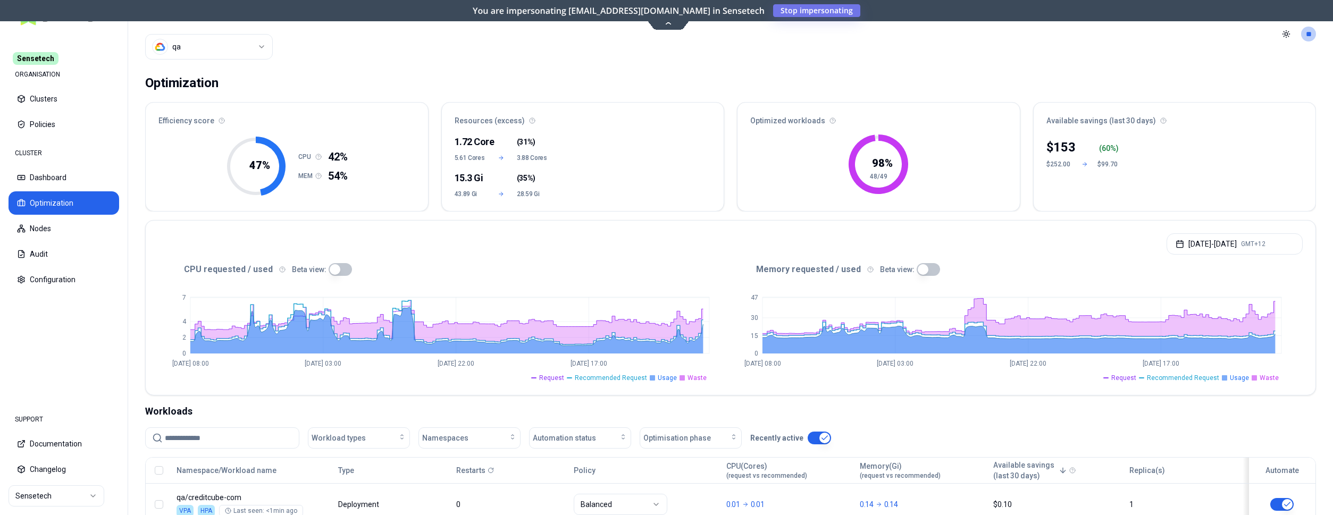
click at [271, 442] on input at bounding box center [229, 438] width 128 height 20
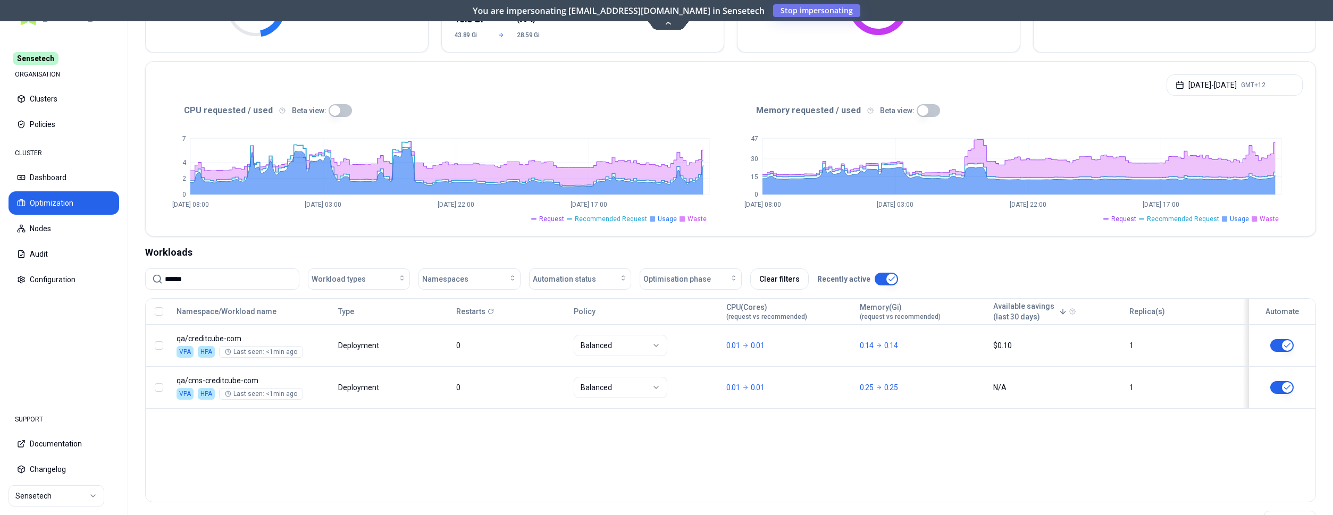
scroll to position [163, 0]
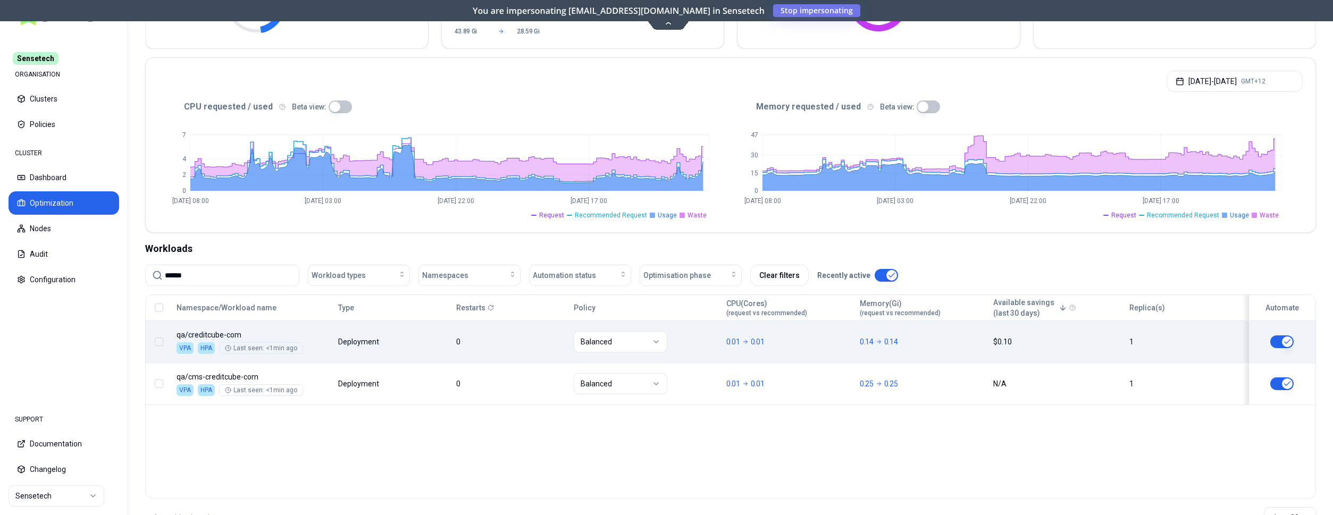
type input "******"
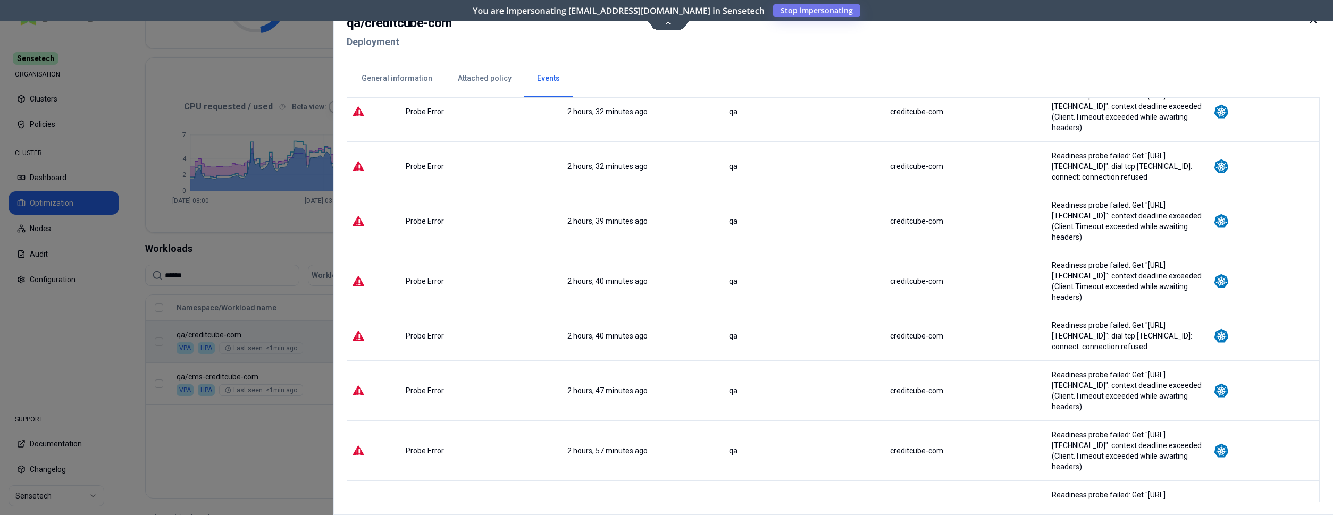
scroll to position [1193, 0]
click at [252, 457] on div at bounding box center [666, 257] width 1333 height 515
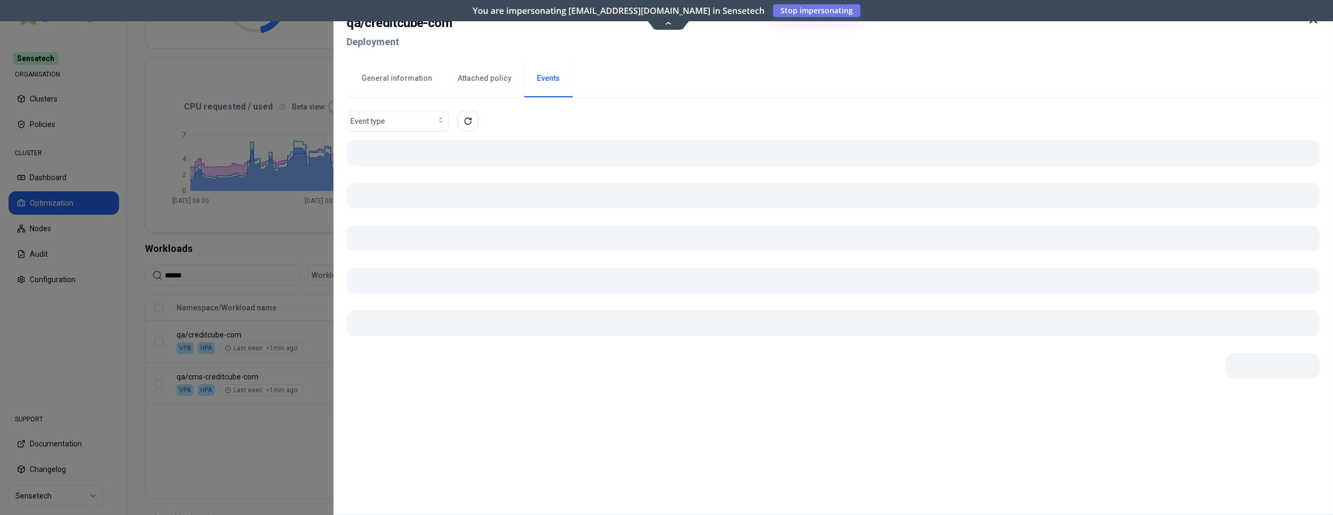
scroll to position [163, 0]
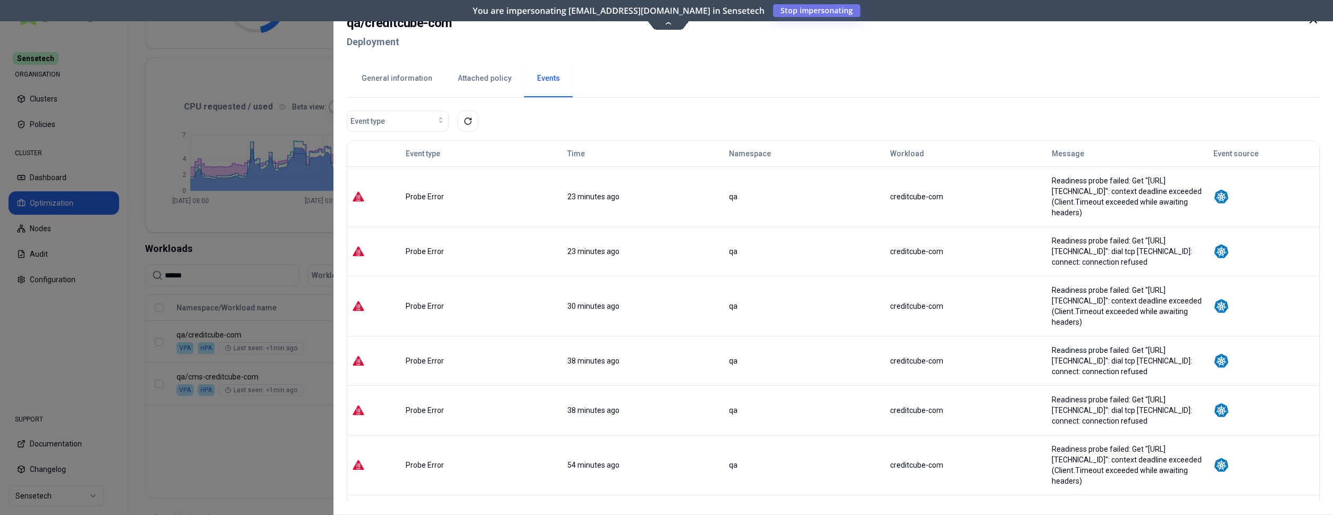
click at [396, 82] on button "General information" at bounding box center [397, 78] width 96 height 37
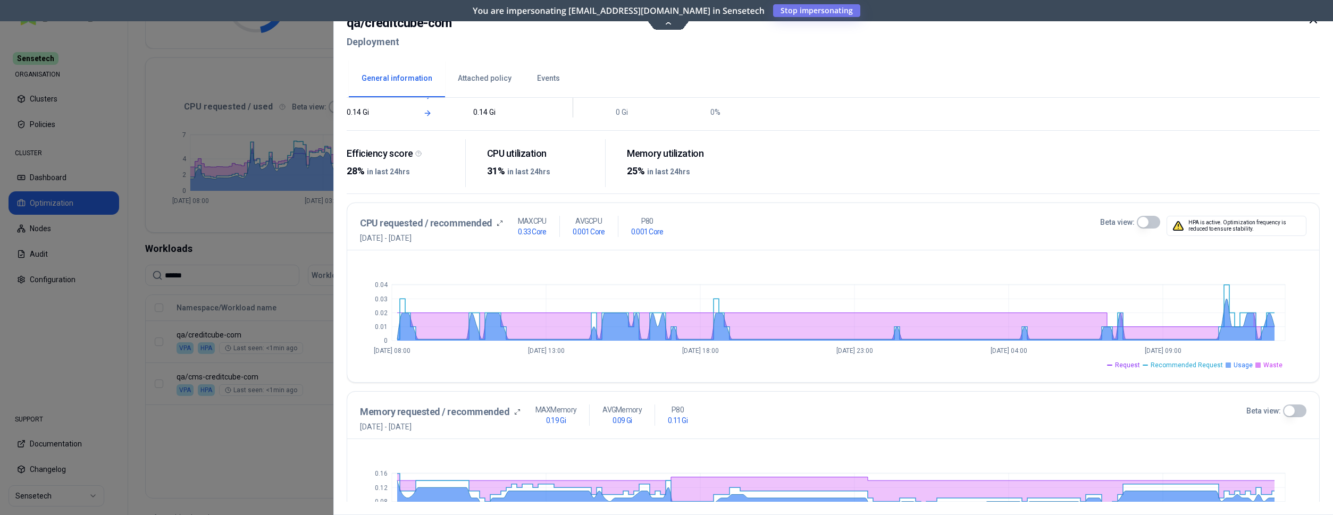
scroll to position [163, 0]
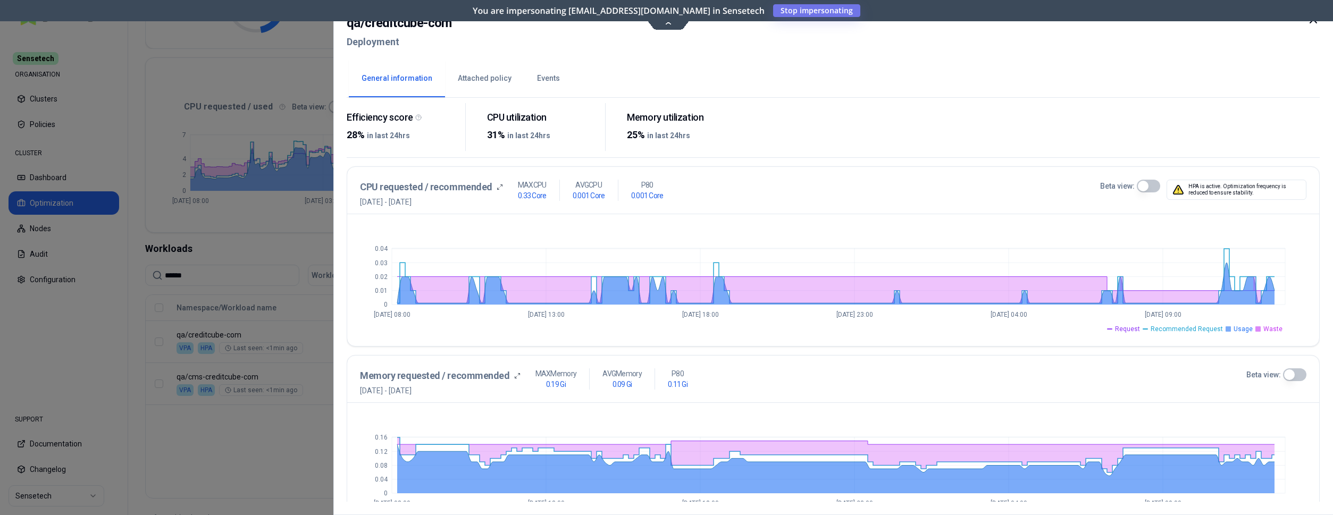
click at [555, 77] on button "Events" at bounding box center [548, 78] width 48 height 37
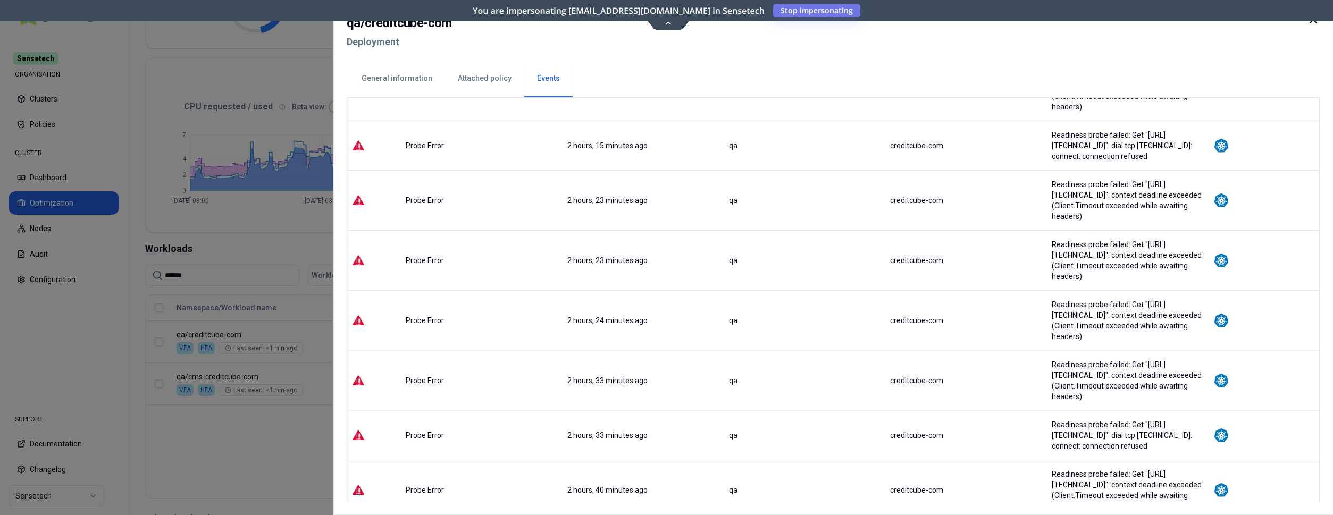
scroll to position [1272, 0]
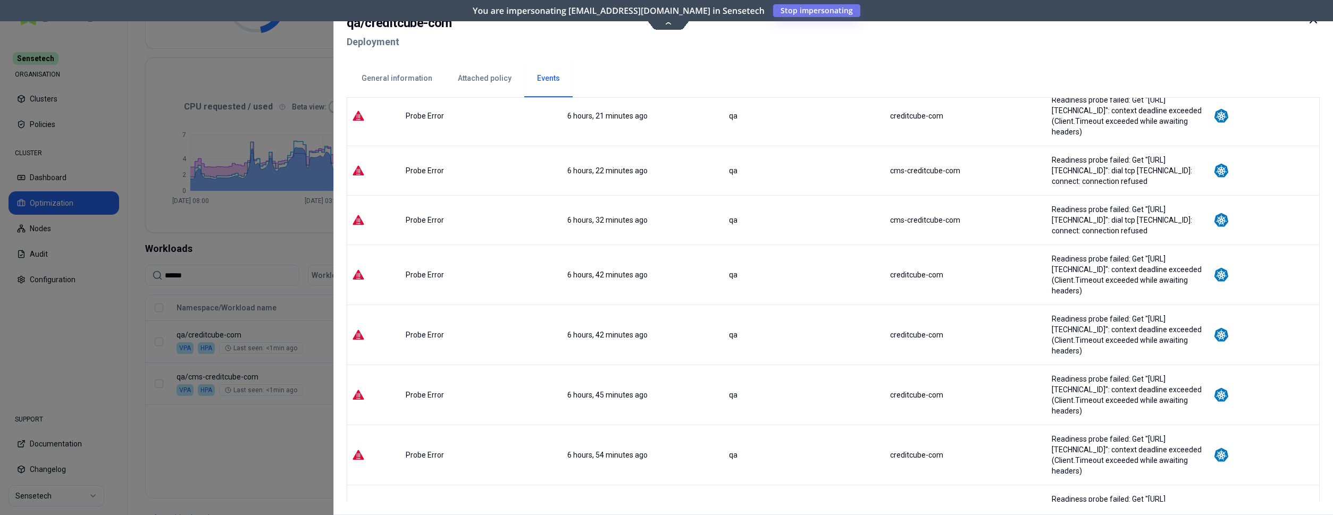
scroll to position [1293, 0]
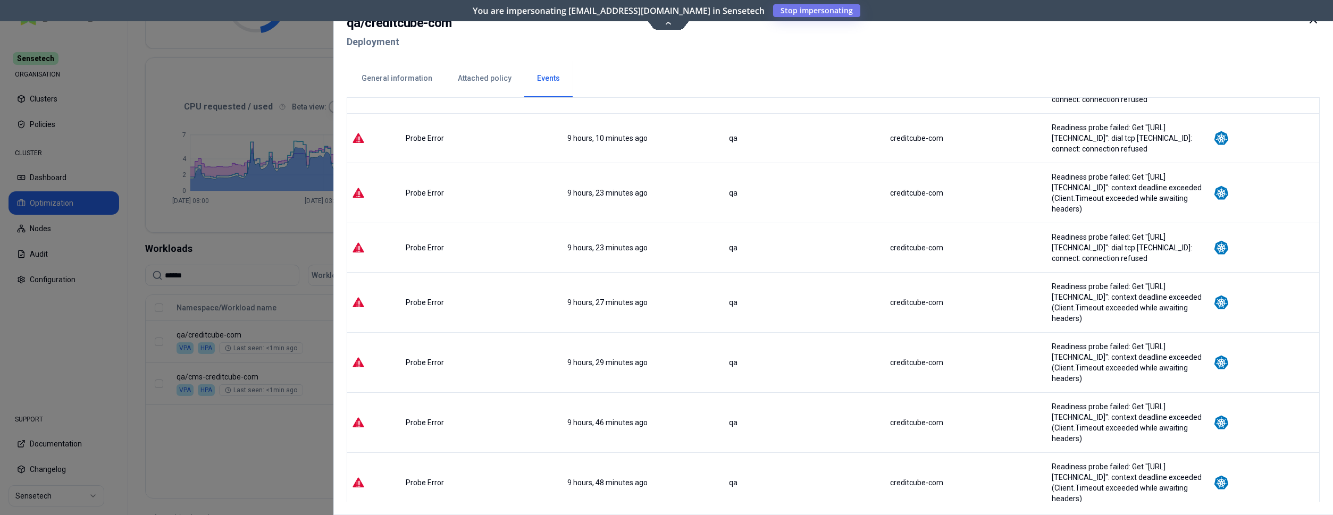
scroll to position [1261, 0]
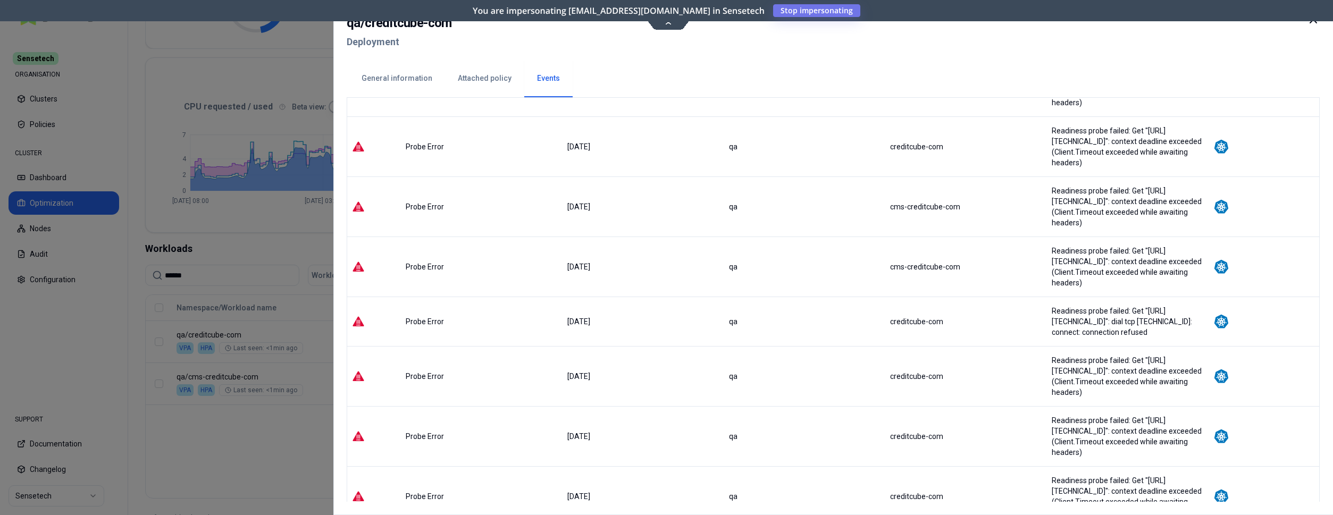
scroll to position [1219, 0]
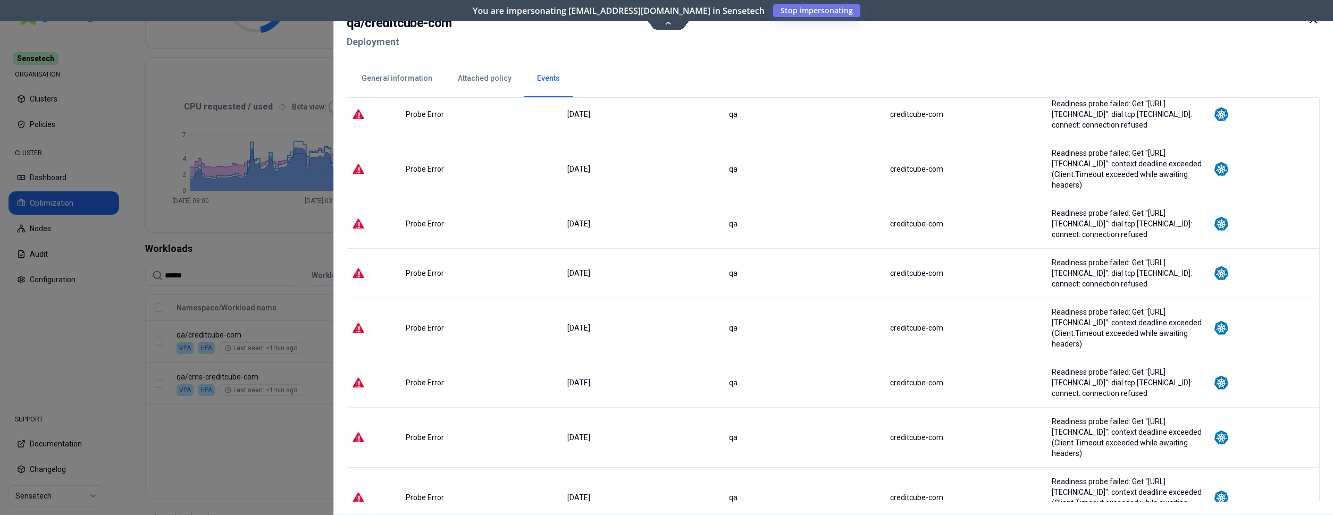
scroll to position [536, 0]
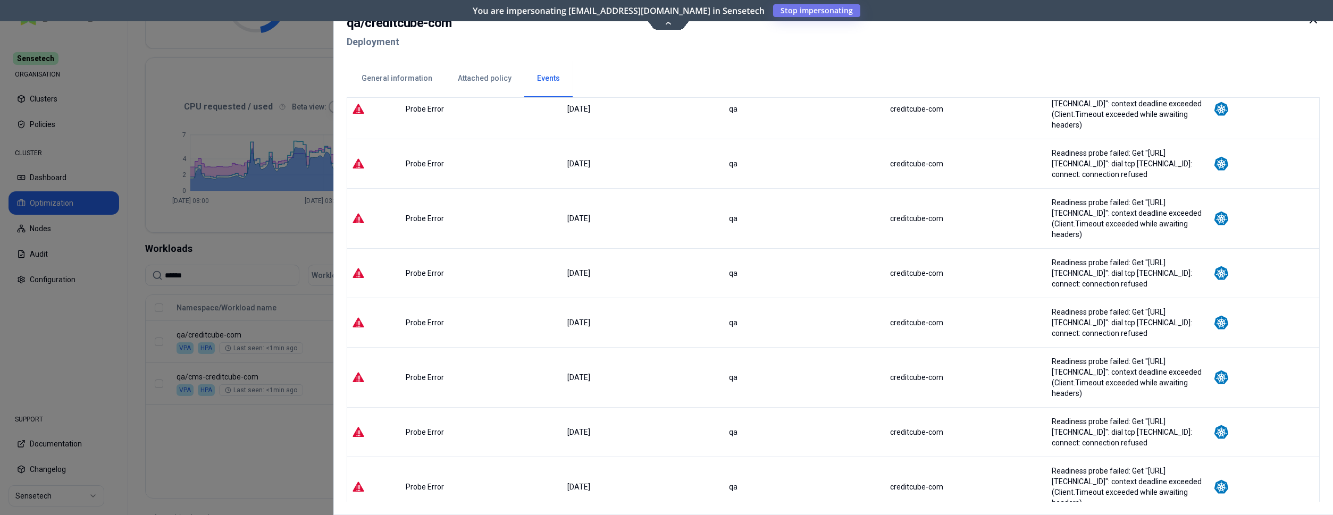
click at [1316, 22] on icon at bounding box center [1313, 19] width 13 height 13
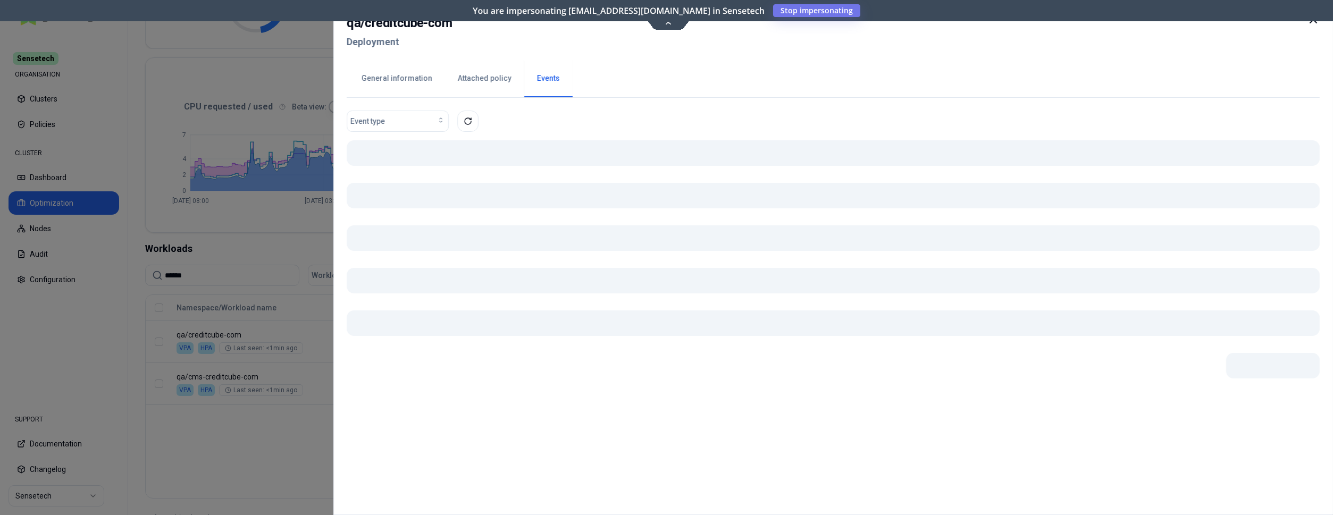
scroll to position [163, 0]
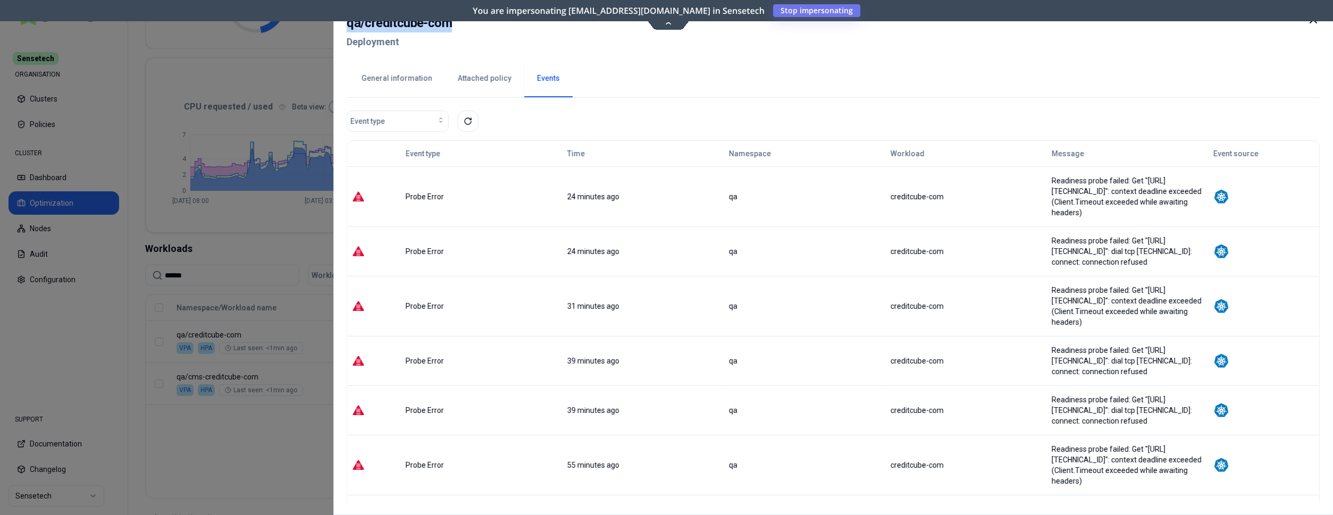
drag, startPoint x: 461, startPoint y: 25, endPoint x: 346, endPoint y: 24, distance: 114.8
click at [346, 24] on div "qa / creditcube-com Deployment General information Attached policy Events Event…" at bounding box center [832, 257] width 999 height 515
copy h2 "qa / creditcube-com"
click at [1311, 22] on icon at bounding box center [1313, 19] width 13 height 13
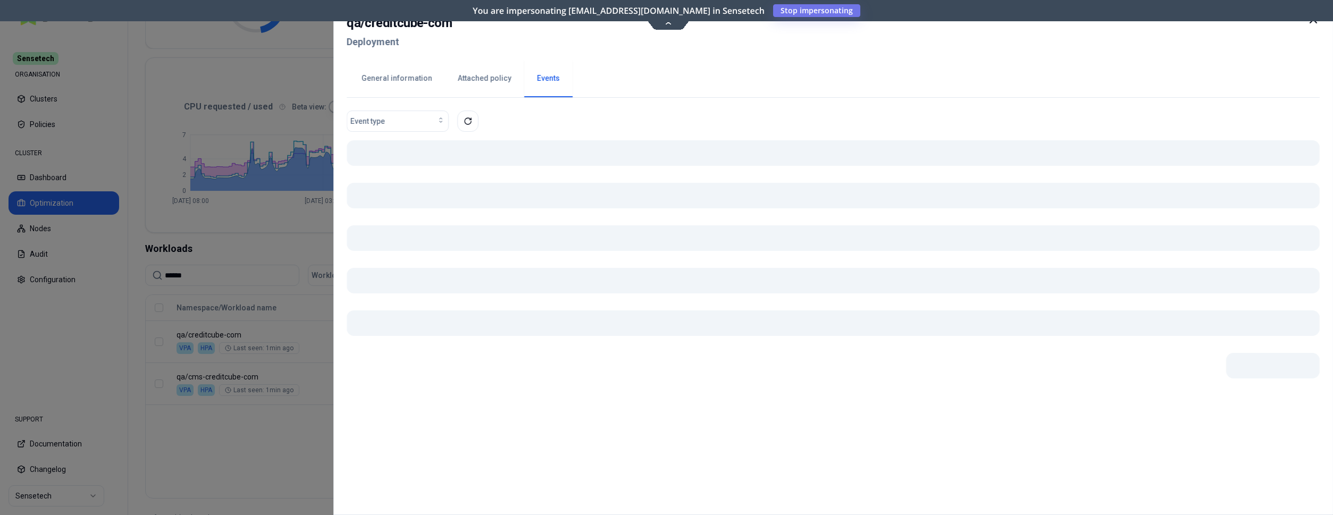
scroll to position [163, 0]
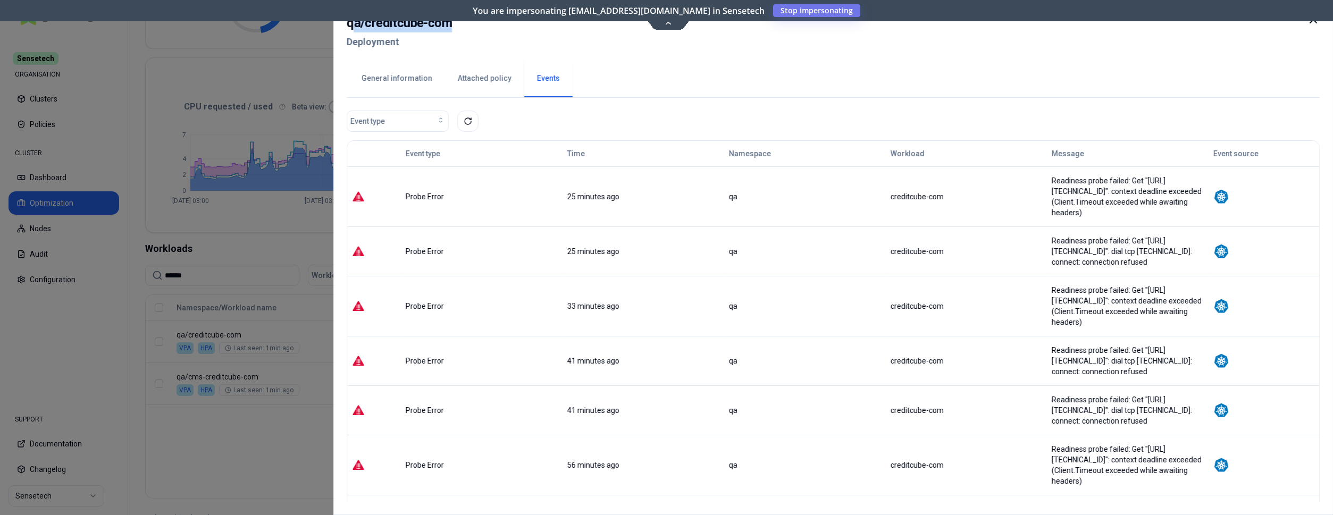
drag, startPoint x: 459, startPoint y: 28, endPoint x: 350, endPoint y: 24, distance: 109.0
click at [350, 24] on div "qa / creditcube-com Deployment" at bounding box center [833, 35] width 973 height 45
copy h2 "a / creditcube-com"
click at [435, 19] on h2 "qa / creditcube-com" at bounding box center [399, 22] width 105 height 19
drag, startPoint x: 454, startPoint y: 23, endPoint x: 339, endPoint y: 18, distance: 116.0
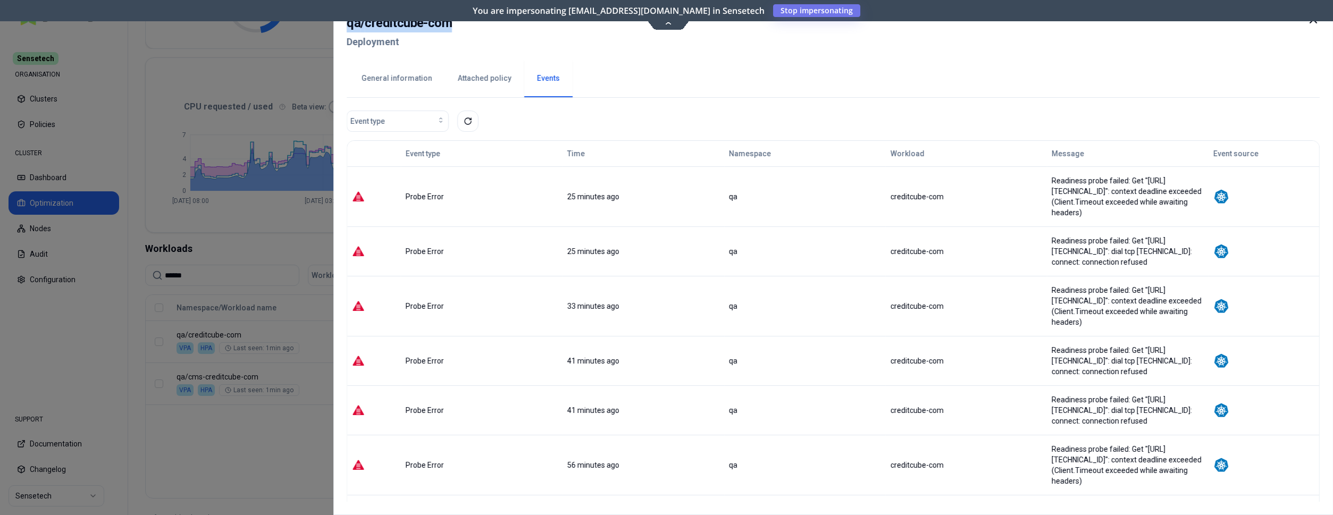
click at [339, 18] on div "qa / creditcube-com Deployment General information Attached policy Events Event…" at bounding box center [832, 257] width 999 height 515
copy h2 "qa / creditcube-com"
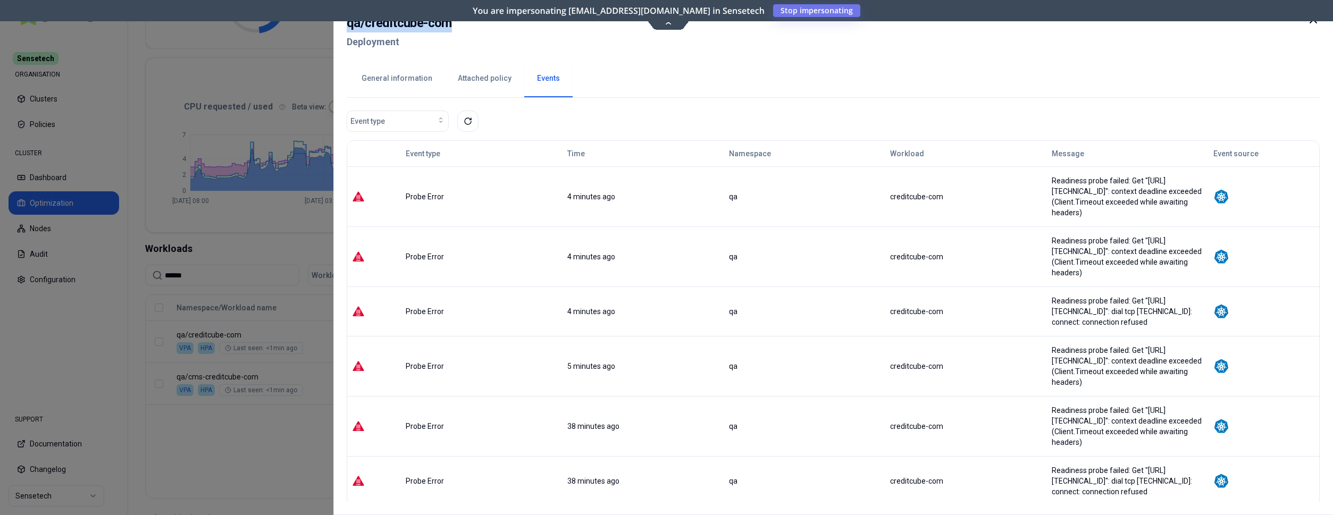
click at [276, 217] on div at bounding box center [666, 257] width 1333 height 515
